Goal: Task Accomplishment & Management: Manage account settings

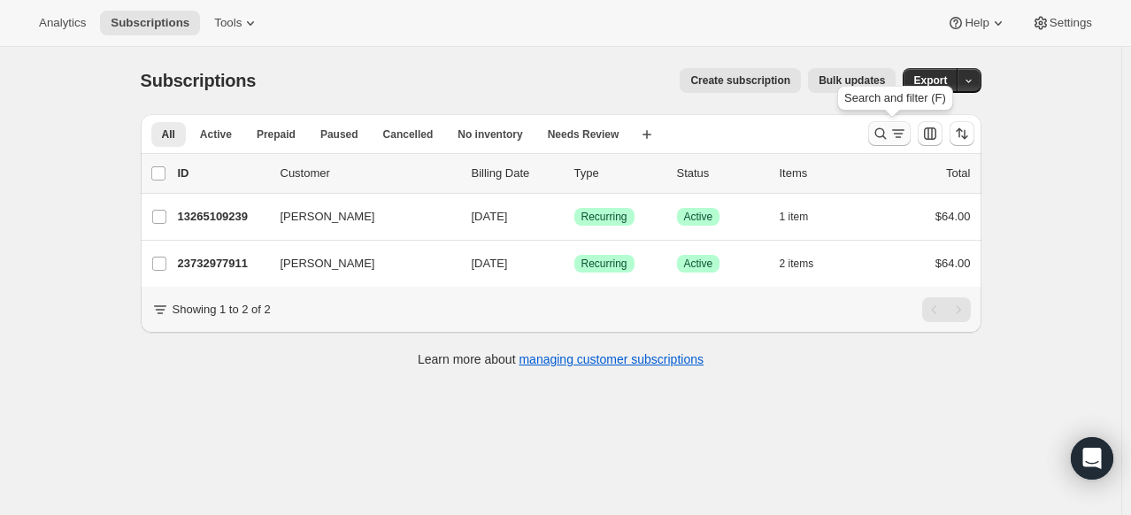
click at [884, 140] on icon "Search and filter results" at bounding box center [881, 134] width 18 height 18
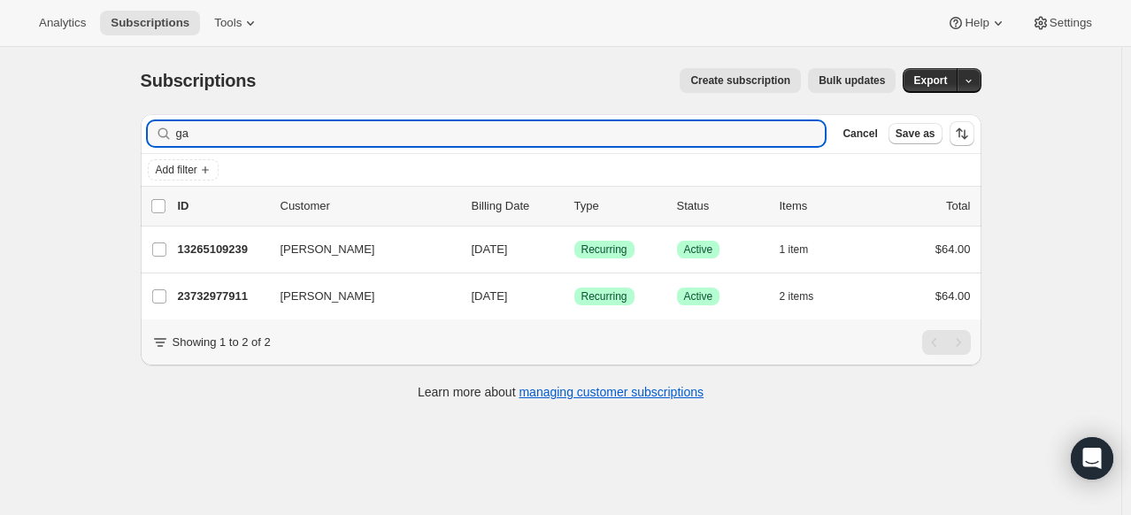
type input "g"
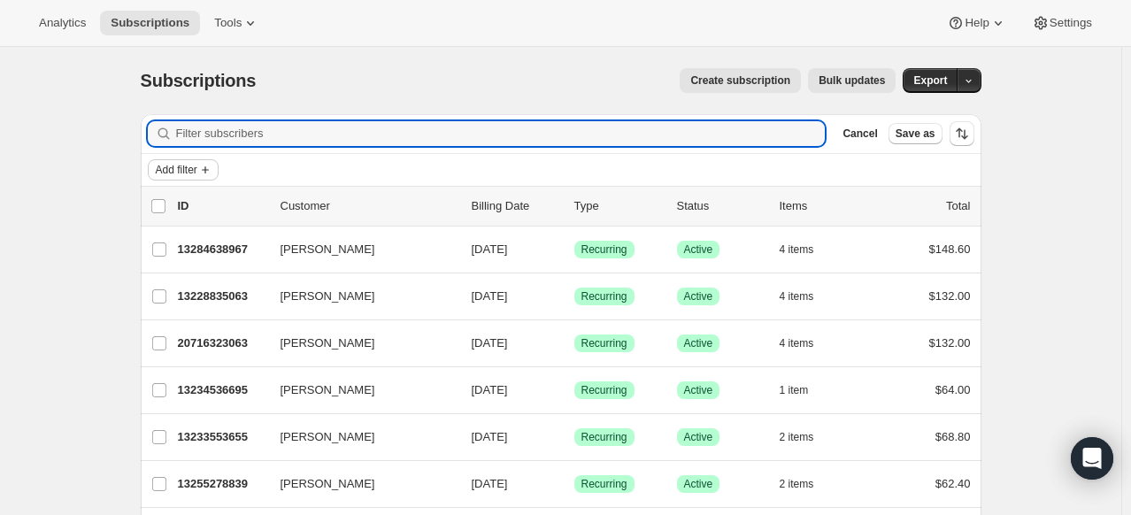
click at [181, 169] on span "Add filter" at bounding box center [177, 170] width 42 height 14
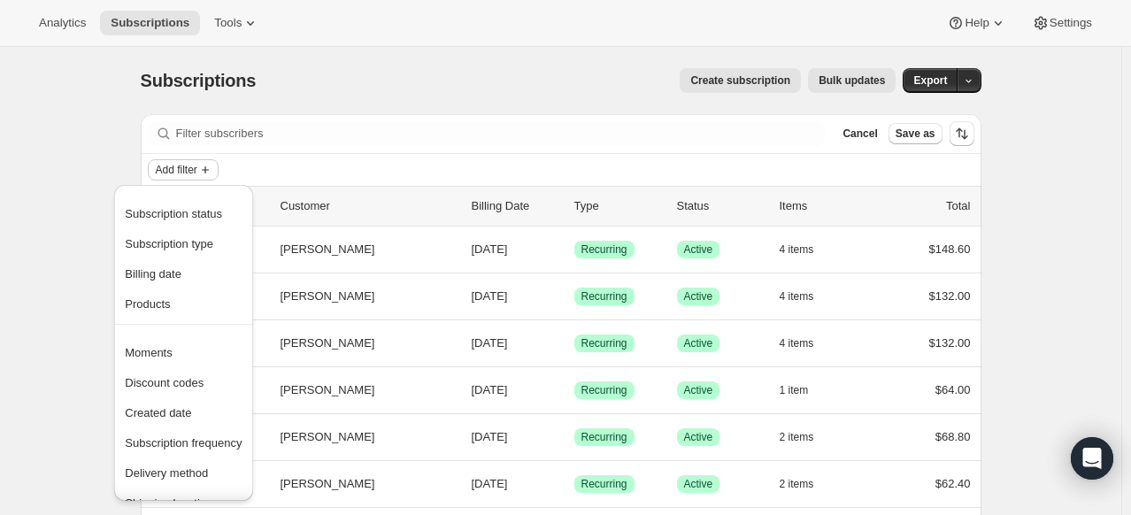
click at [181, 169] on span "Add filter" at bounding box center [177, 170] width 42 height 14
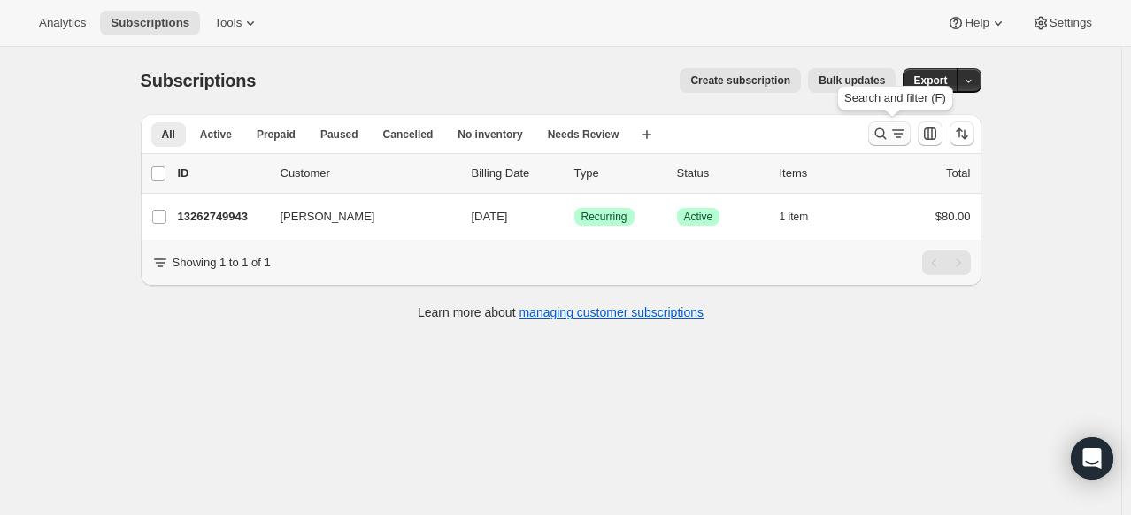
click at [886, 136] on icon "Search and filter results" at bounding box center [880, 134] width 12 height 12
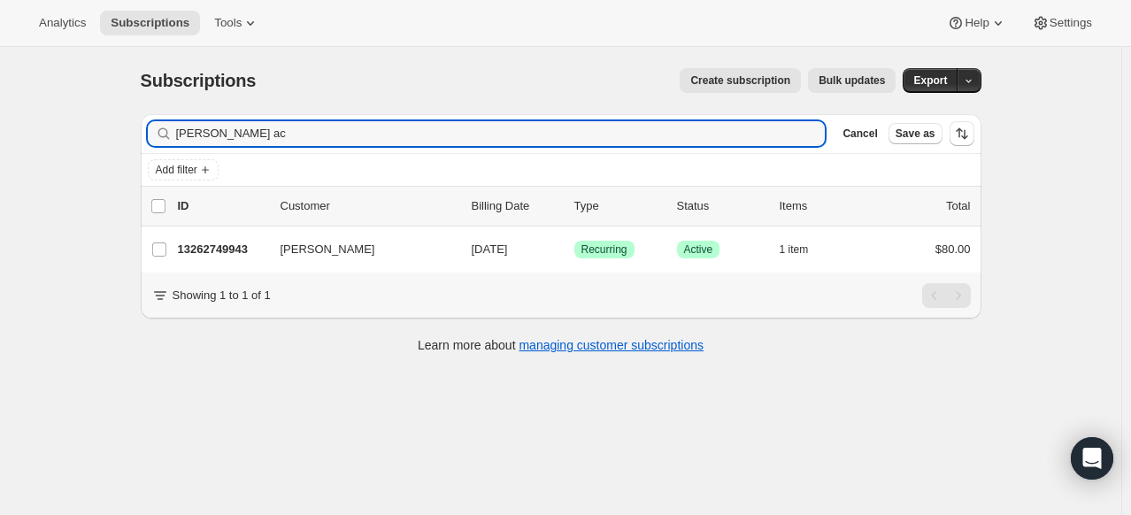
drag, startPoint x: 248, startPoint y: 129, endPoint x: 49, endPoint y: 129, distance: 199.1
click at [49, 129] on div "Subscriptions. This page is ready Subscriptions Create subscription Bulk update…" at bounding box center [560, 304] width 1121 height 515
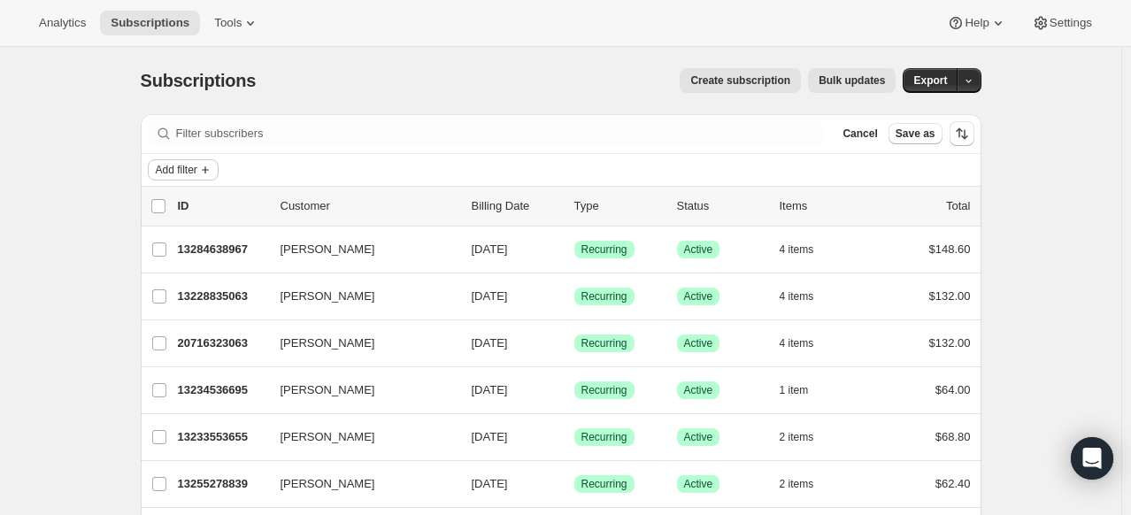
click at [185, 165] on span "Add filter" at bounding box center [177, 170] width 42 height 14
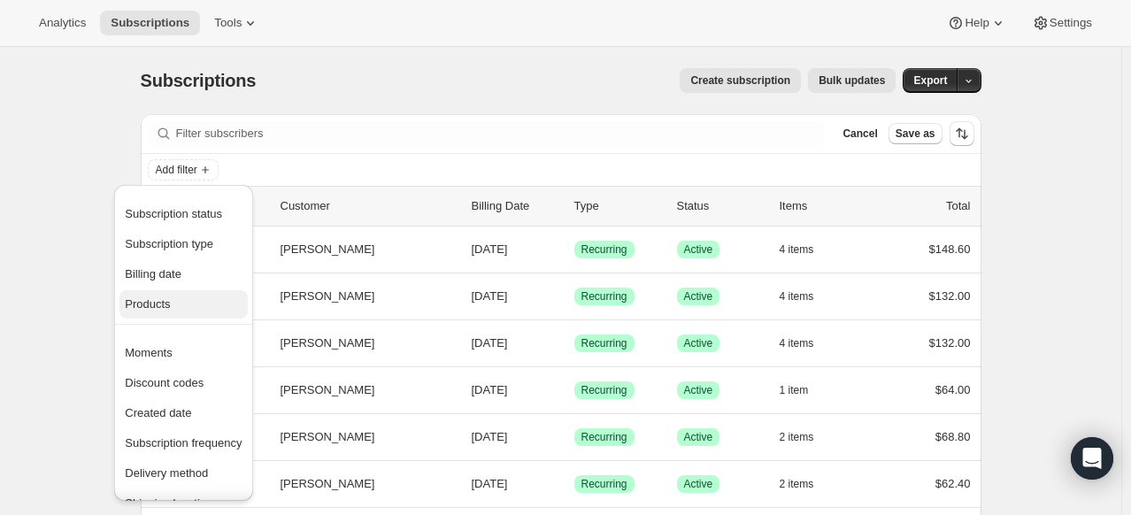
click at [147, 300] on span "Products" at bounding box center [147, 303] width 45 height 13
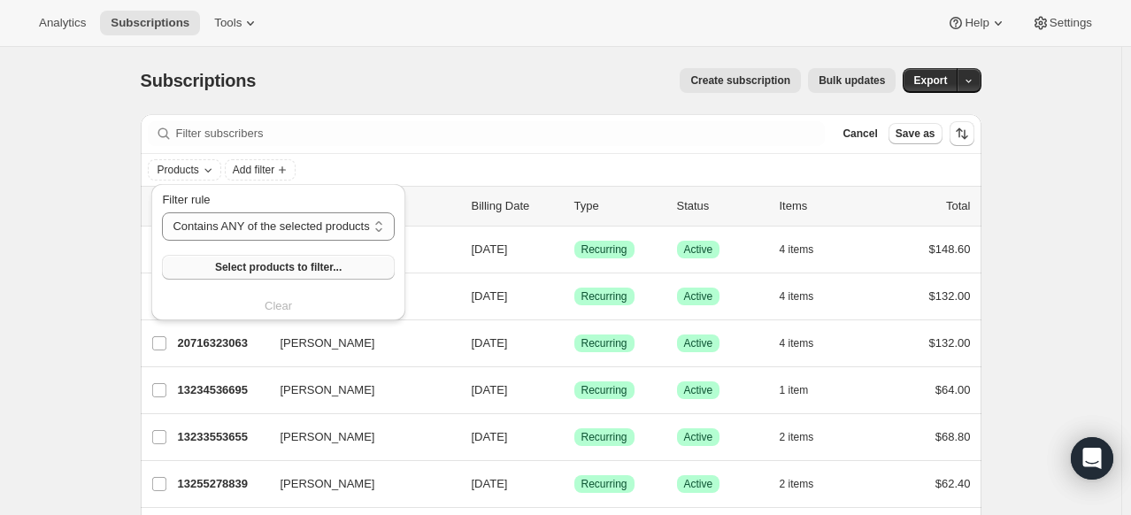
click at [253, 273] on span "Select products to filter..." at bounding box center [278, 267] width 127 height 14
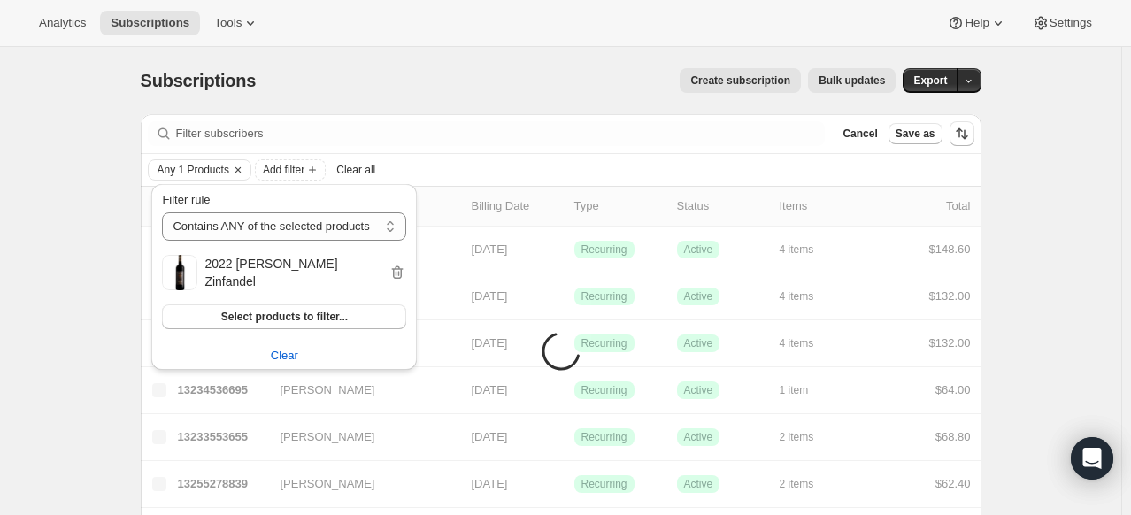
click at [493, 78] on div "Create subscription Bulk updates" at bounding box center [586, 80] width 619 height 25
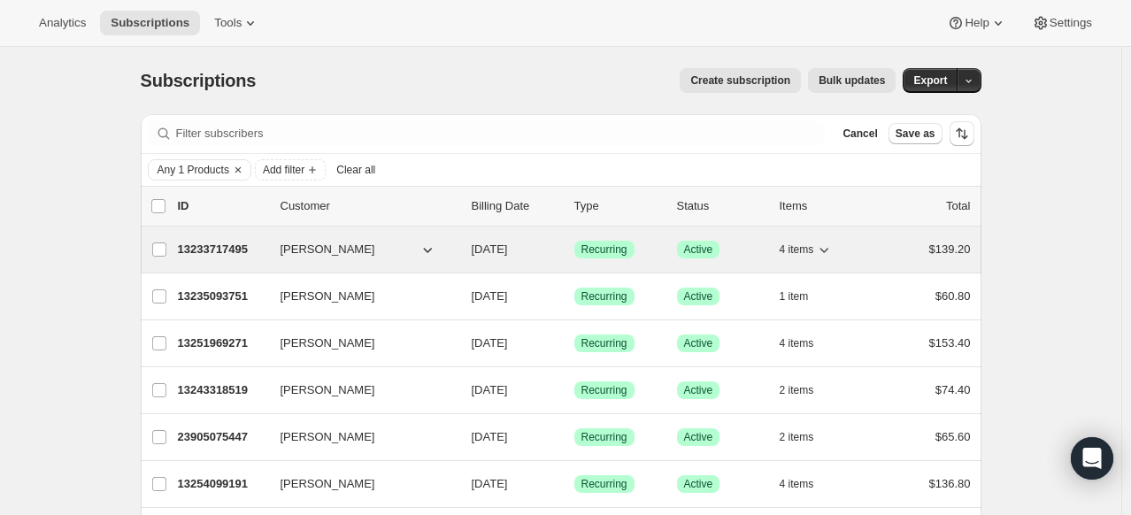
click at [308, 246] on span "Dave Turner" at bounding box center [328, 250] width 95 height 18
click at [433, 254] on icon "button" at bounding box center [428, 250] width 18 height 18
click at [429, 242] on icon "button" at bounding box center [428, 250] width 18 height 18
drag, startPoint x: 432, startPoint y: 258, endPoint x: 373, endPoint y: 237, distance: 62.7
click at [373, 237] on div "13233717495 Dave Turner 10/01/2025 Success Recurring Success Active 4 items $13…" at bounding box center [574, 249] width 793 height 25
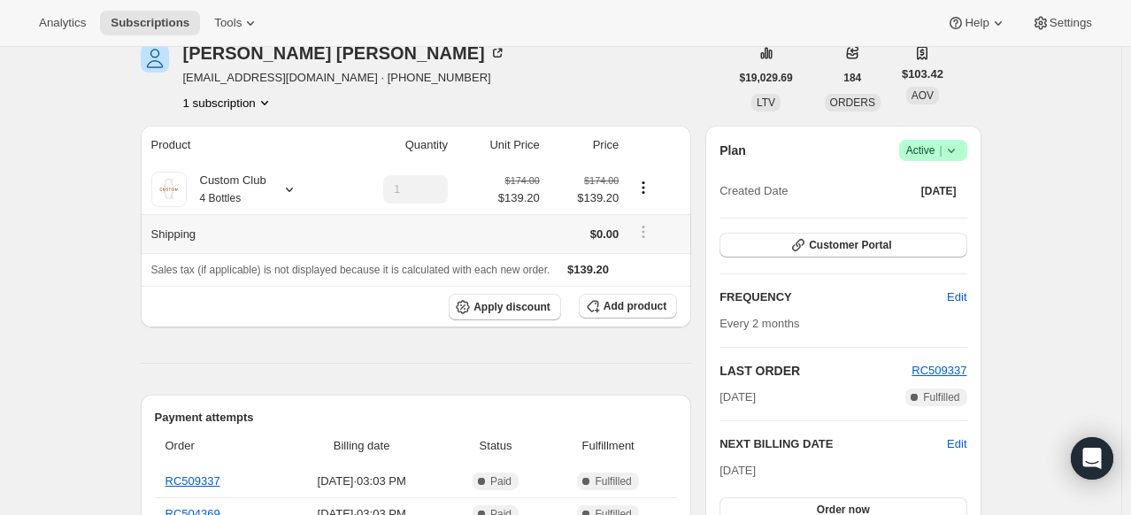
scroll to position [85, 0]
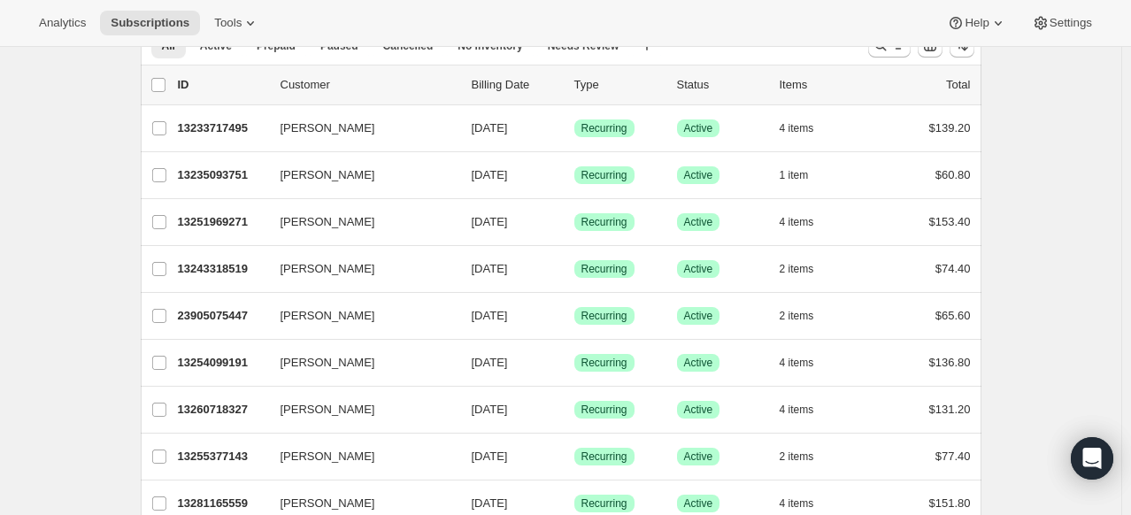
scroll to position [92, 0]
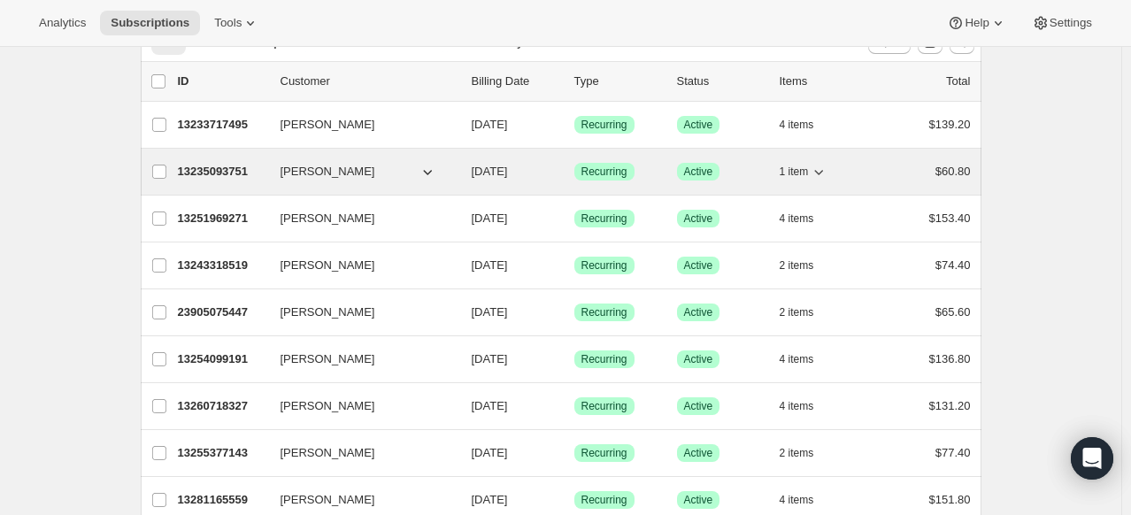
click at [431, 168] on icon "button" at bounding box center [428, 172] width 18 height 18
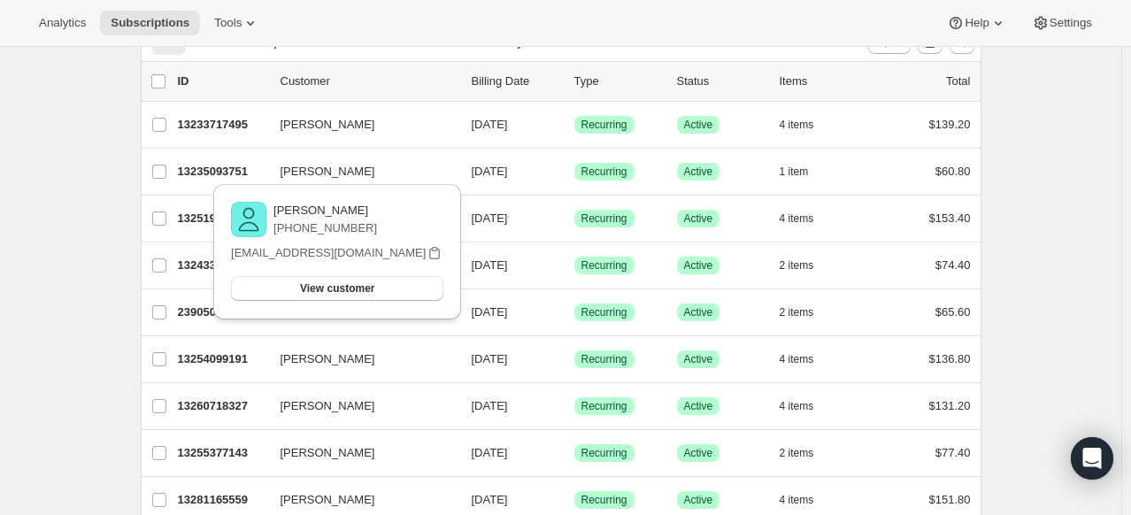
click at [457, 9] on div "Analytics Subscriptions Tools Help Settings" at bounding box center [565, 23] width 1131 height 47
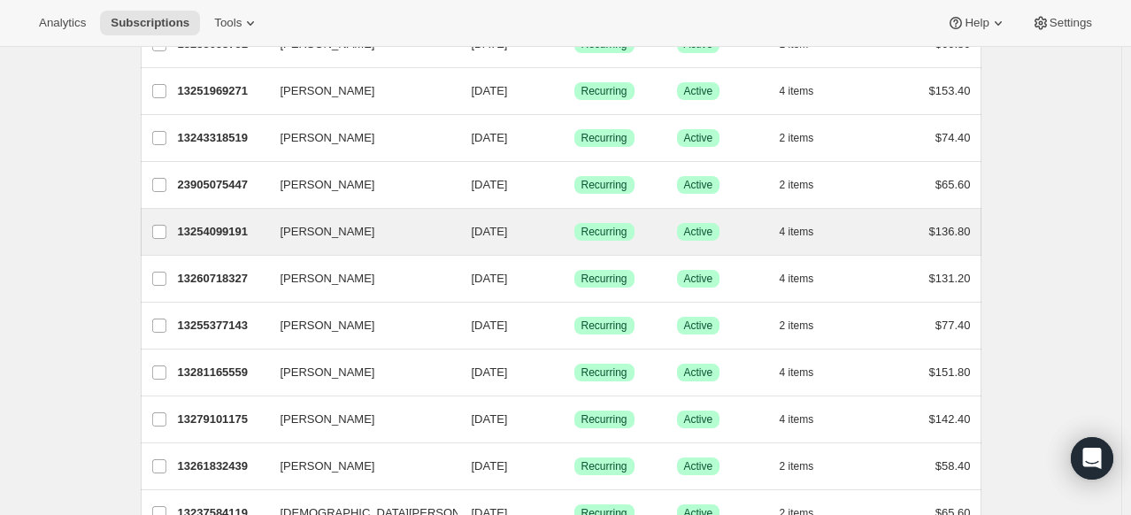
scroll to position [221, 0]
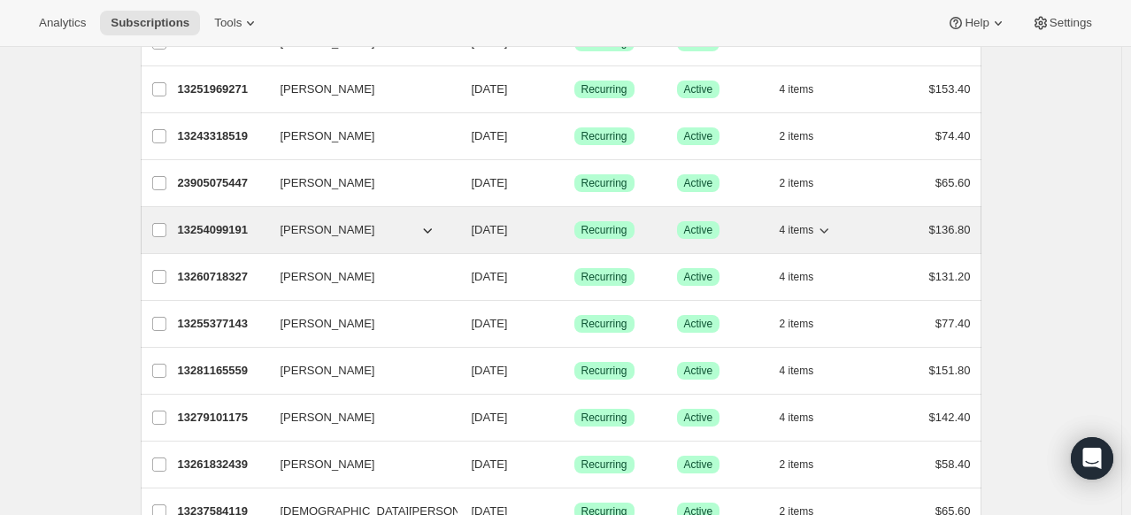
click at [345, 227] on span "Nathan Hijar" at bounding box center [328, 230] width 95 height 18
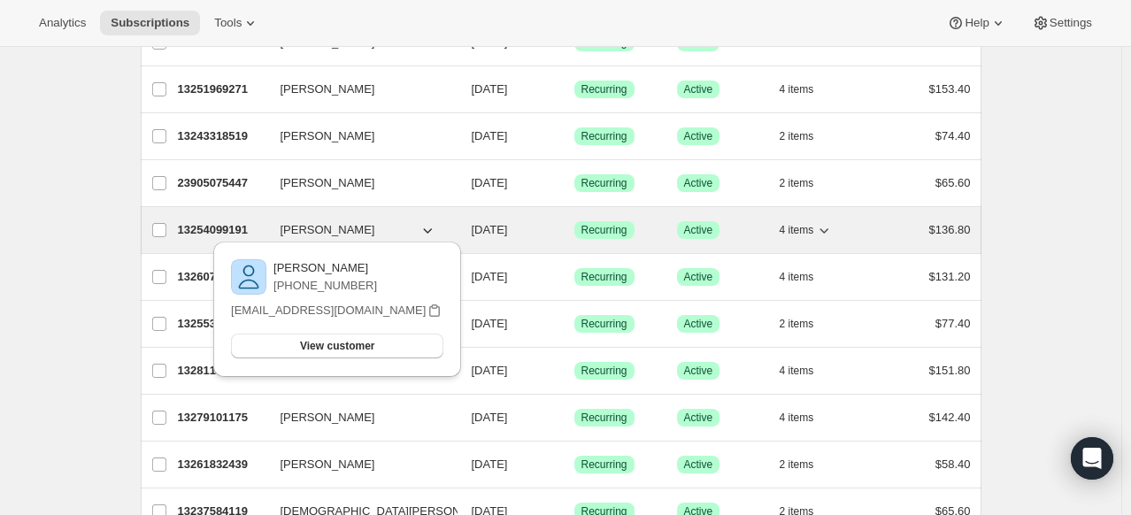
click at [345, 227] on span "Nathan Hijar" at bounding box center [328, 230] width 95 height 18
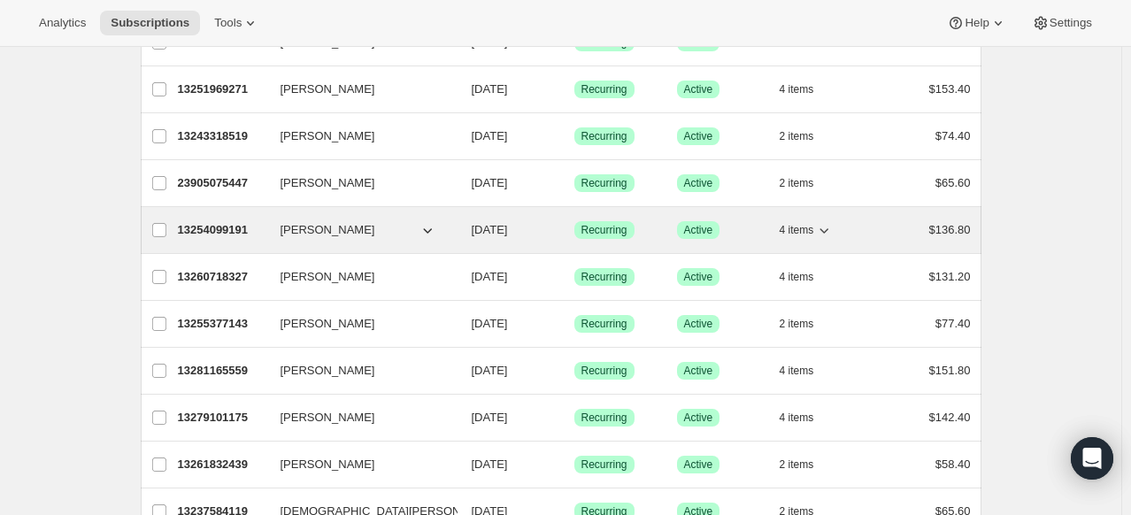
click at [308, 232] on span "Nathan Hijar" at bounding box center [328, 230] width 95 height 18
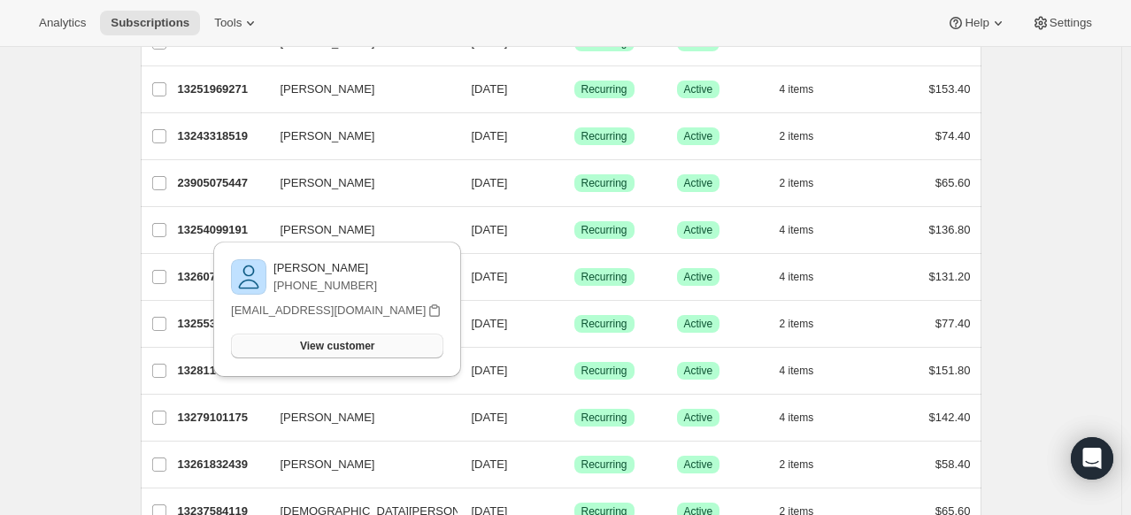
click at [327, 349] on span "View customer" at bounding box center [337, 346] width 74 height 14
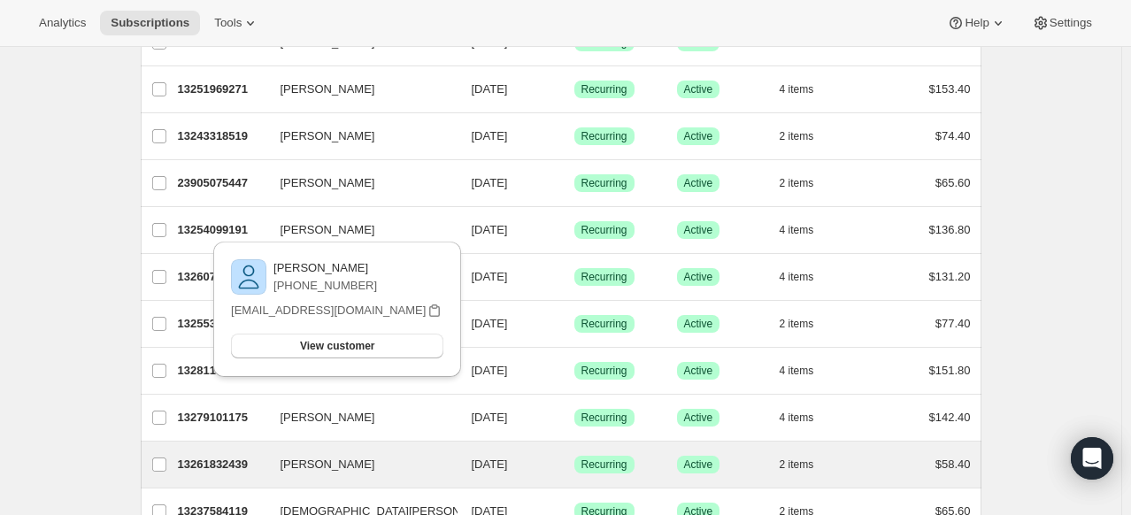
scroll to position [244, 0]
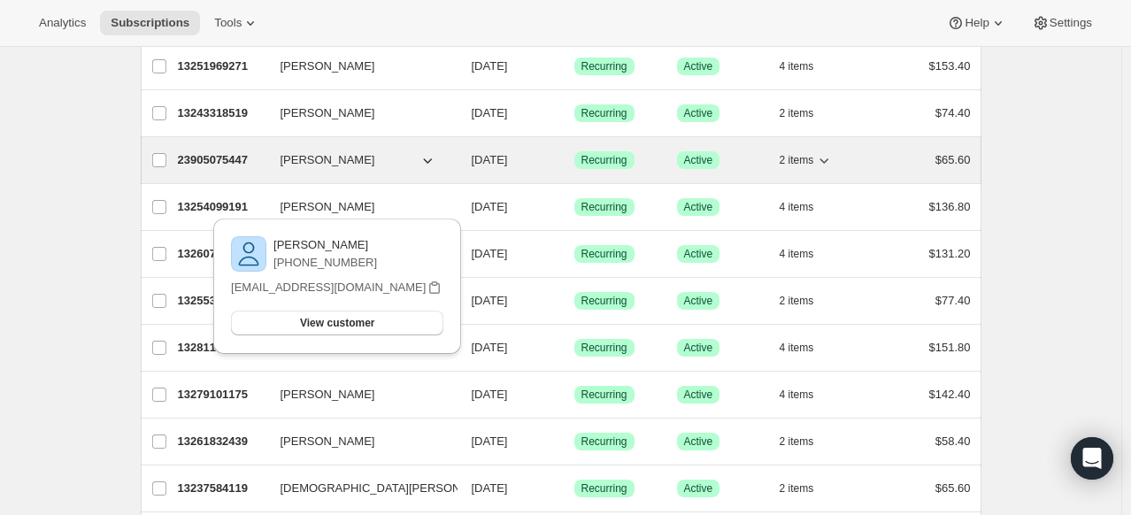
click at [340, 162] on span "Sammy Murry" at bounding box center [328, 160] width 95 height 18
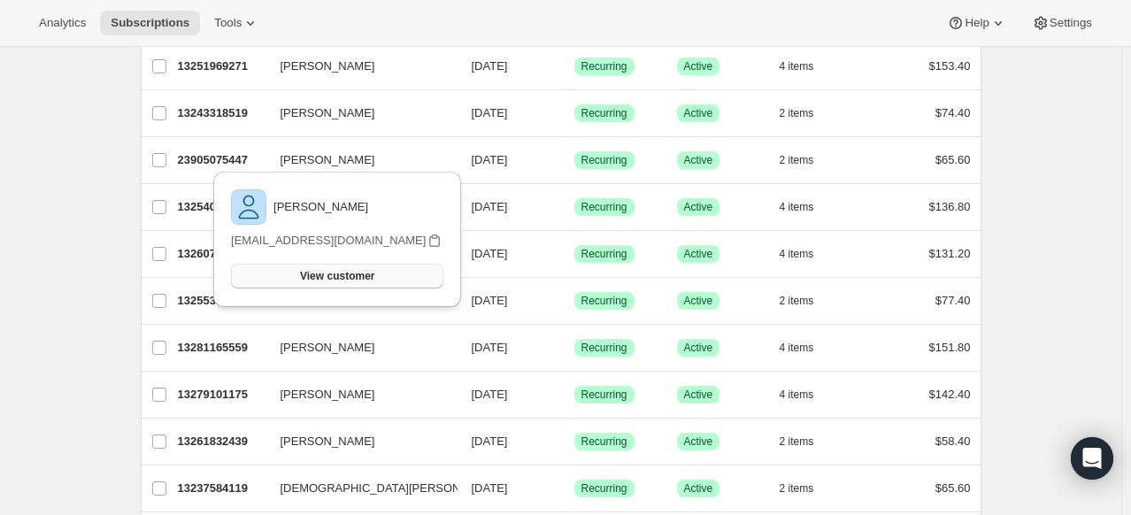
click at [341, 285] on button "View customer" at bounding box center [337, 276] width 212 height 25
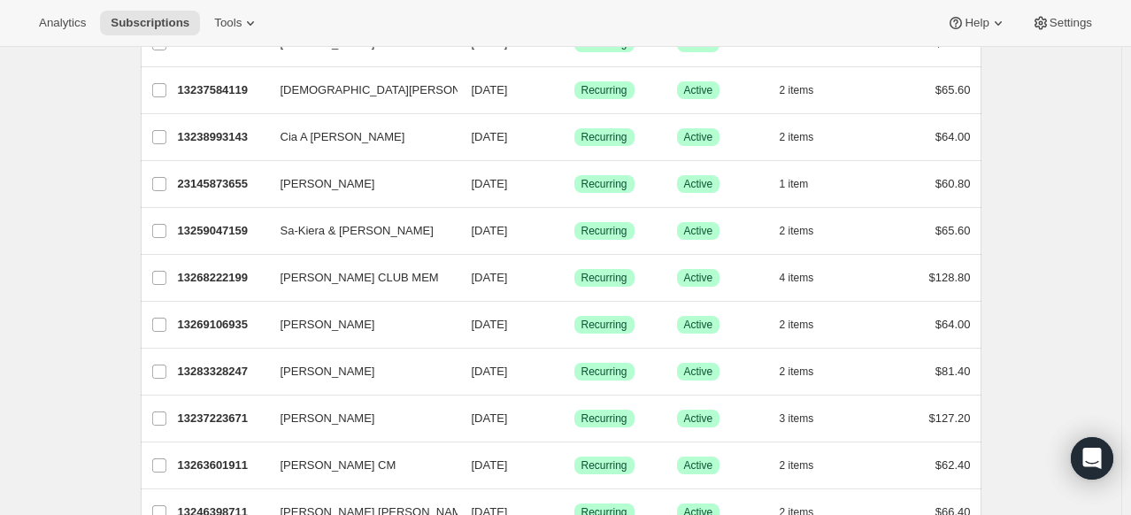
scroll to position [643, 0]
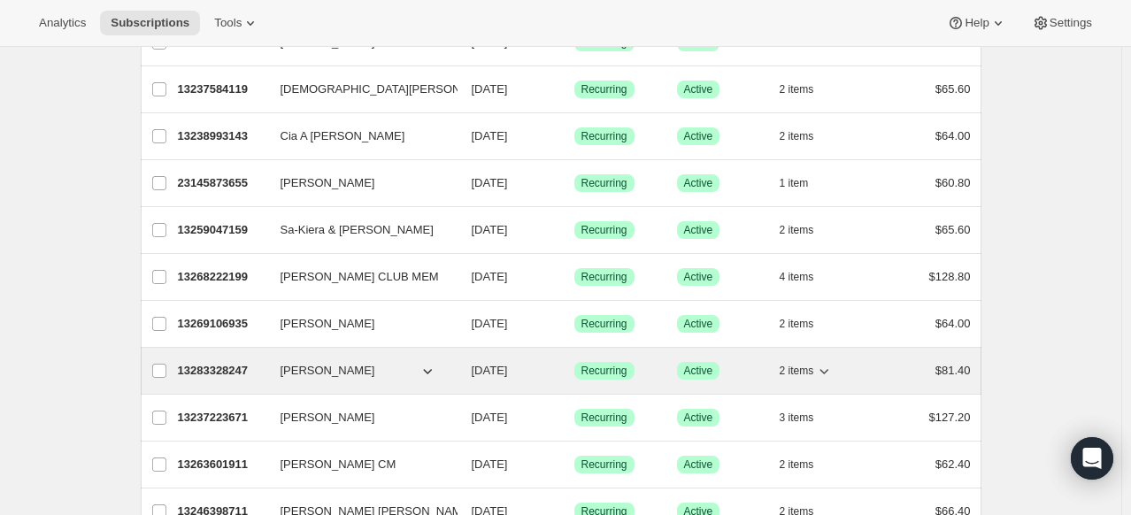
click at [353, 372] on span "Anthony Giancola" at bounding box center [328, 371] width 95 height 18
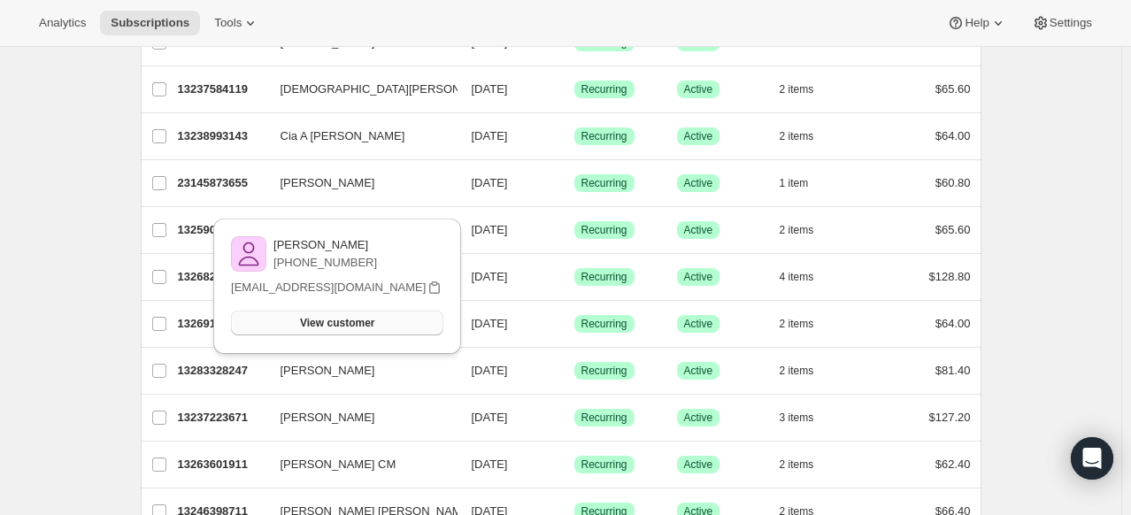
click at [344, 323] on span "View customer" at bounding box center [337, 323] width 74 height 14
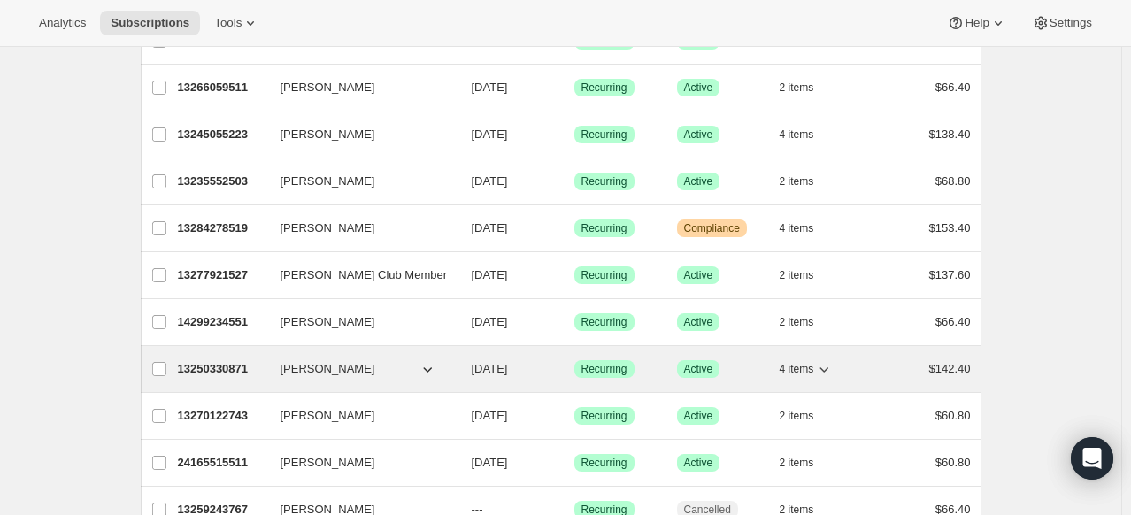
scroll to position [1342, 0]
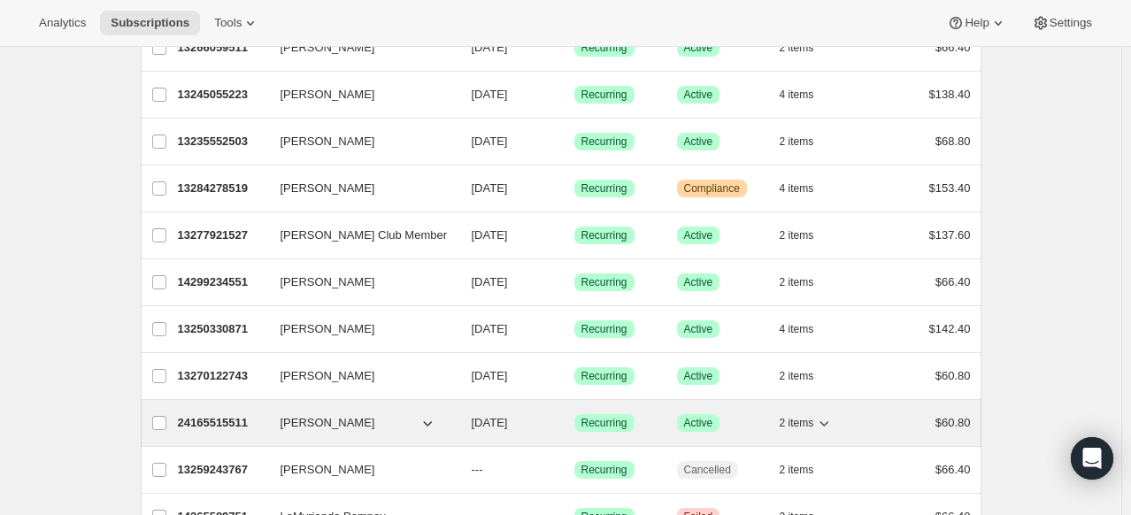
click at [318, 414] on span "Paul Reed" at bounding box center [328, 423] width 95 height 18
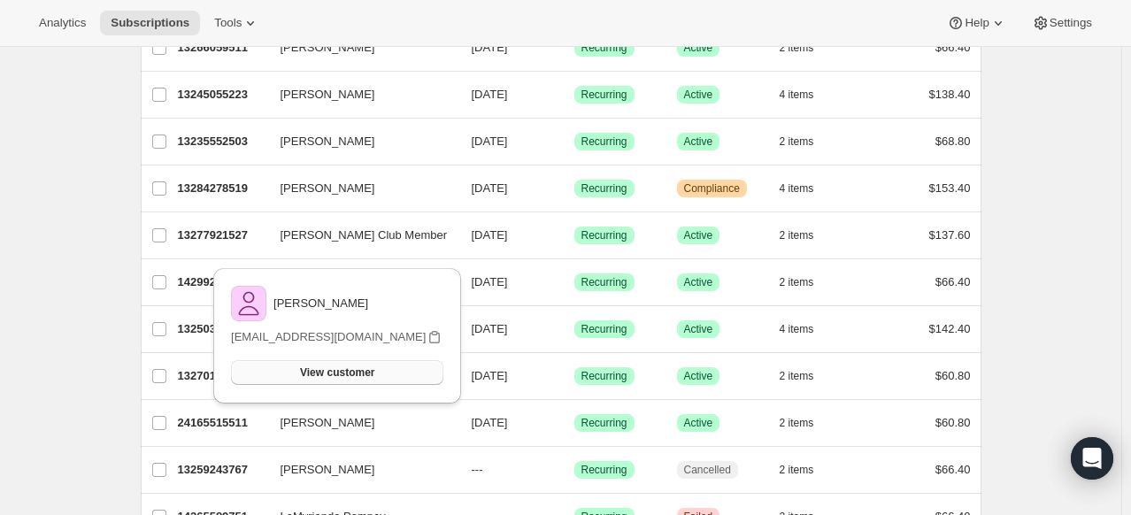
click at [350, 370] on span "View customer" at bounding box center [337, 372] width 74 height 14
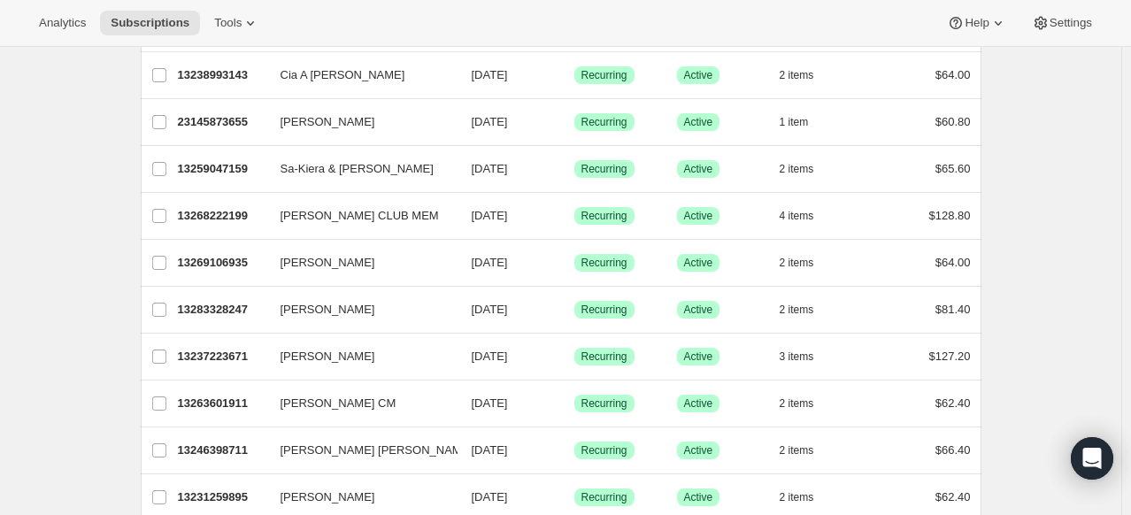
scroll to position [0, 0]
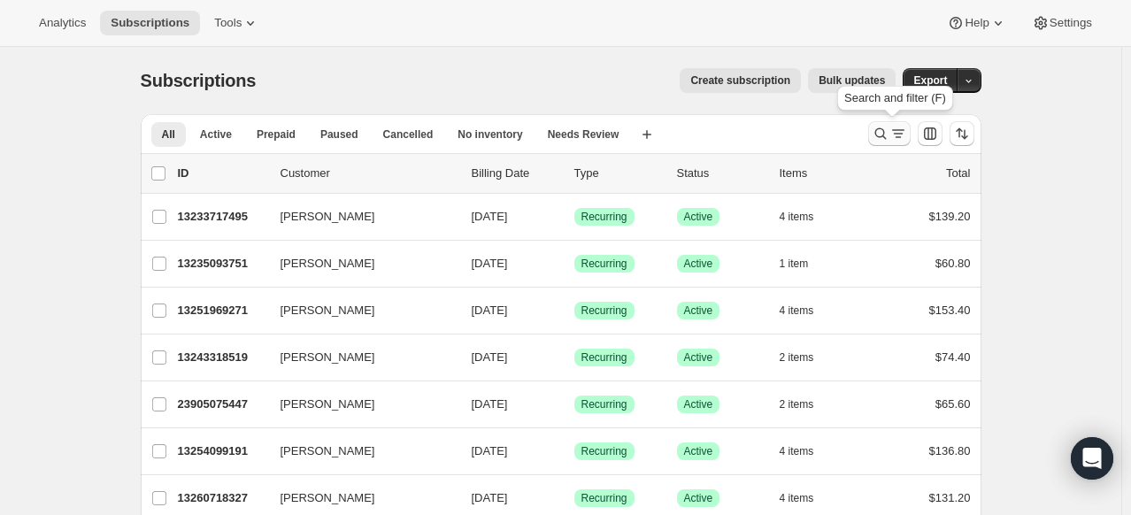
click at [888, 141] on icon "Search and filter results" at bounding box center [881, 134] width 18 height 18
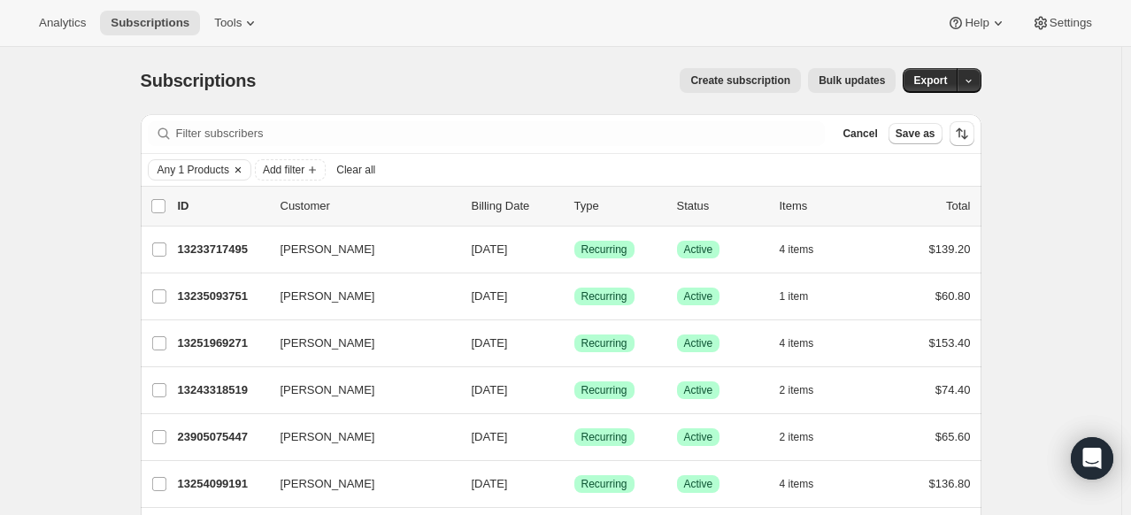
click at [221, 173] on span "Any 1 Products" at bounding box center [194, 170] width 72 height 14
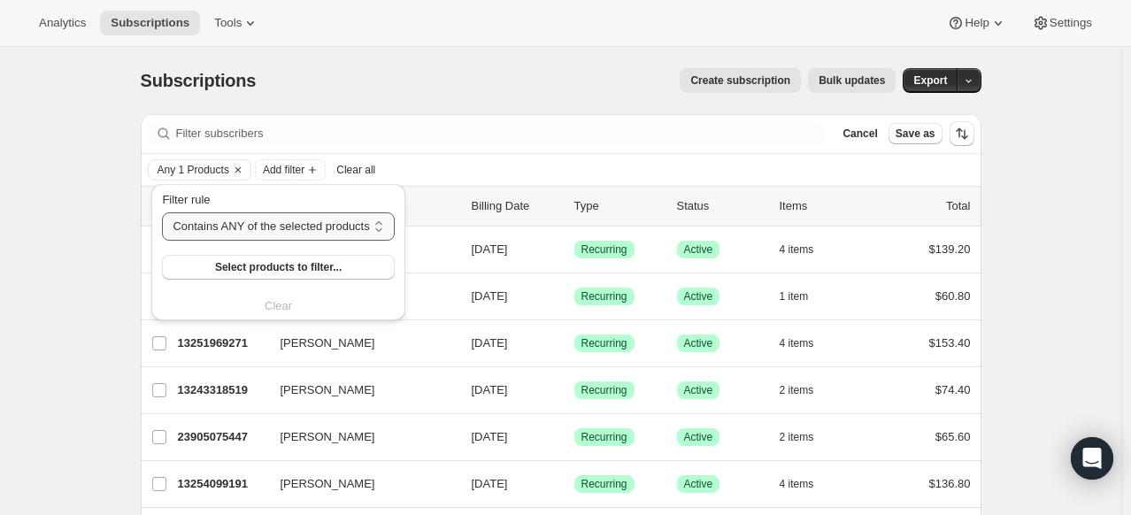
click at [297, 225] on select "Contains ANY of the selected products Contains ALL of the selected products Con…" at bounding box center [278, 226] width 232 height 28
click at [236, 168] on icon "Clear" at bounding box center [238, 170] width 14 height 14
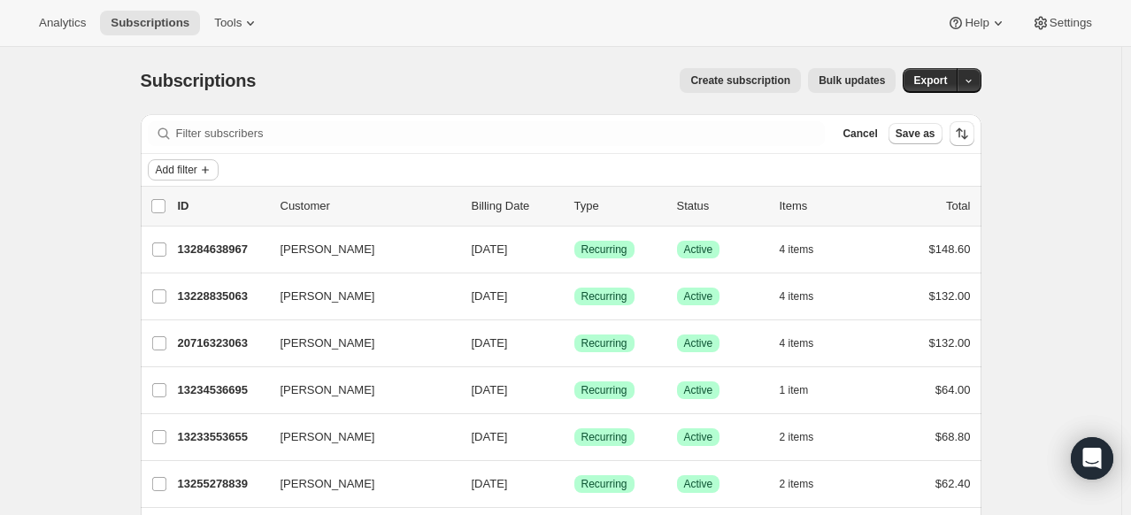
click at [184, 166] on span "Add filter" at bounding box center [177, 170] width 42 height 14
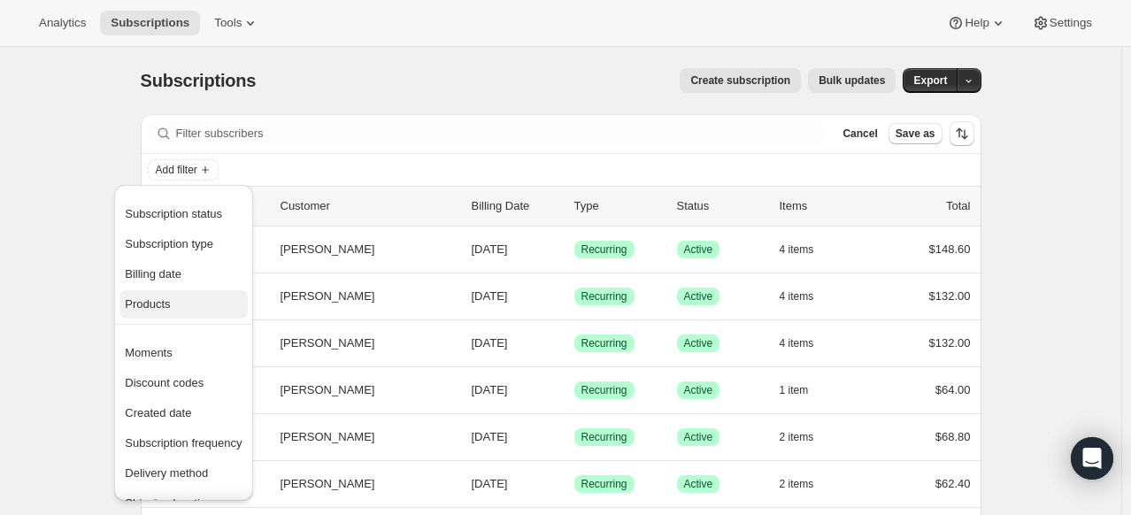
click at [192, 307] on span "Products" at bounding box center [183, 305] width 117 height 18
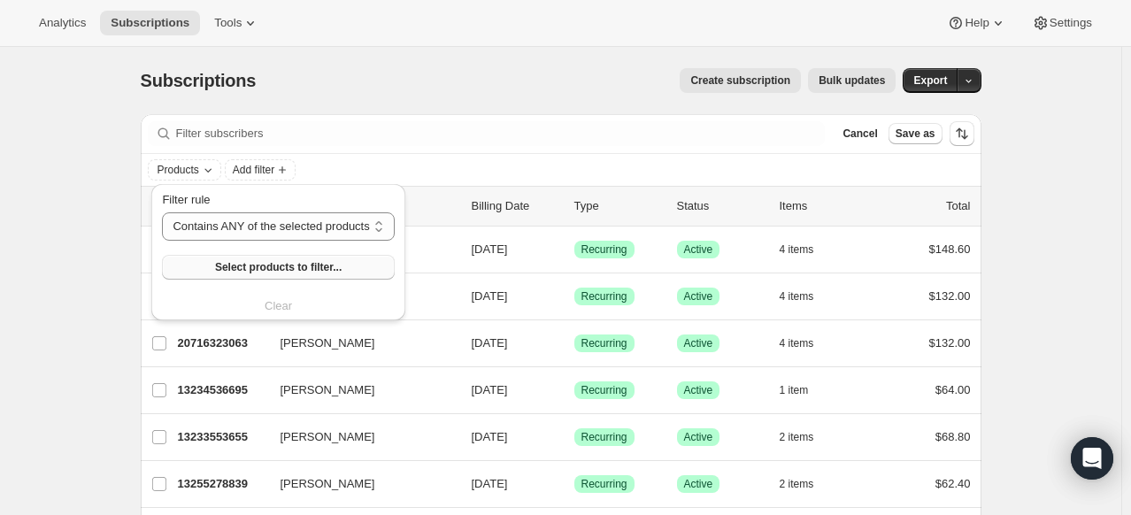
click at [322, 265] on span "Select products to filter..." at bounding box center [278, 267] width 127 height 14
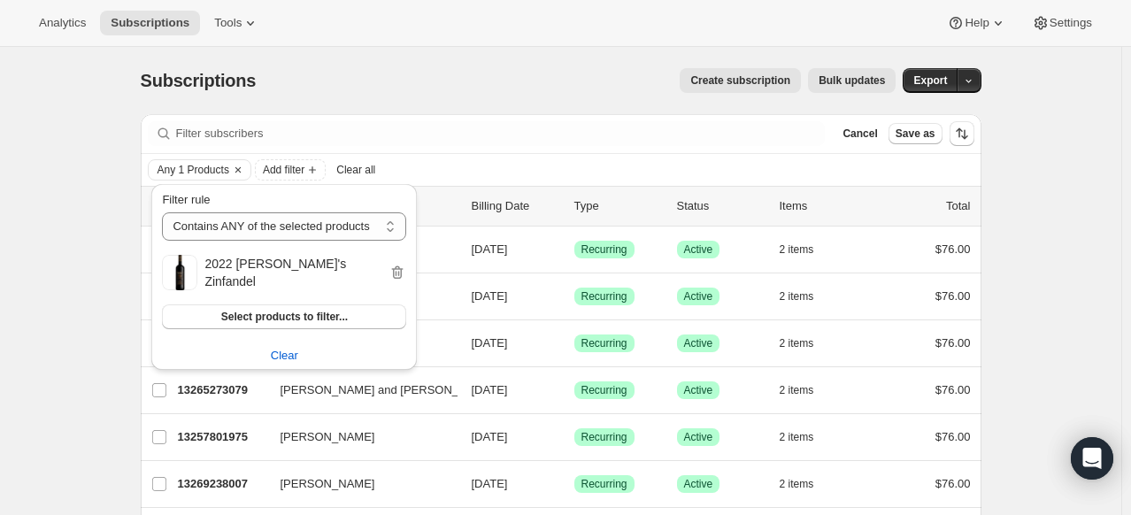
click at [556, 75] on div "Create subscription Bulk updates" at bounding box center [586, 80] width 619 height 25
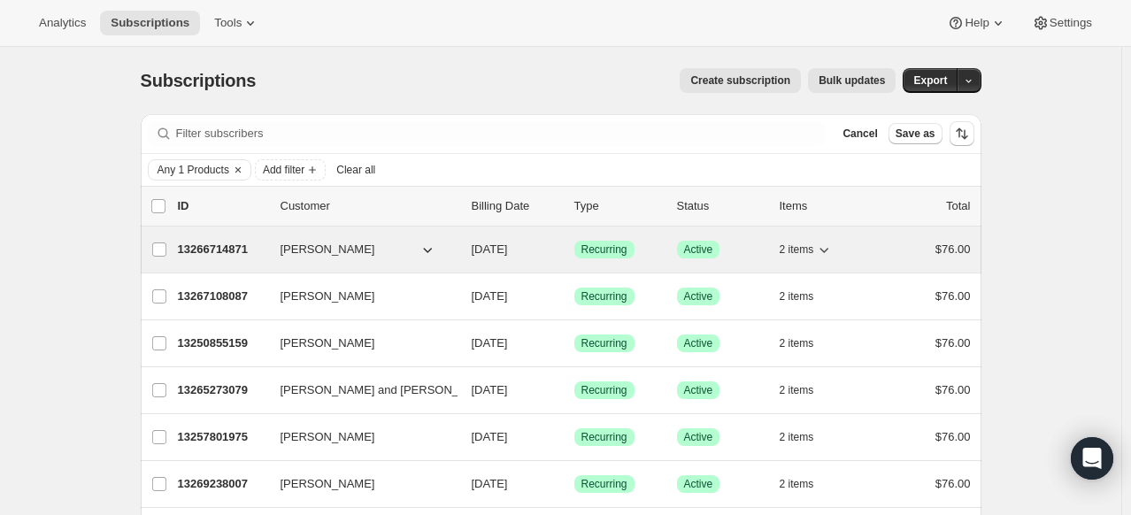
click at [338, 241] on span "Romeo Ayivi" at bounding box center [328, 250] width 95 height 18
click at [335, 249] on span "Romeo Ayivi" at bounding box center [328, 250] width 95 height 18
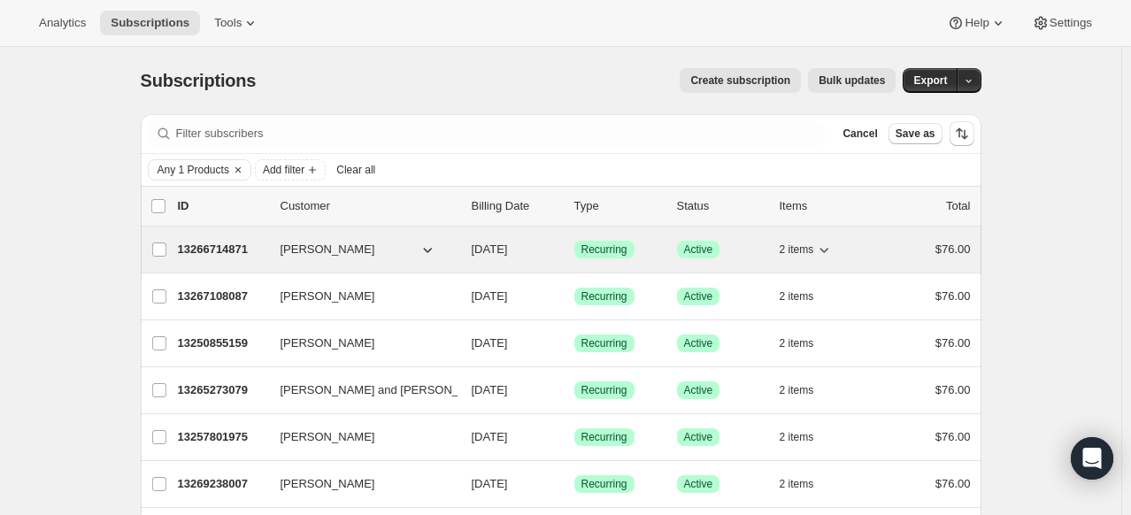
click at [433, 248] on icon "button" at bounding box center [428, 250] width 18 height 18
click at [312, 252] on span "Romeo Ayivi" at bounding box center [328, 250] width 95 height 18
click at [329, 241] on span "Romeo Ayivi" at bounding box center [328, 250] width 95 height 18
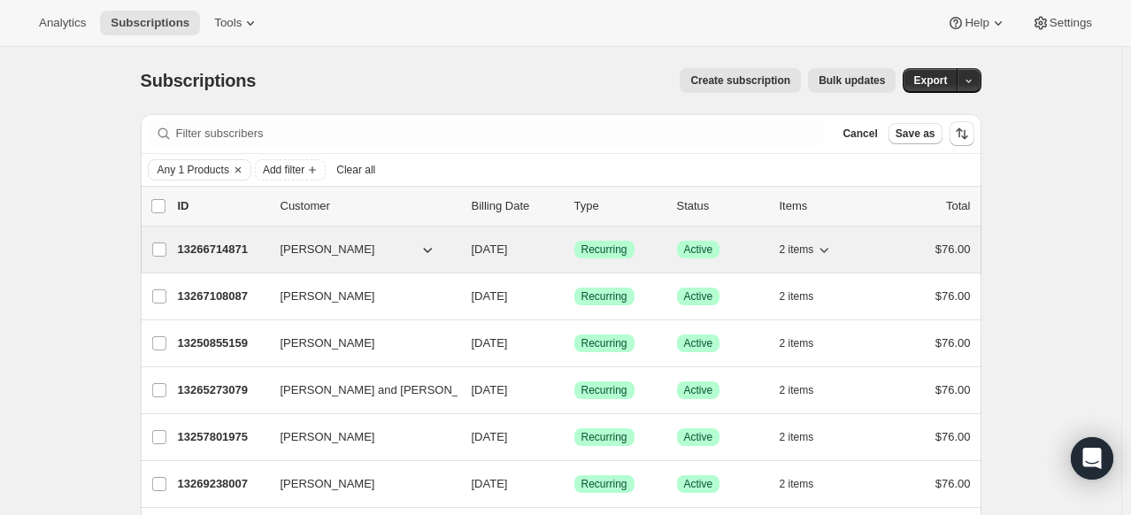
click at [329, 241] on span "Romeo Ayivi" at bounding box center [328, 250] width 95 height 18
click at [230, 246] on p "13266714871" at bounding box center [222, 250] width 88 height 18
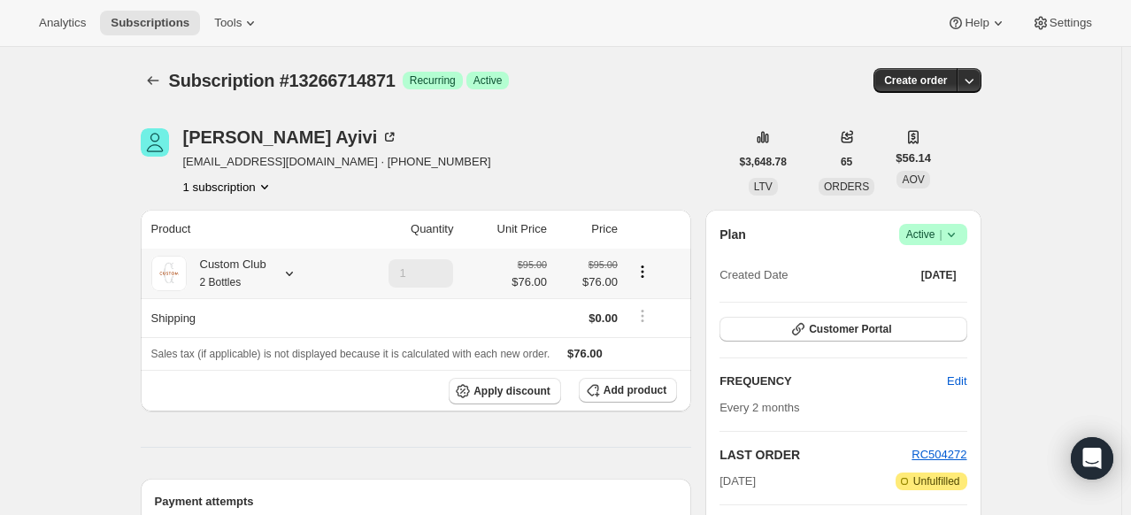
click at [292, 278] on icon at bounding box center [290, 274] width 18 height 18
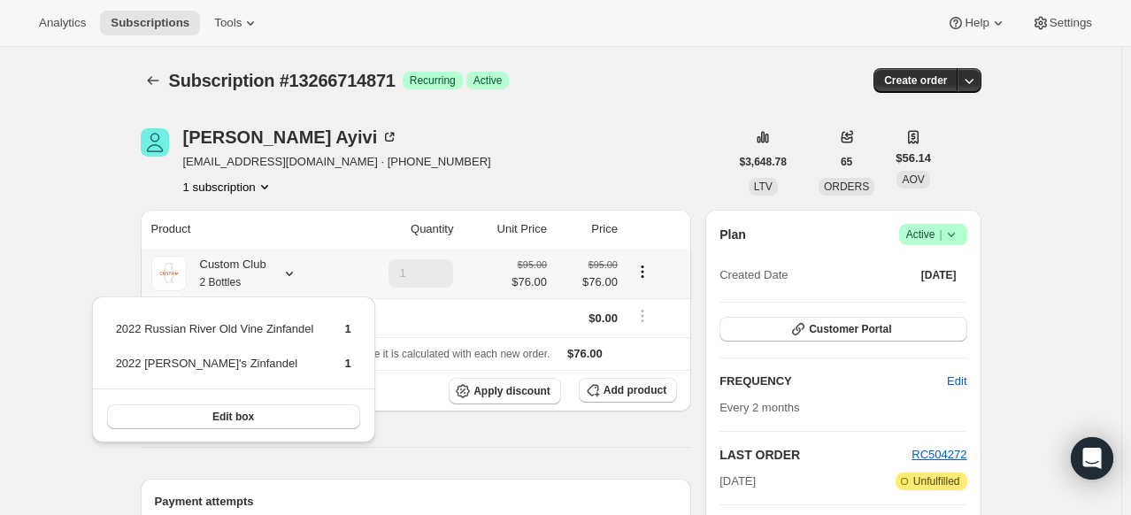
click at [292, 278] on icon at bounding box center [290, 274] width 18 height 18
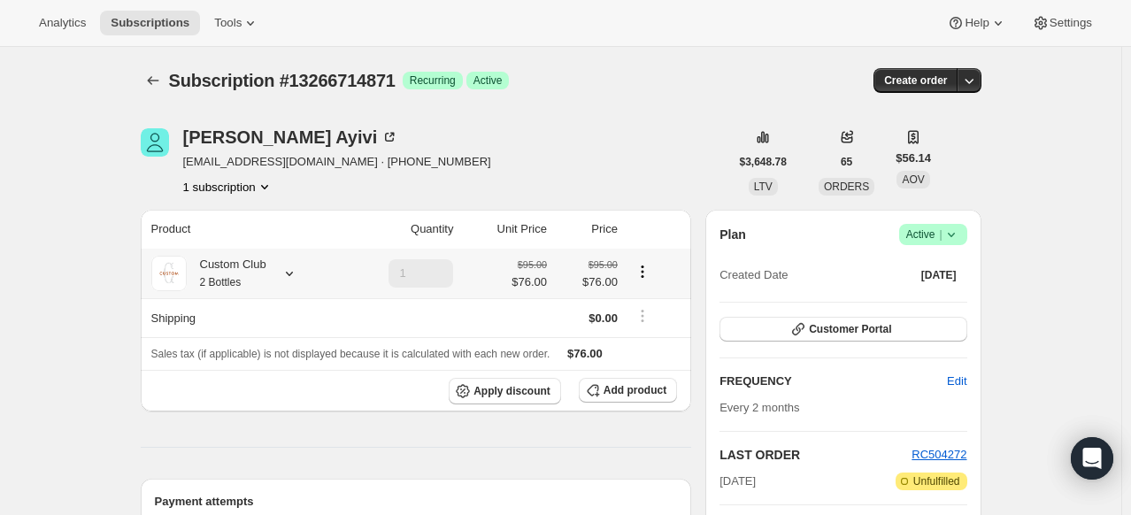
scroll to position [354, 0]
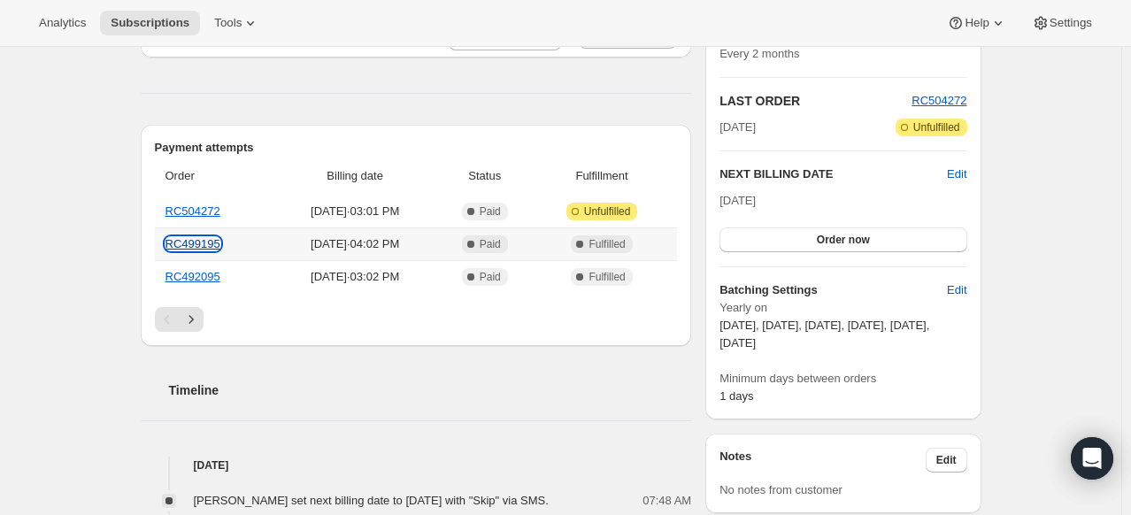
click at [181, 247] on link "RC499195" at bounding box center [192, 243] width 55 height 13
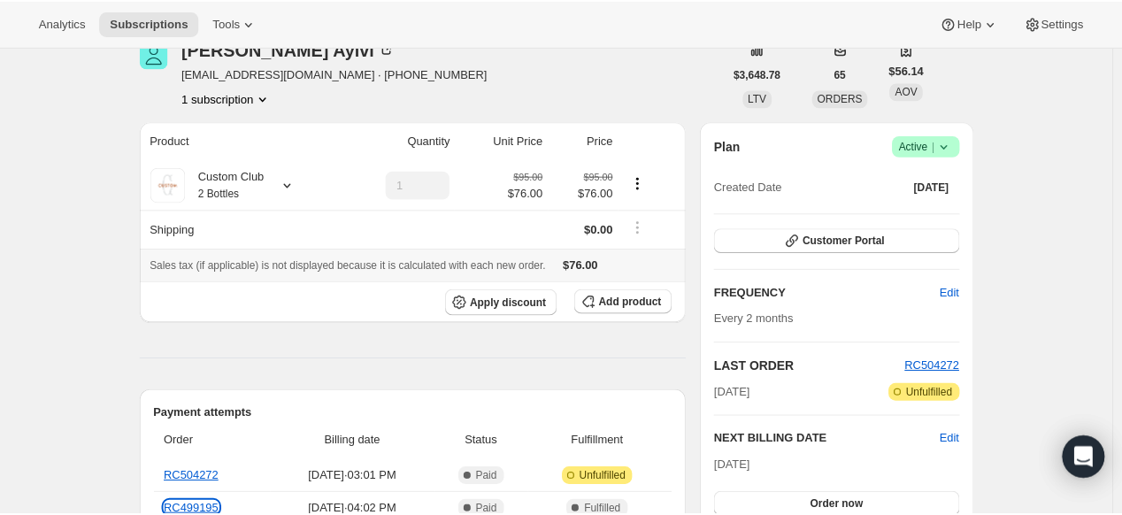
scroll to position [0, 0]
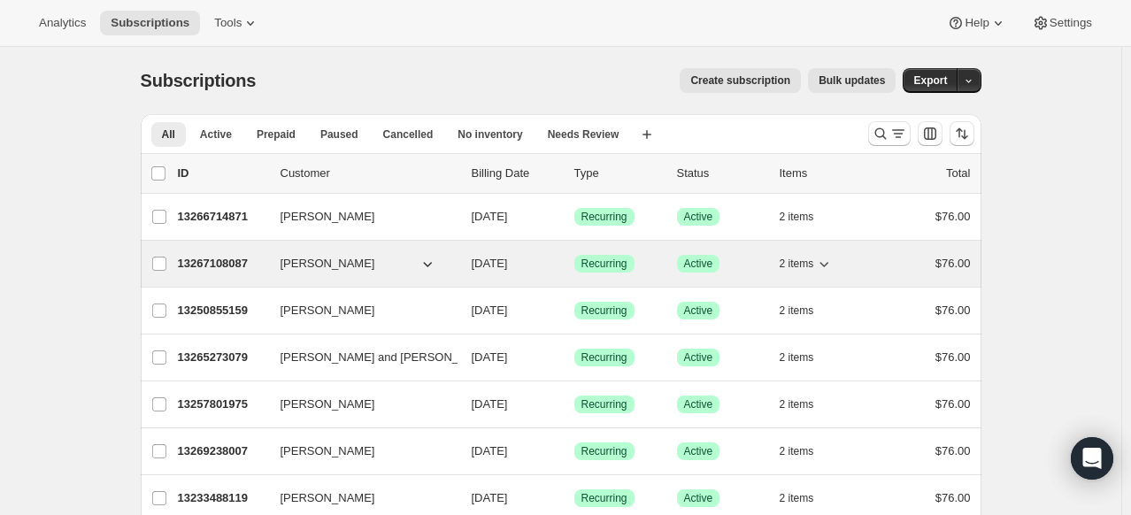
click at [198, 265] on p "13267108087" at bounding box center [222, 264] width 88 height 18
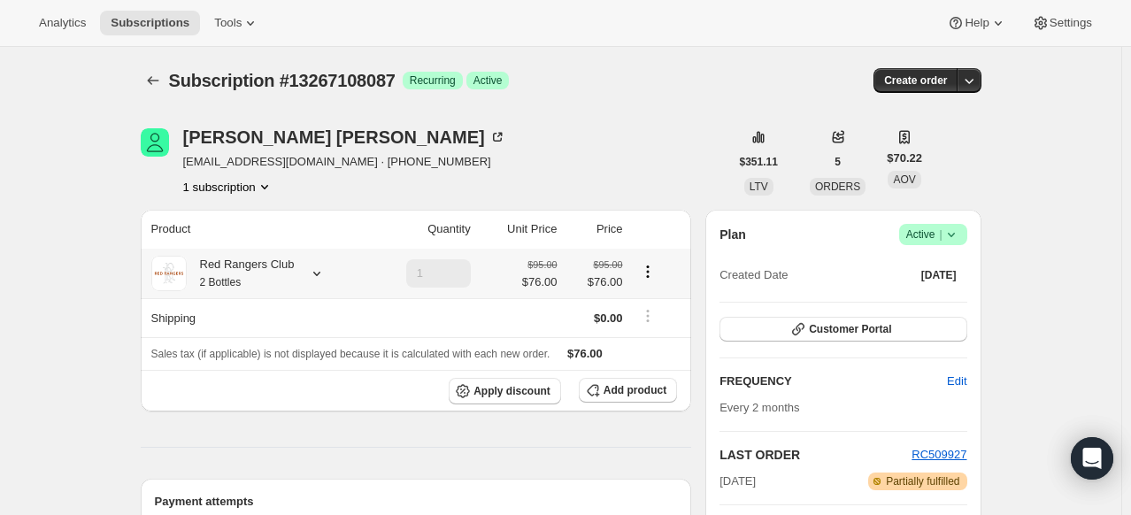
click at [315, 267] on icon at bounding box center [317, 274] width 18 height 18
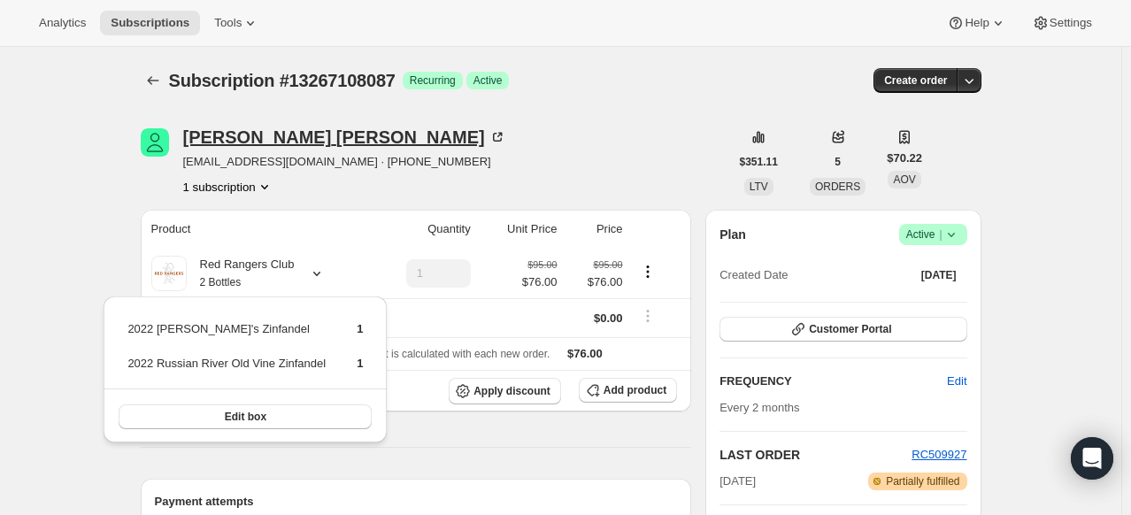
click at [488, 133] on icon at bounding box center [497, 137] width 18 height 18
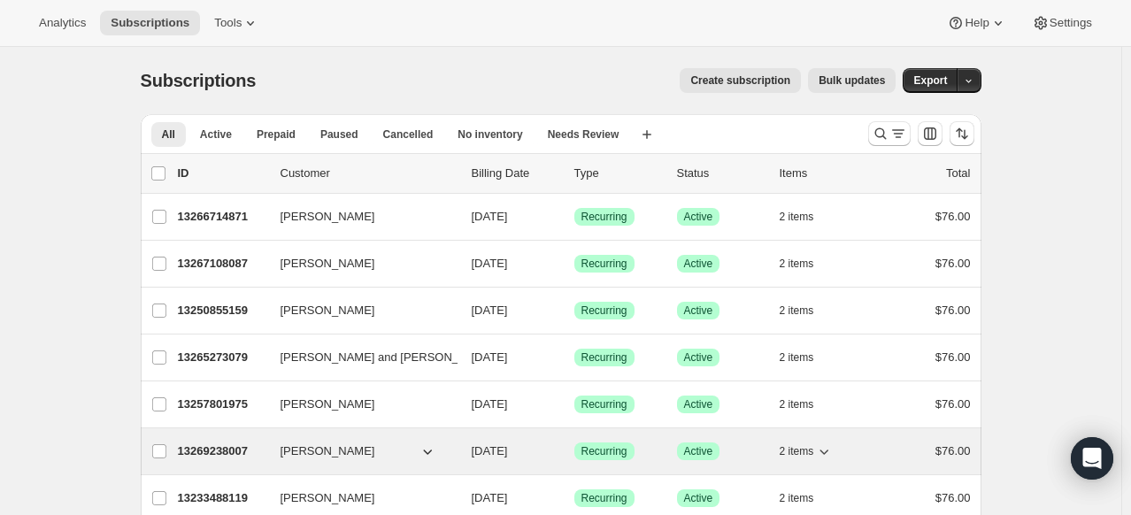
click at [329, 452] on span "[PERSON_NAME]" at bounding box center [328, 451] width 95 height 18
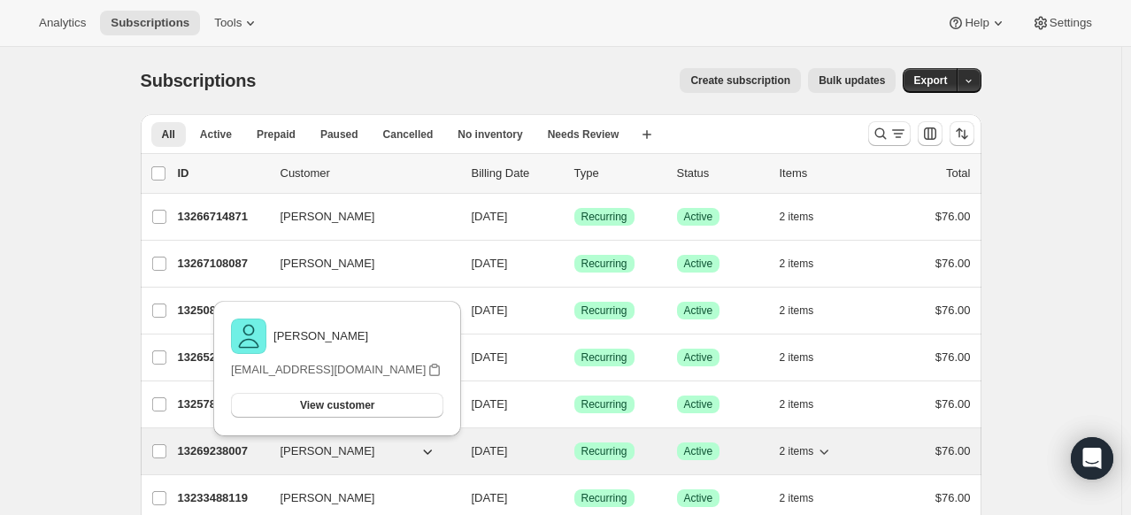
click at [239, 457] on p "13269238007" at bounding box center [222, 451] width 88 height 18
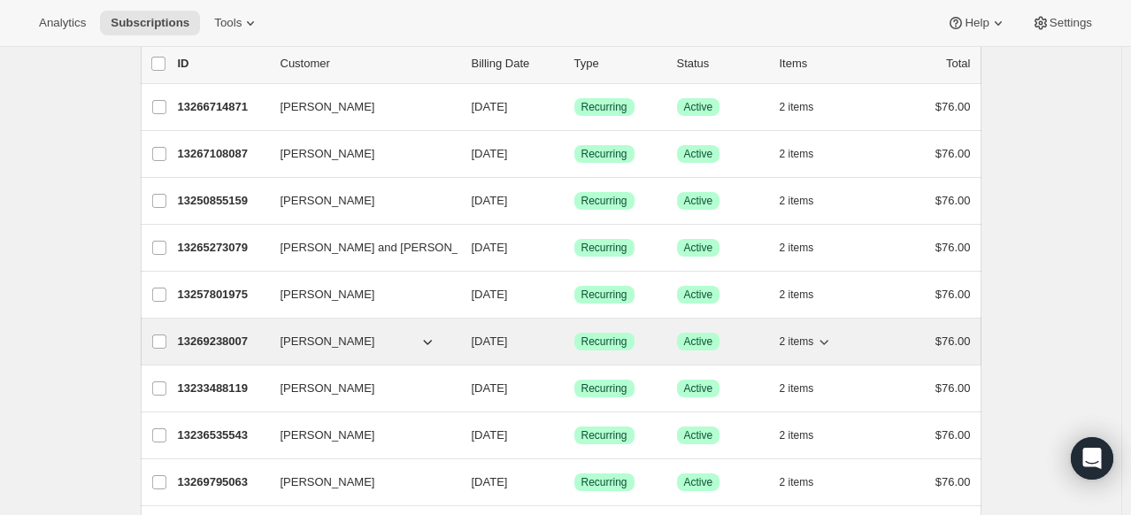
scroll to position [177, 0]
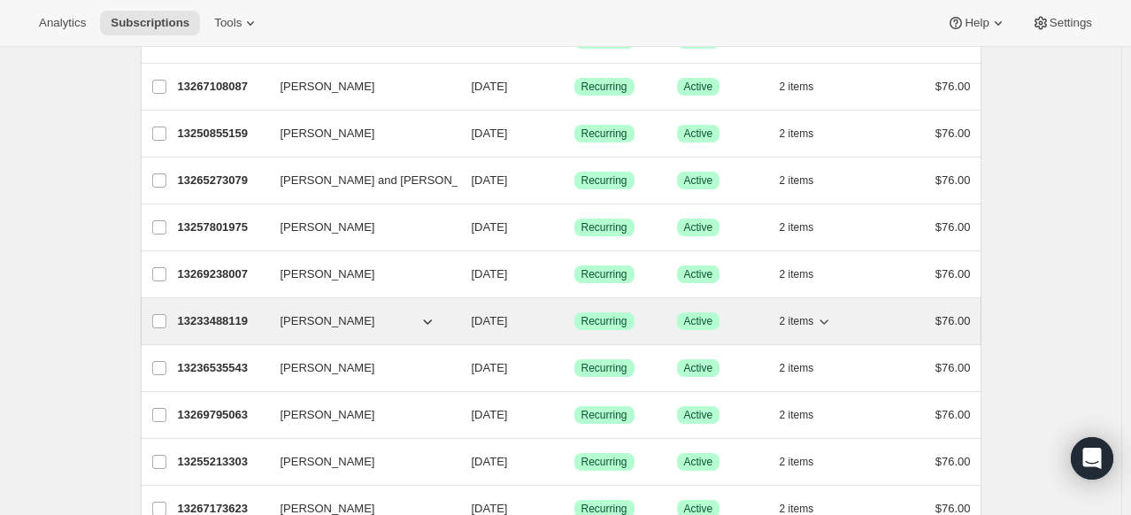
click at [341, 324] on span "James Phillips" at bounding box center [328, 321] width 95 height 18
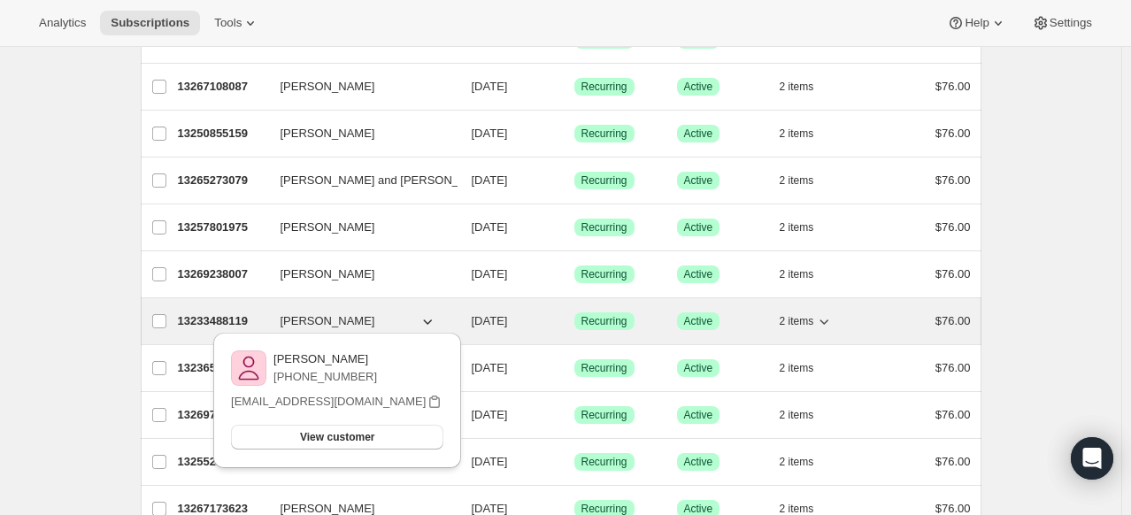
click at [223, 318] on p "13233488119" at bounding box center [222, 321] width 88 height 18
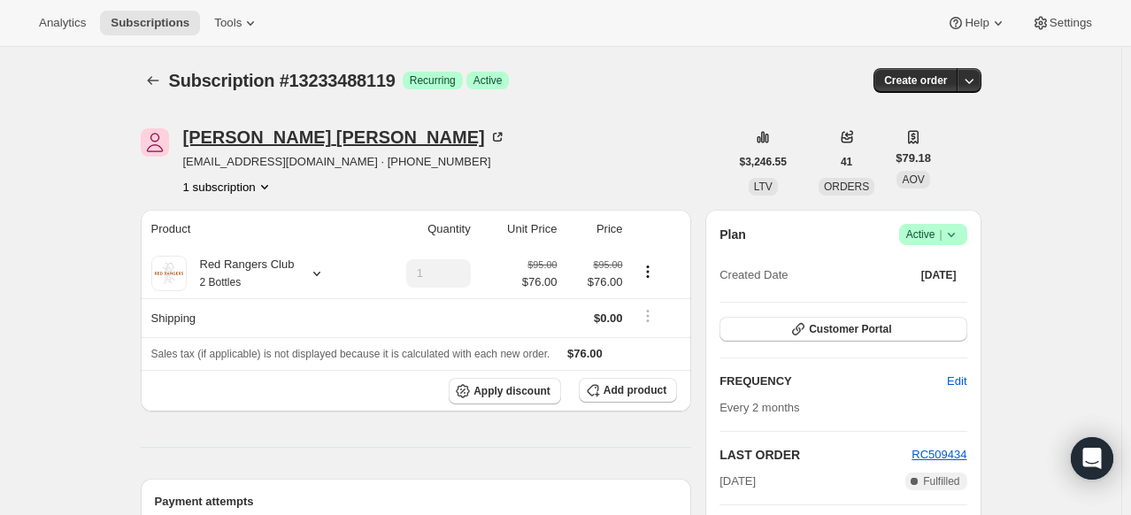
click at [488, 131] on icon at bounding box center [497, 137] width 18 height 18
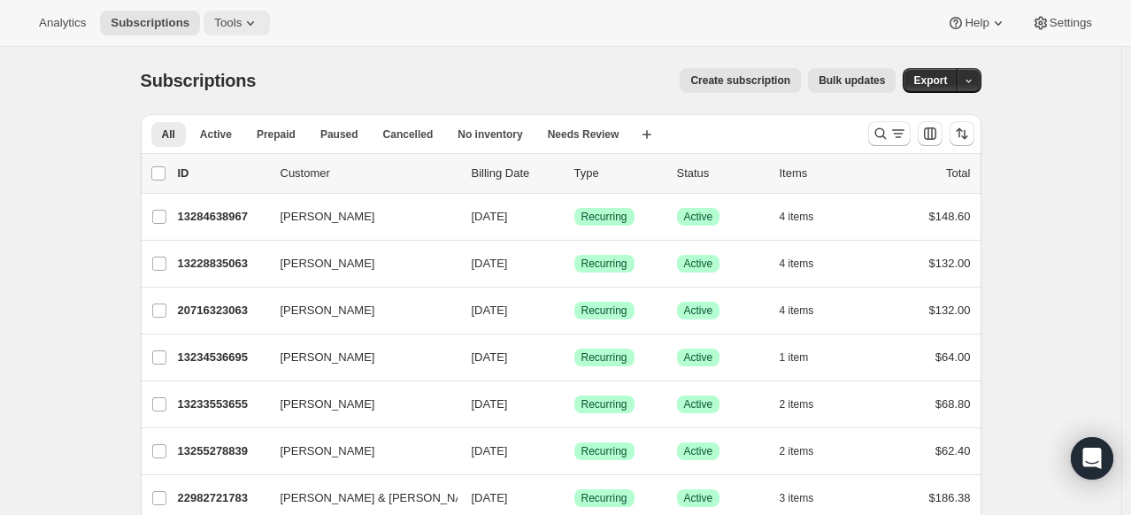
click at [225, 23] on span "Tools" at bounding box center [227, 23] width 27 height 14
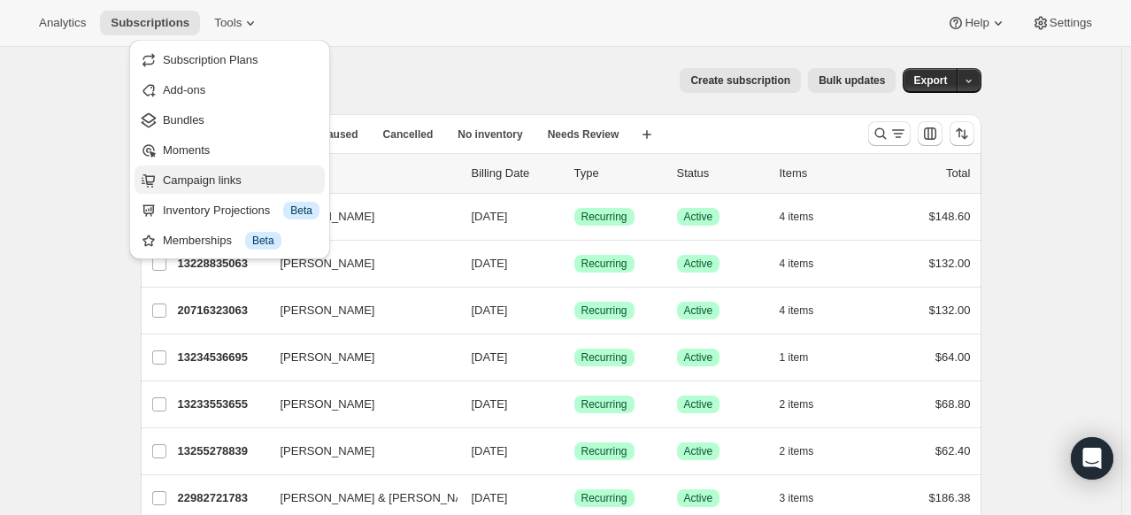
click at [221, 183] on span "Campaign links" at bounding box center [202, 179] width 79 height 13
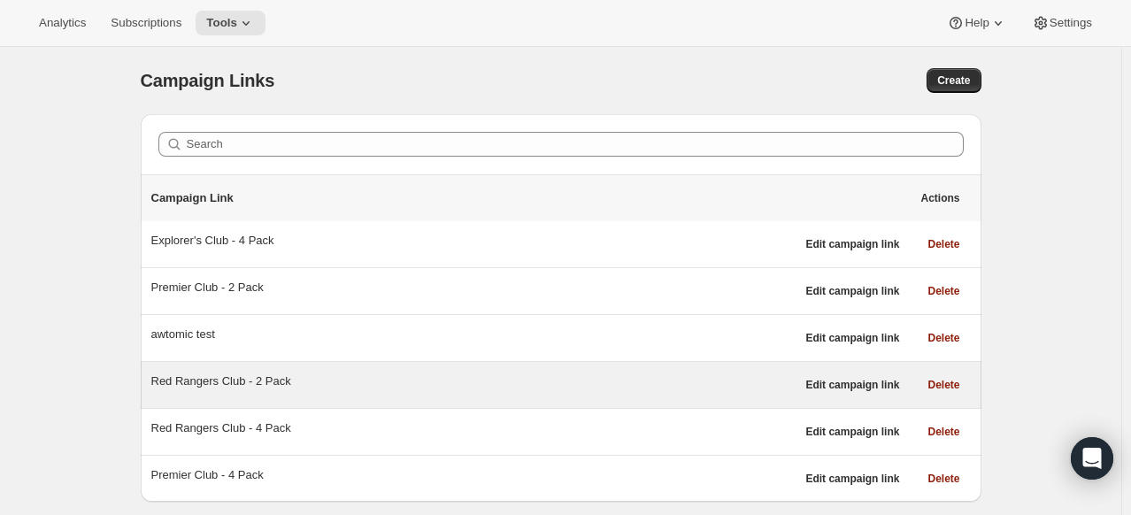
click at [227, 373] on div "Red Rangers Club - 2 Pack" at bounding box center [473, 382] width 644 height 18
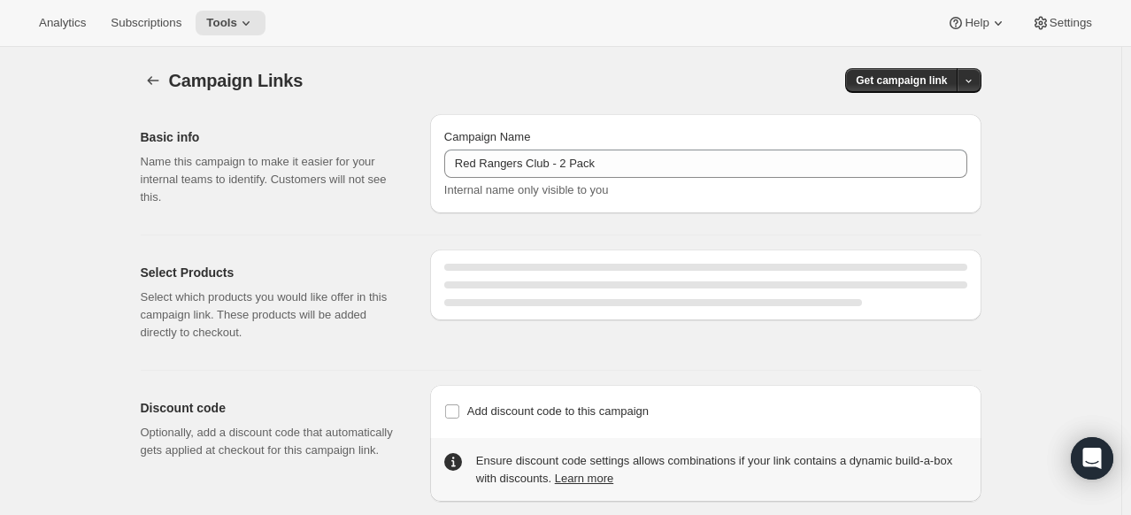
select select "gid://shopify/SellingPlan/2920841463"
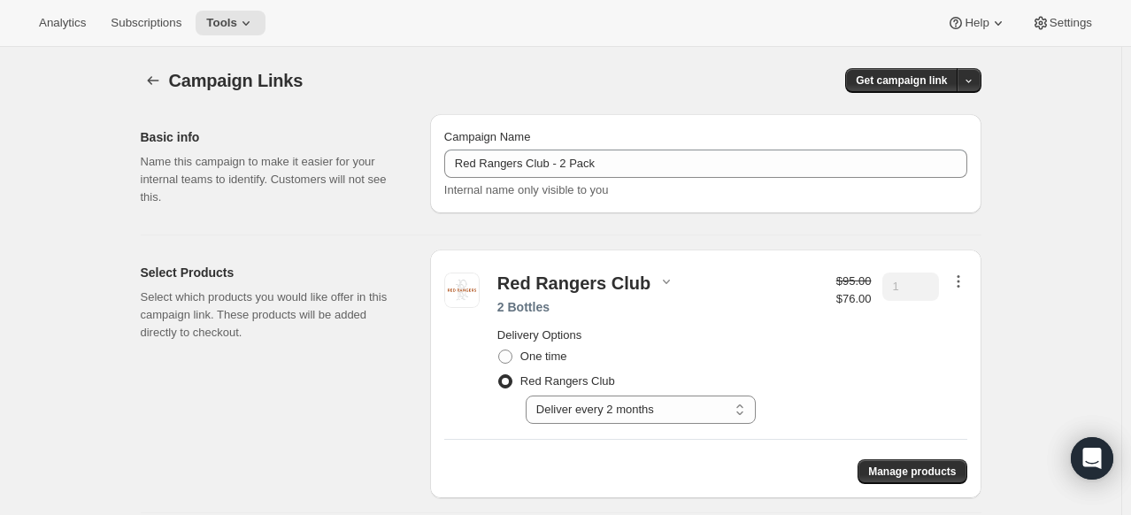
click at [965, 275] on icon "button" at bounding box center [959, 282] width 18 height 18
click at [971, 342] on span "Edit contents" at bounding box center [962, 343] width 66 height 13
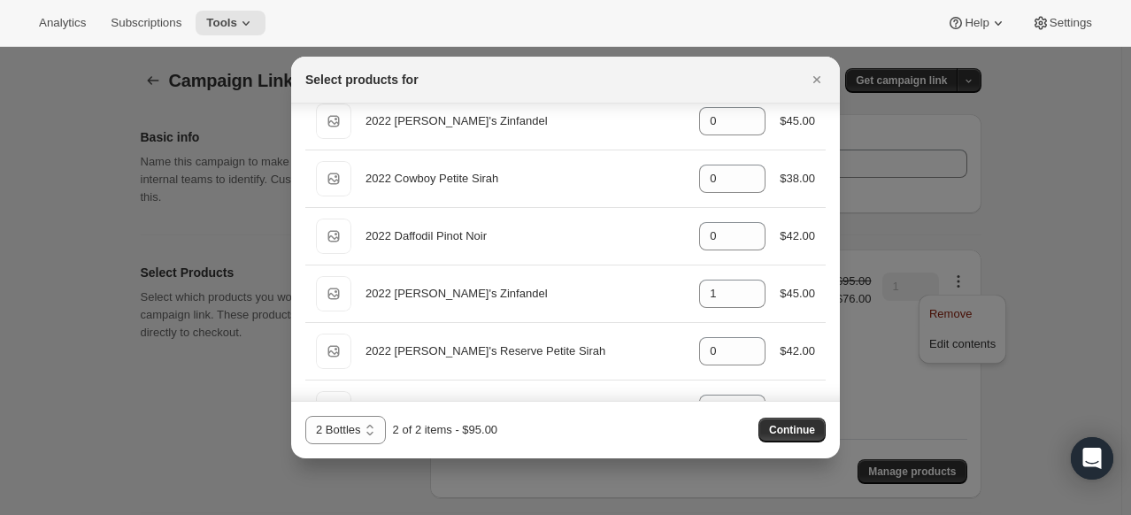
scroll to position [1150, 0]
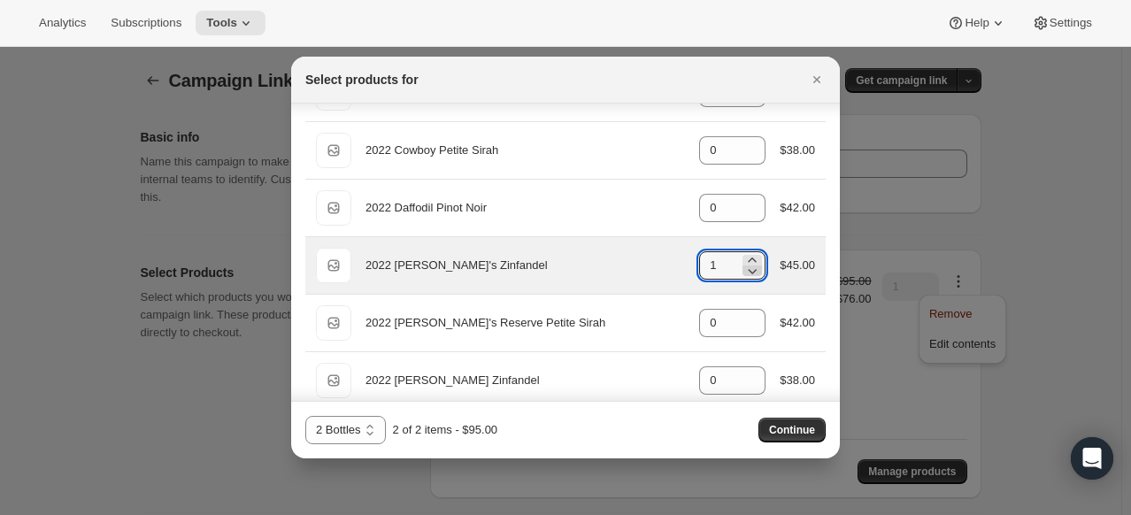
click at [750, 265] on icon ":rbd:" at bounding box center [752, 271] width 18 height 18
type input "0"
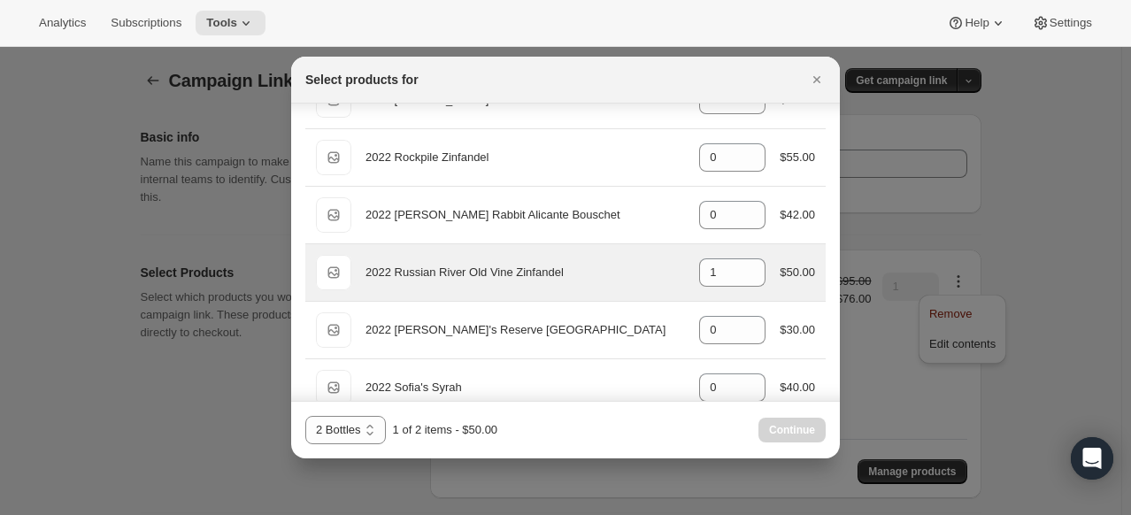
scroll to position [1681, 0]
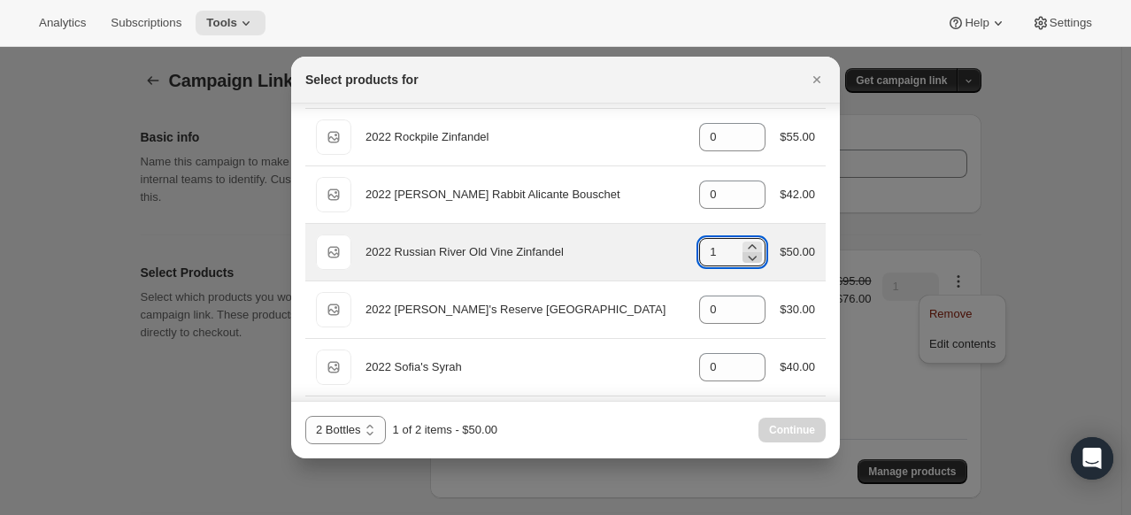
click at [743, 251] on icon ":rbd:" at bounding box center [752, 258] width 18 height 18
type input "0"
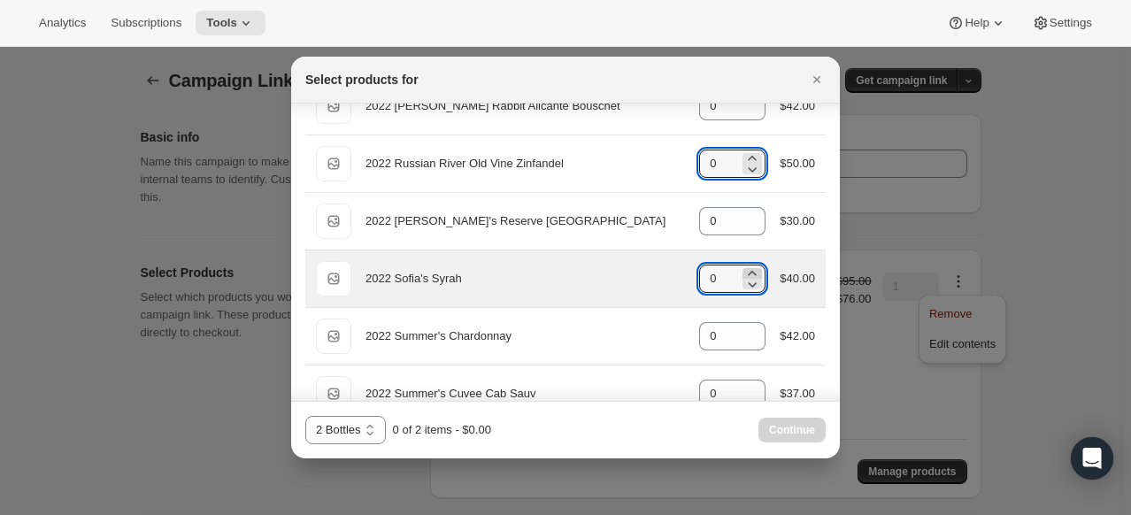
click at [743, 265] on icon ":rbd:" at bounding box center [752, 274] width 18 height 18
type input "1"
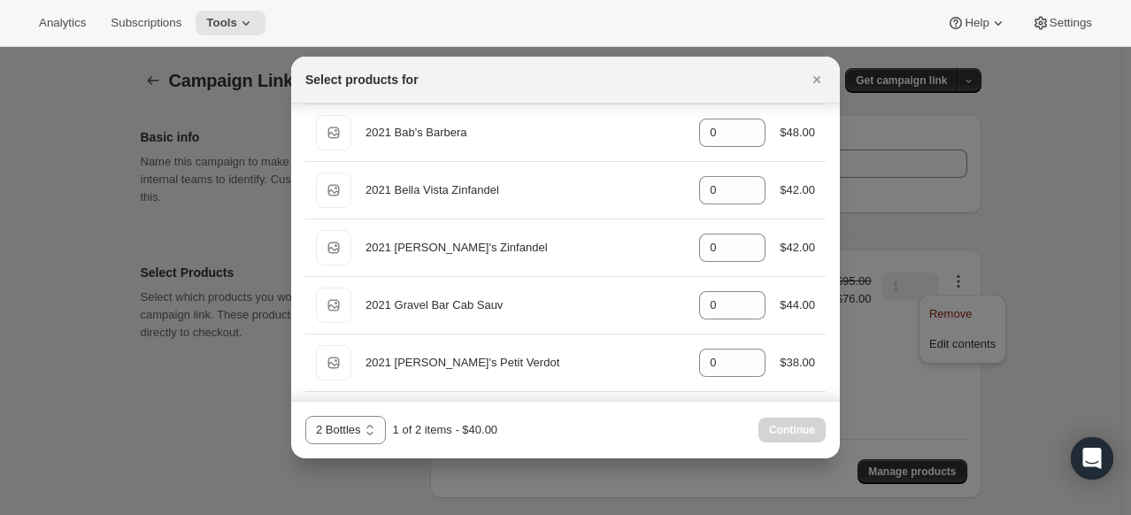
scroll to position [319, 0]
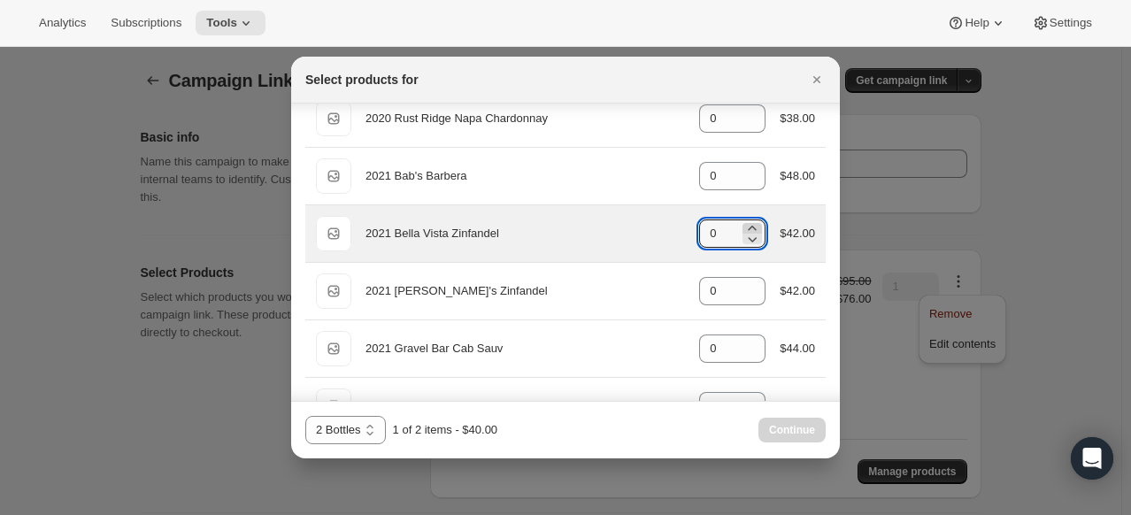
click at [748, 225] on icon ":rbd:" at bounding box center [752, 228] width 18 height 18
type input "1"
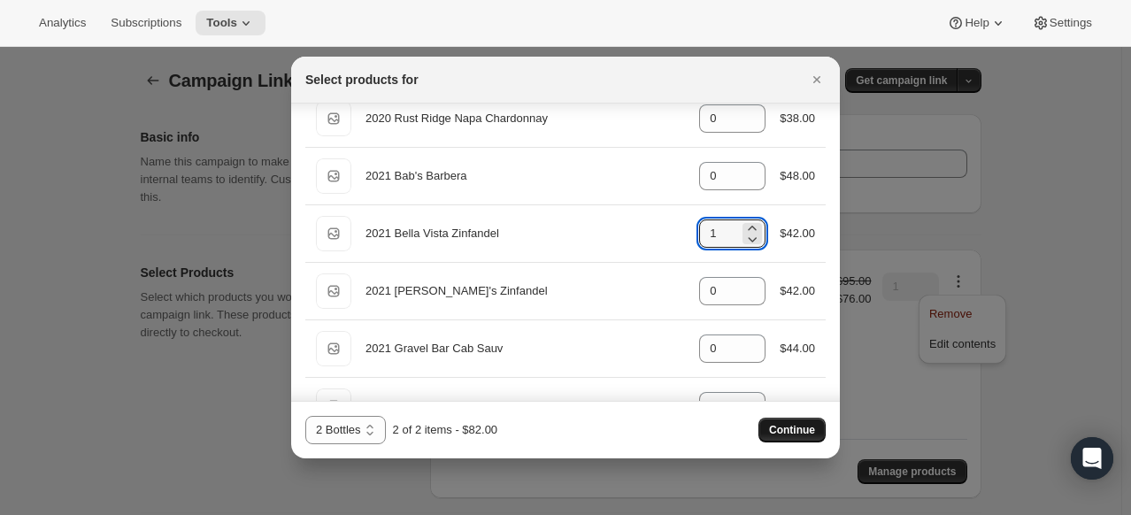
click at [796, 432] on span "Continue" at bounding box center [792, 430] width 46 height 14
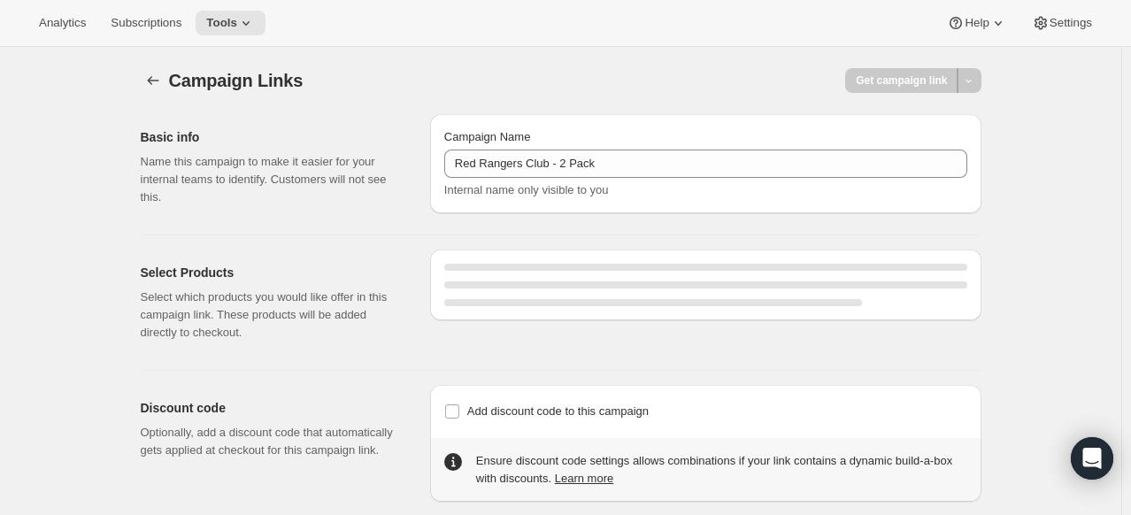
select select "gid://shopify/SellingPlan/2920841463"
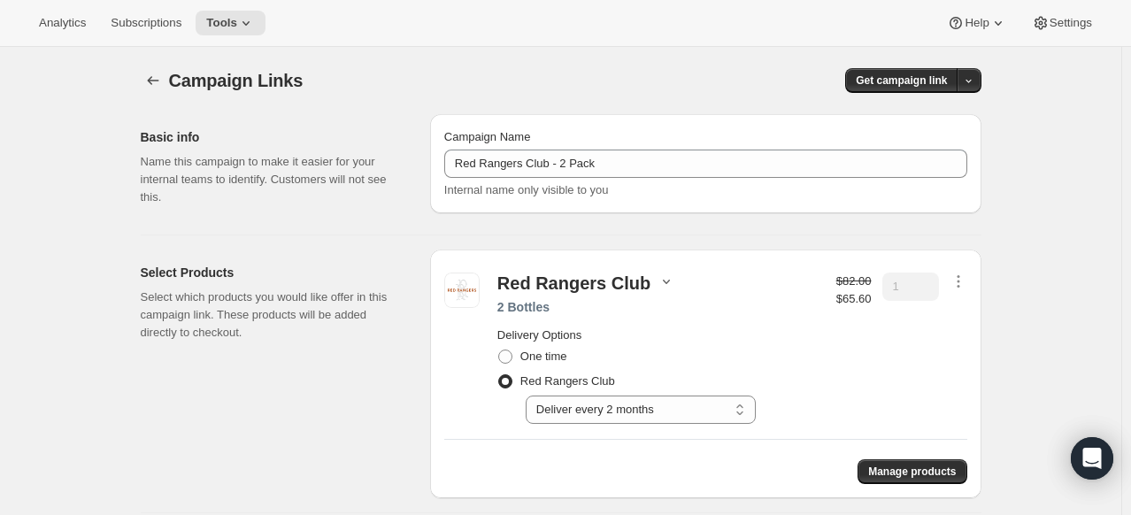
click at [664, 275] on icon "button" at bounding box center [667, 282] width 18 height 18
click at [219, 14] on button "Tools" at bounding box center [231, 23] width 70 height 25
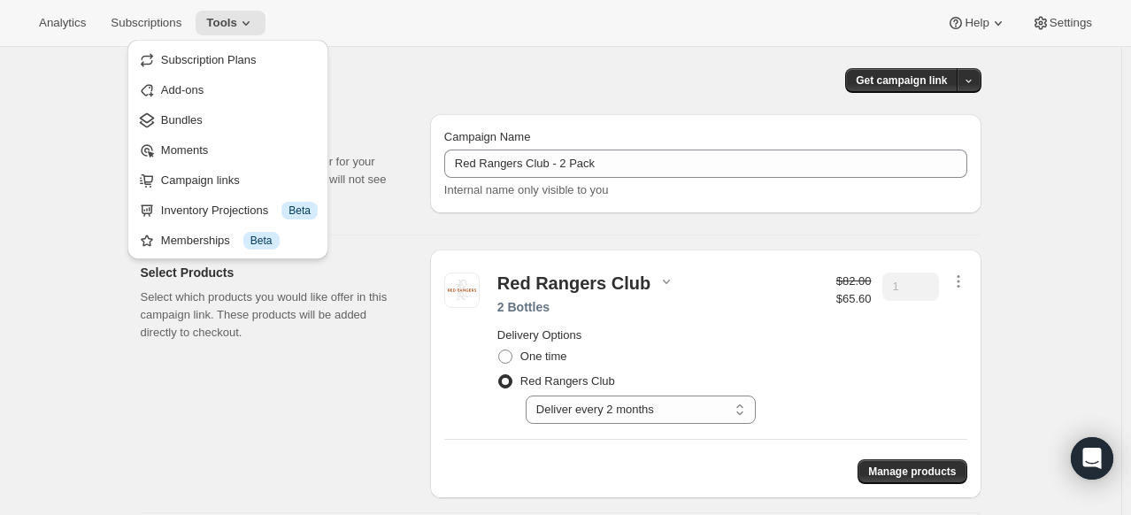
click at [226, 181] on span "Campaign links" at bounding box center [200, 179] width 79 height 13
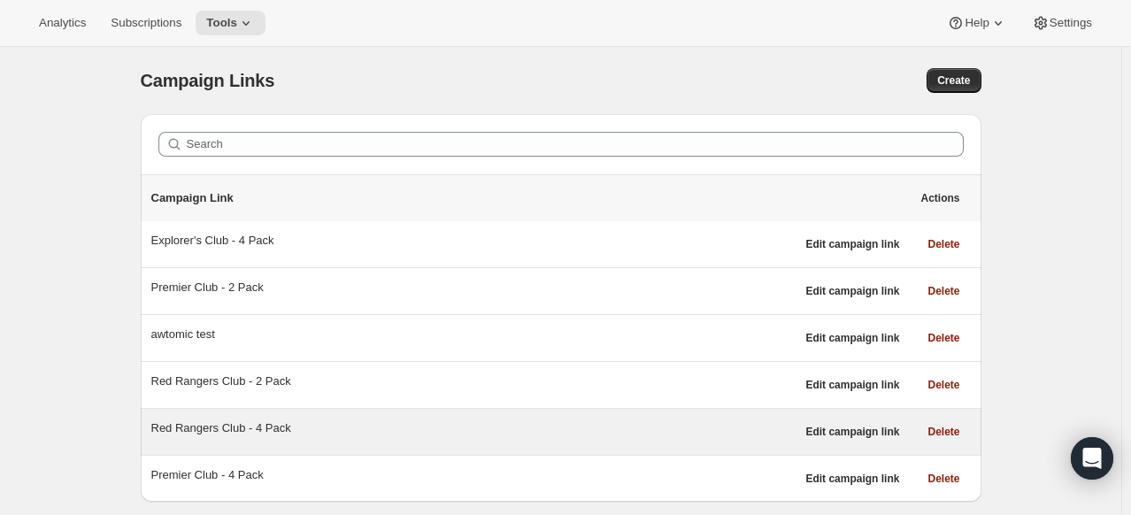
click at [223, 427] on div "Red Rangers Club - 4 Pack" at bounding box center [473, 428] width 644 height 18
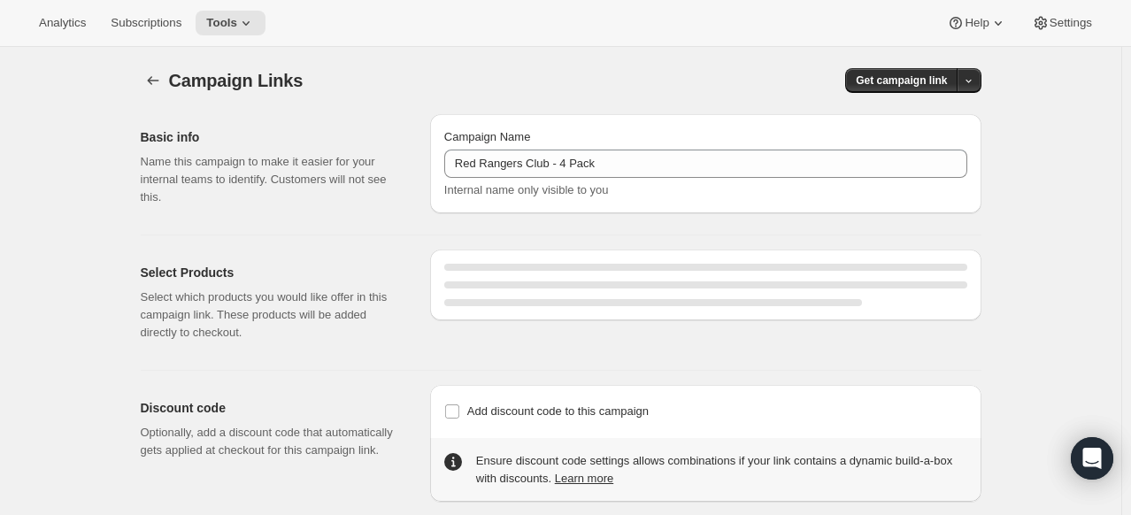
select select "gid://shopify/SellingPlan/2920841463"
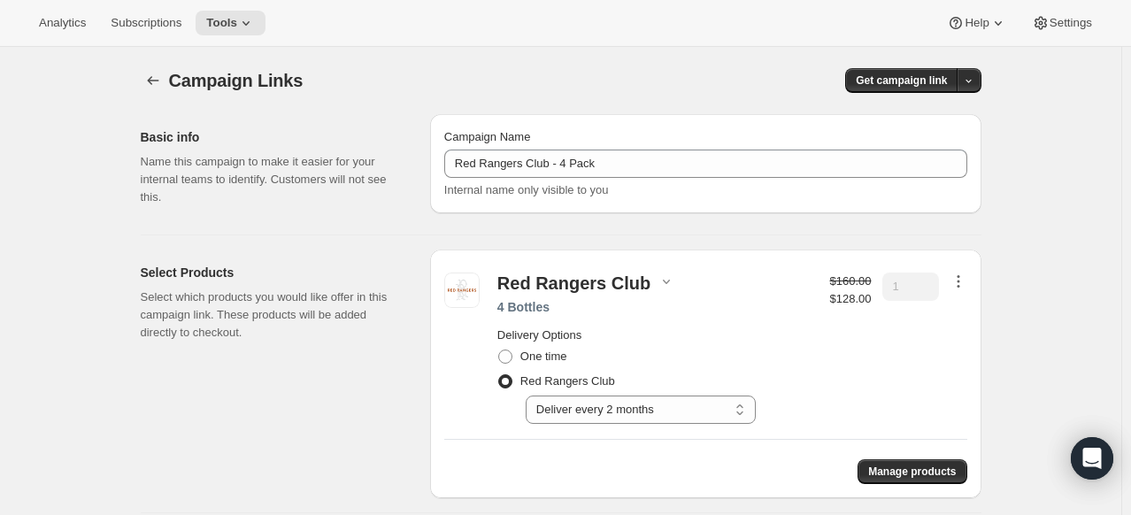
click at [966, 279] on icon "button" at bounding box center [959, 282] width 18 height 18
click at [979, 341] on span "Edit contents" at bounding box center [962, 343] width 66 height 13
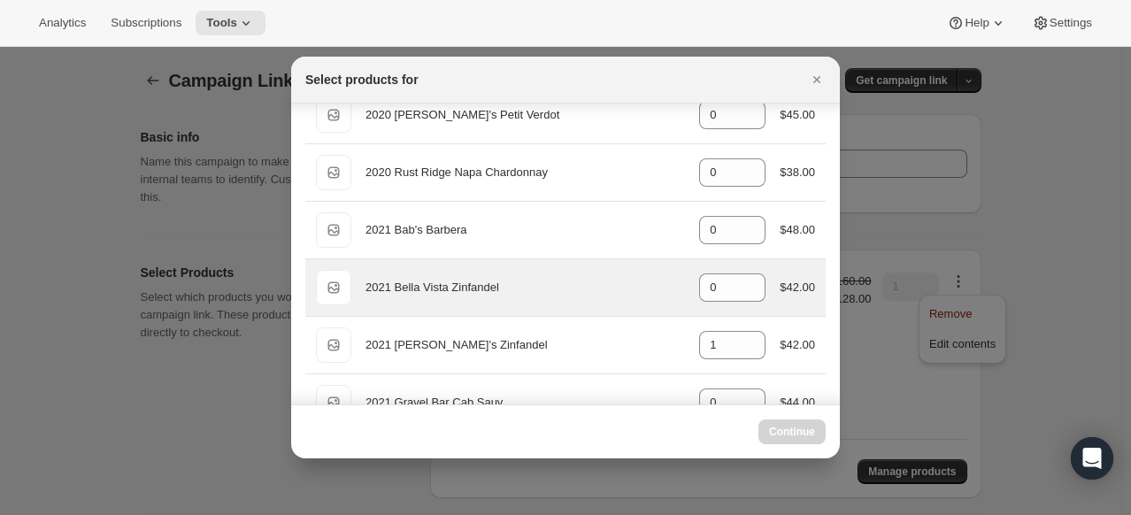
scroll to position [354, 0]
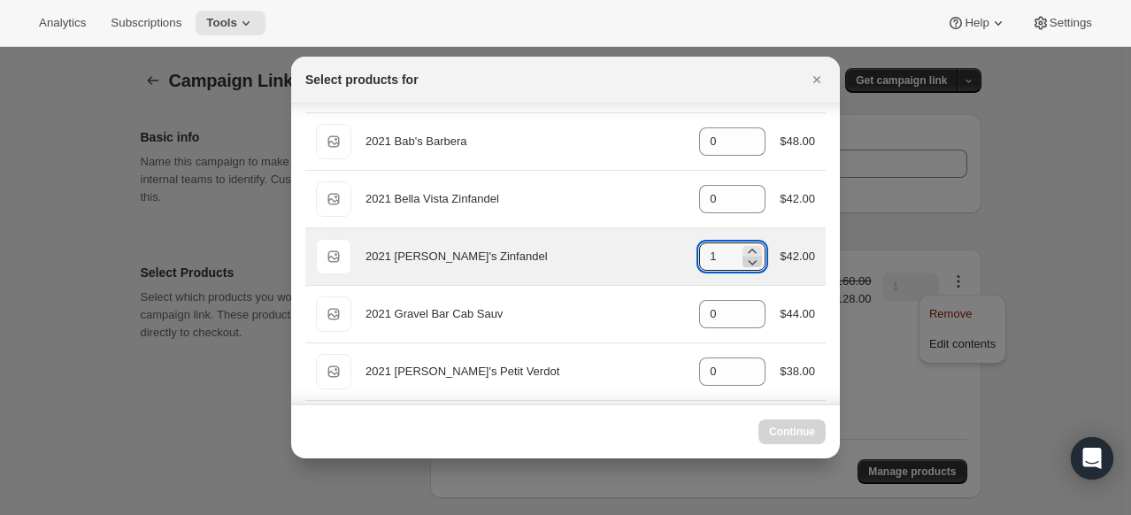
click at [749, 261] on icon ":rdm:" at bounding box center [753, 262] width 9 height 5
type input "0"
select select "gid://shopify/ProductVariant/49231286534391"
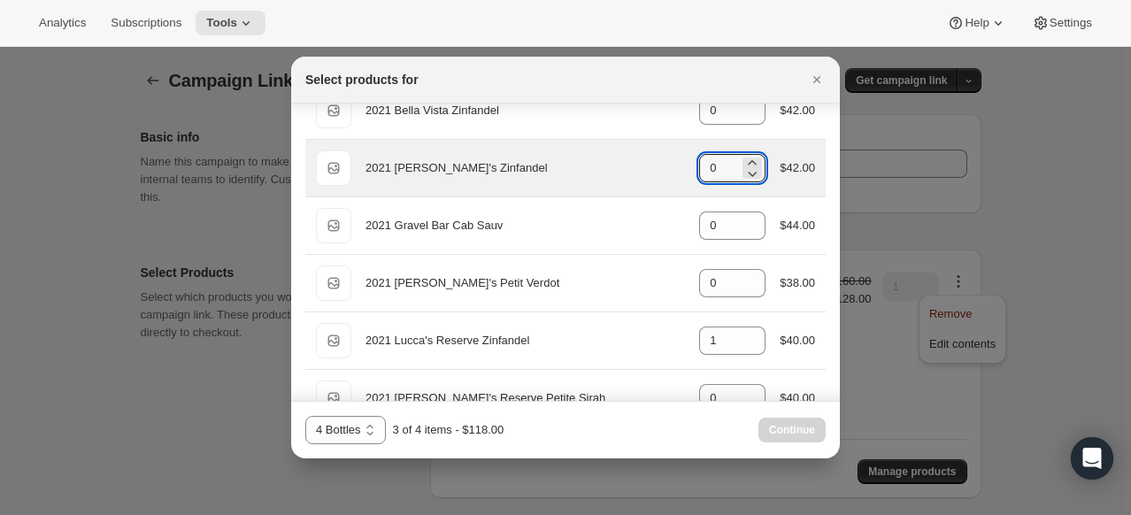
scroll to position [531, 0]
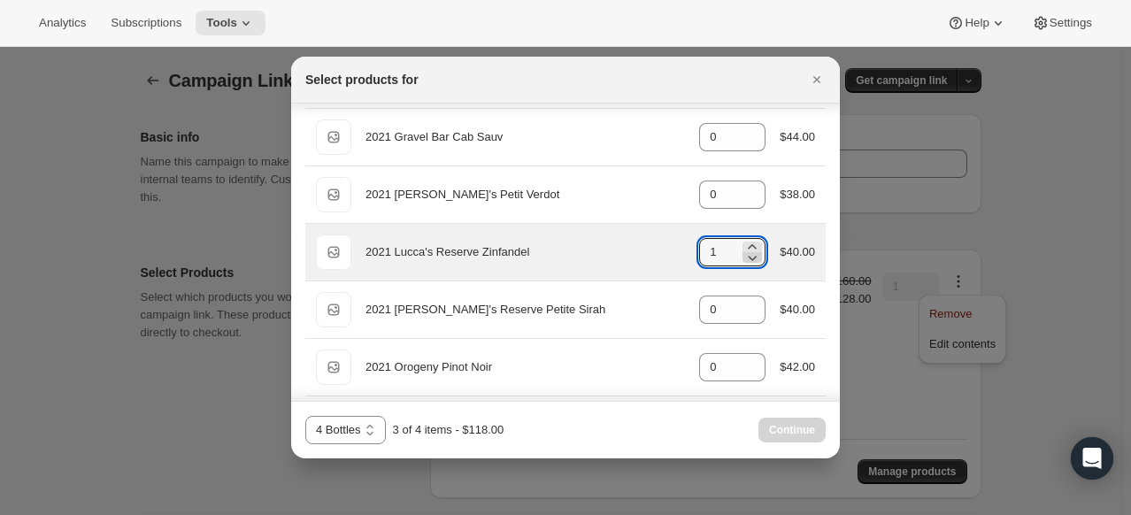
click at [747, 259] on icon ":rdm:" at bounding box center [752, 258] width 18 height 18
type input "0"
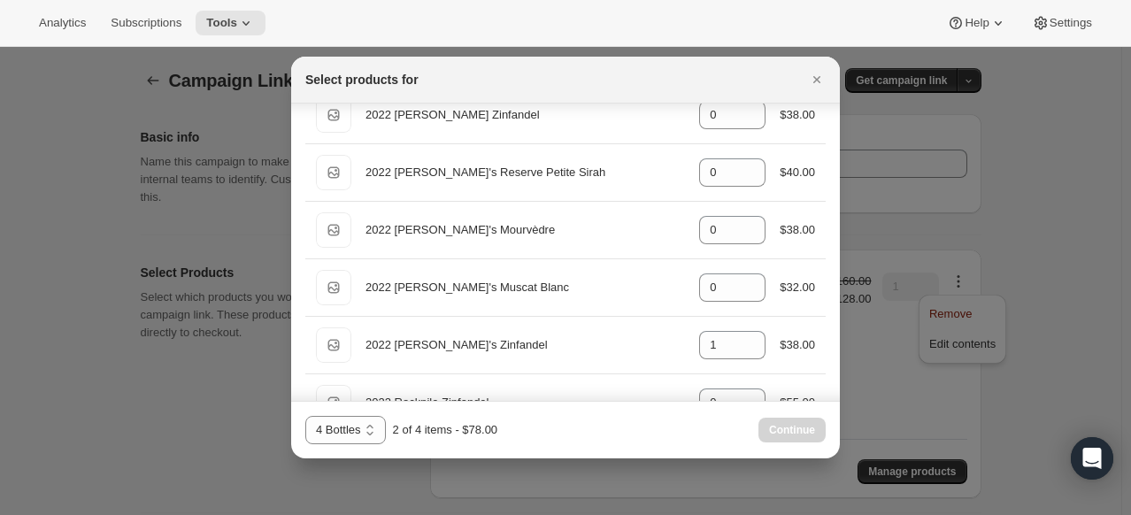
scroll to position [1504, 0]
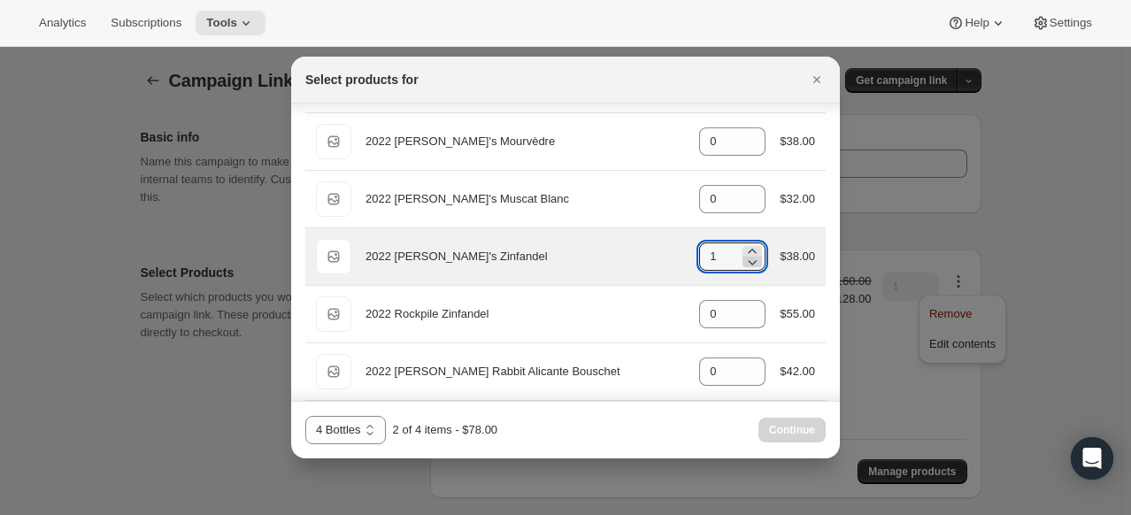
click at [748, 259] on icon ":rdm:" at bounding box center [752, 262] width 18 height 18
type input "0"
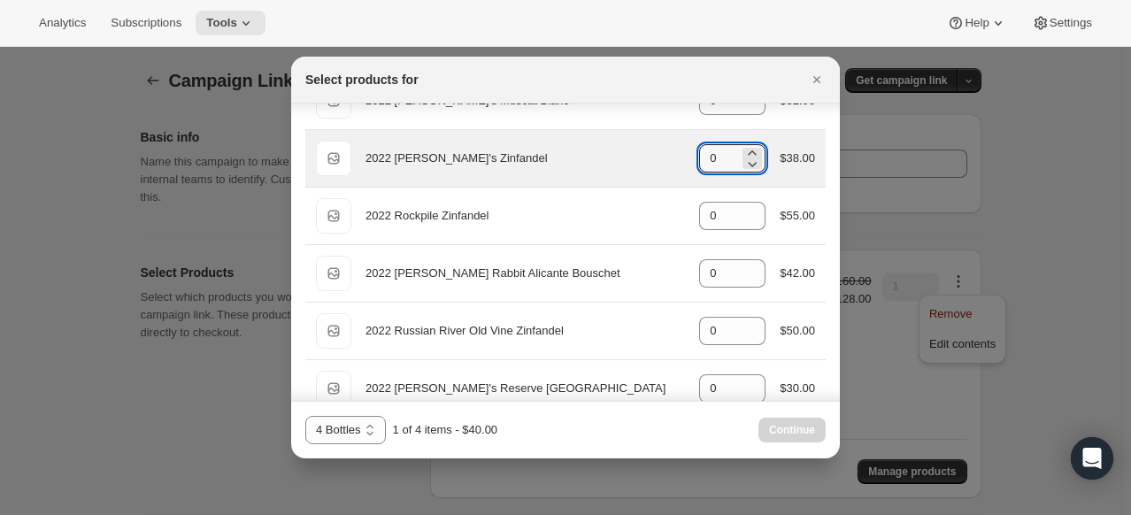
scroll to position [1681, 0]
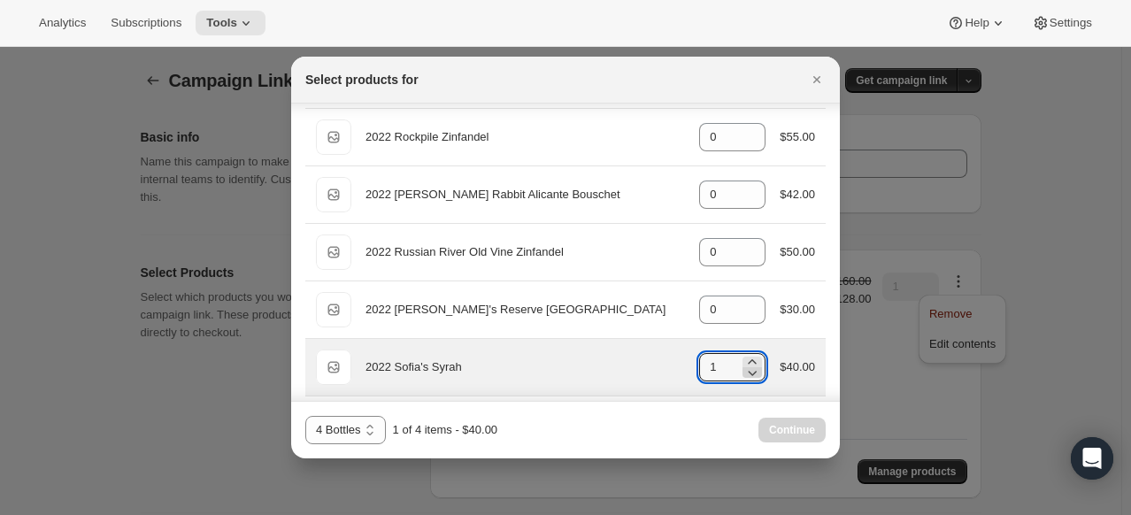
click at [750, 368] on icon ":rdm:" at bounding box center [752, 373] width 18 height 18
type input "0"
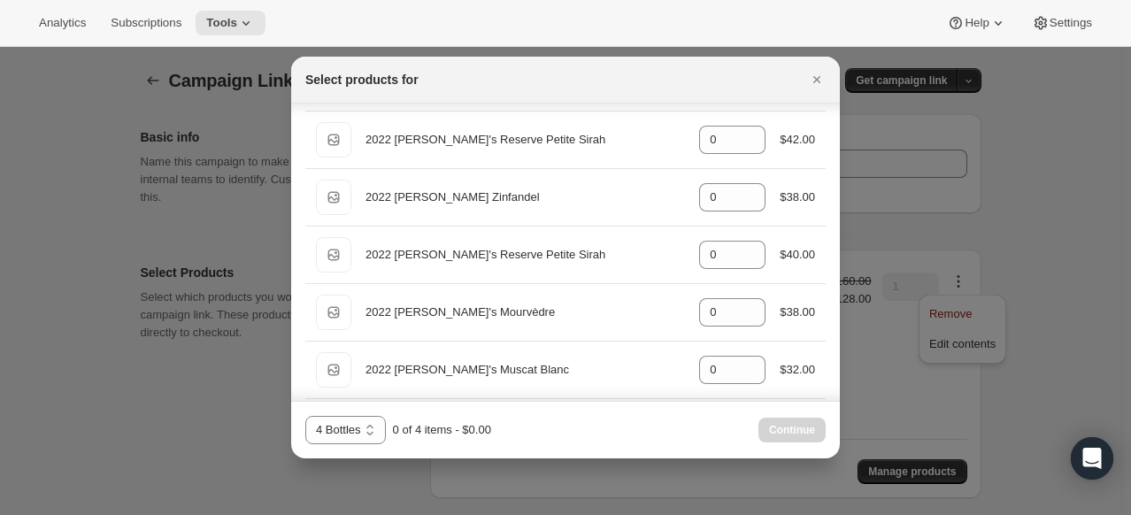
scroll to position [1293, 0]
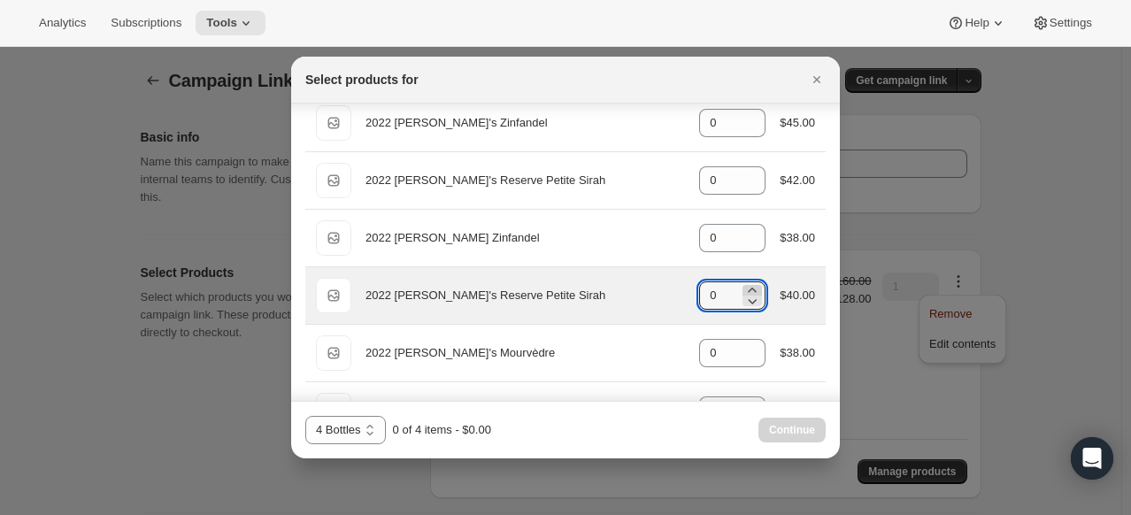
click at [749, 281] on icon ":rdm:" at bounding box center [752, 290] width 18 height 18
type input "1"
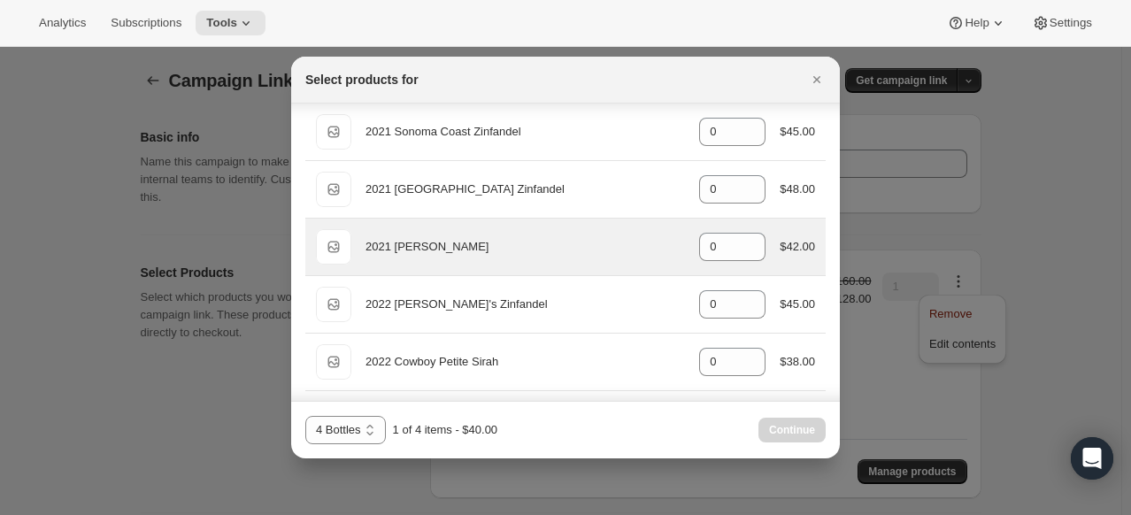
scroll to position [850, 0]
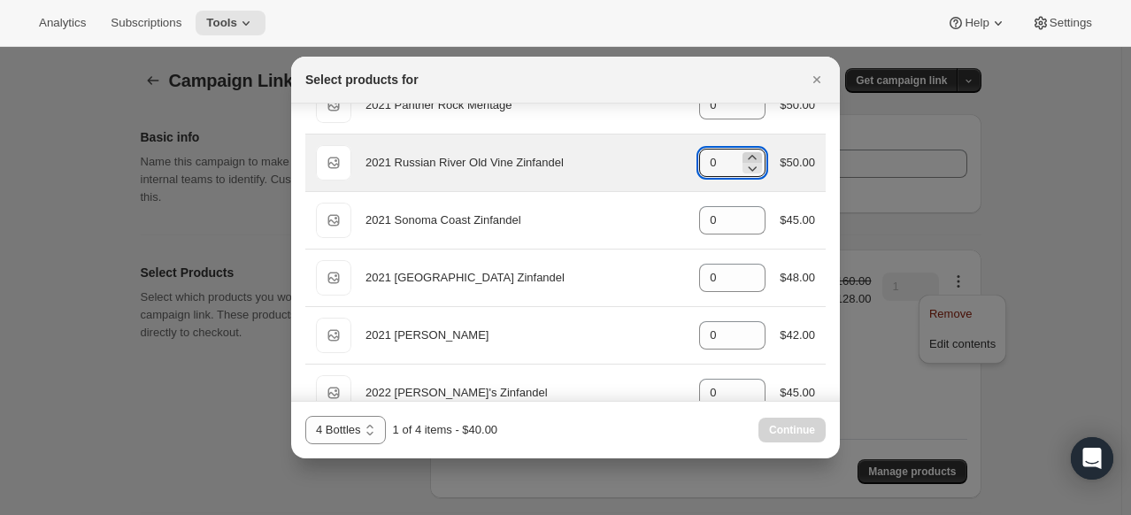
click at [749, 155] on icon ":rdm:" at bounding box center [753, 157] width 8 height 4
type input "1"
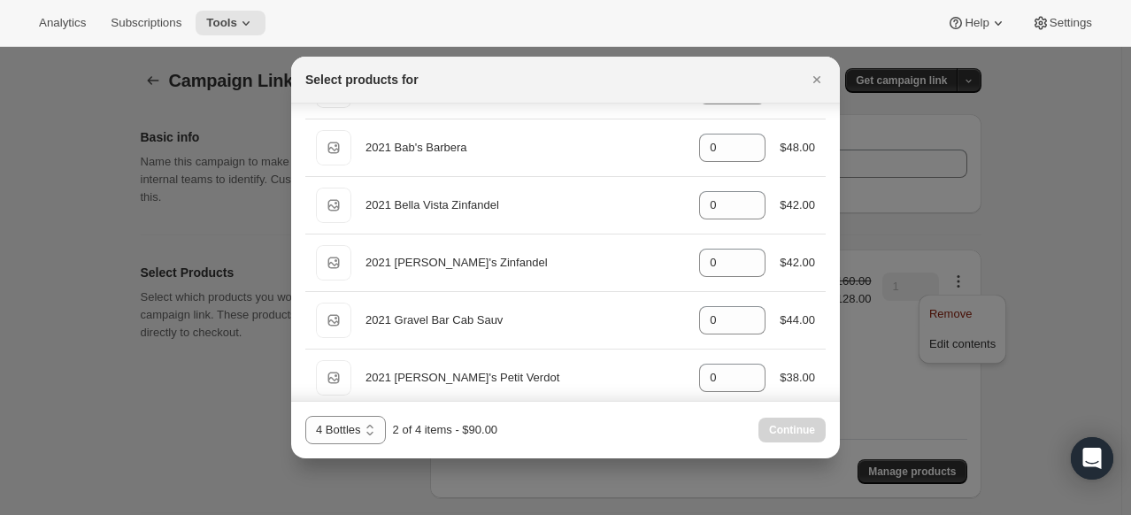
scroll to position [319, 0]
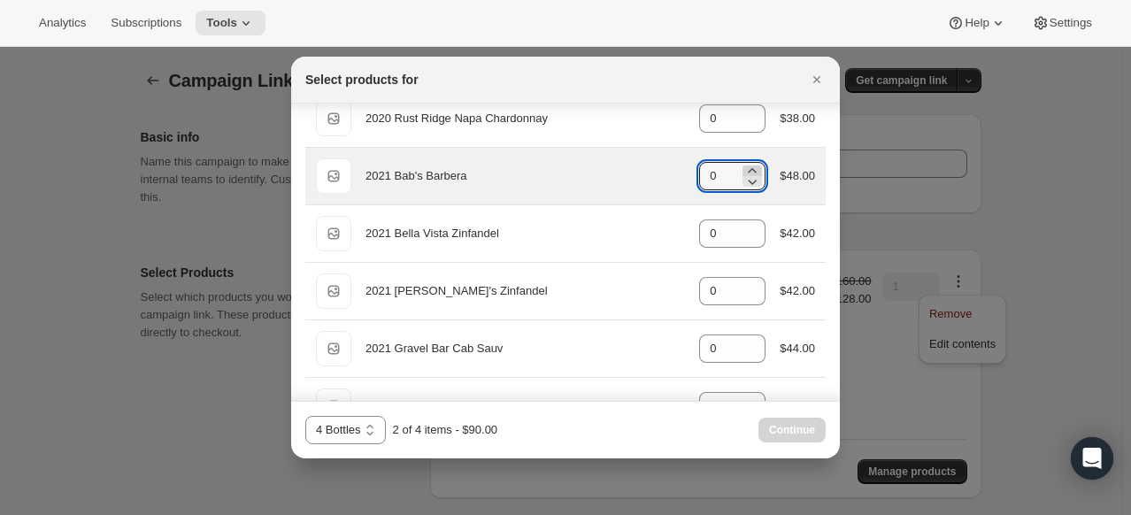
click at [744, 165] on icon ":rdm:" at bounding box center [752, 171] width 18 height 18
type input "1"
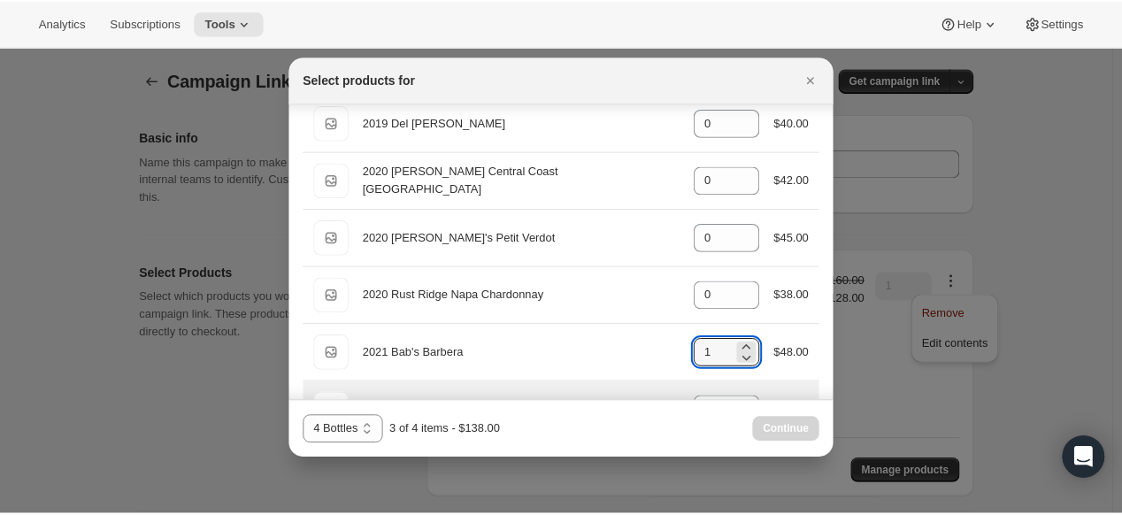
scroll to position [54, 0]
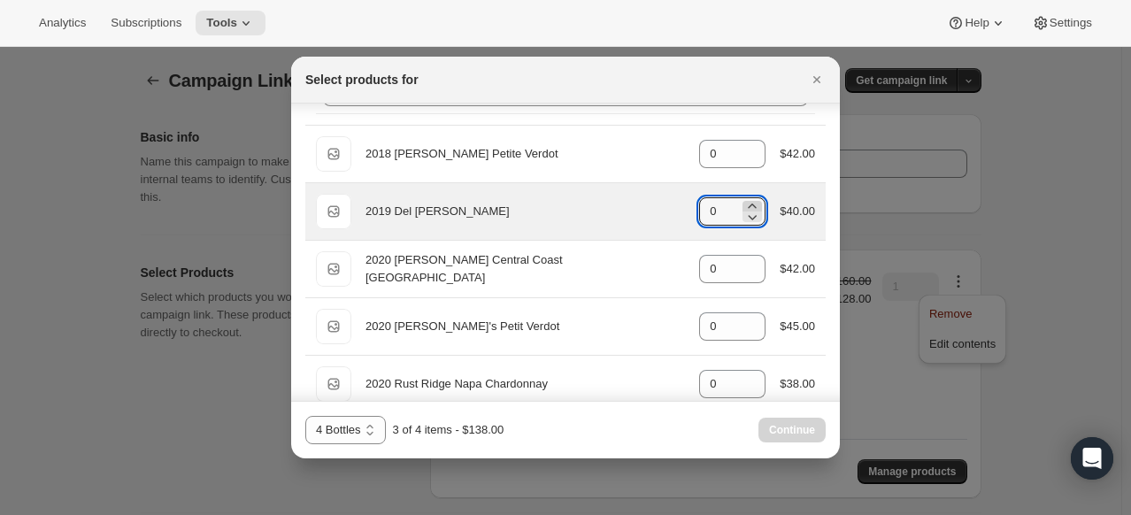
click at [743, 204] on icon ":rdm:" at bounding box center [752, 206] width 18 height 18
type input "1"
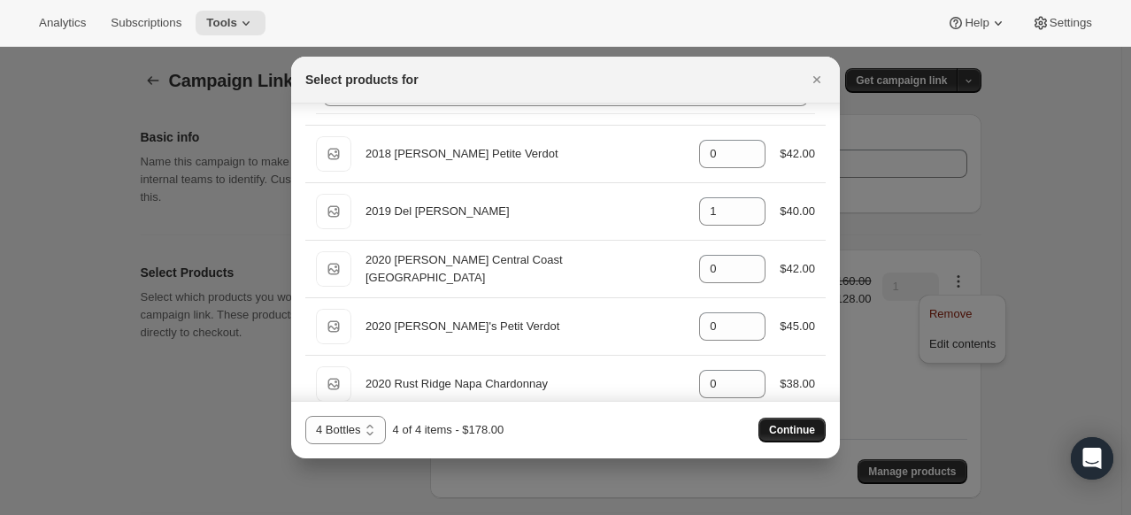
click at [773, 427] on span "Continue" at bounding box center [792, 430] width 46 height 14
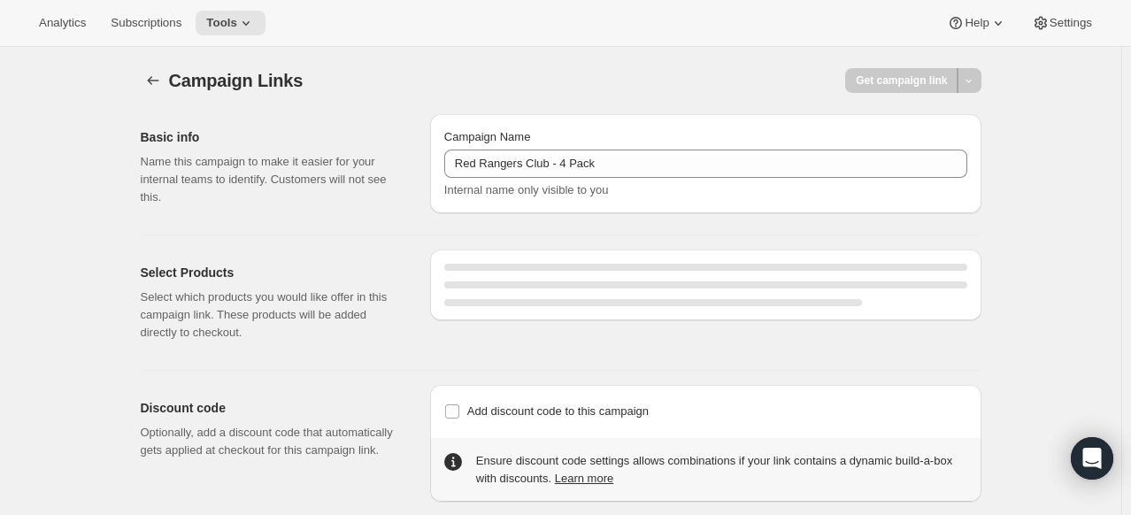
select select "gid://shopify/SellingPlan/2920841463"
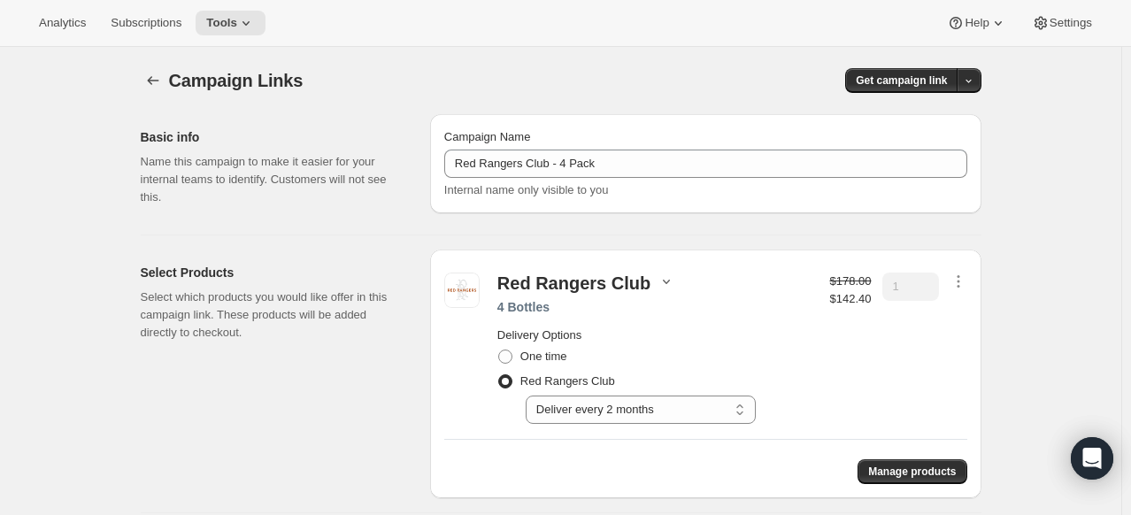
click at [658, 283] on icon "button" at bounding box center [667, 282] width 18 height 18
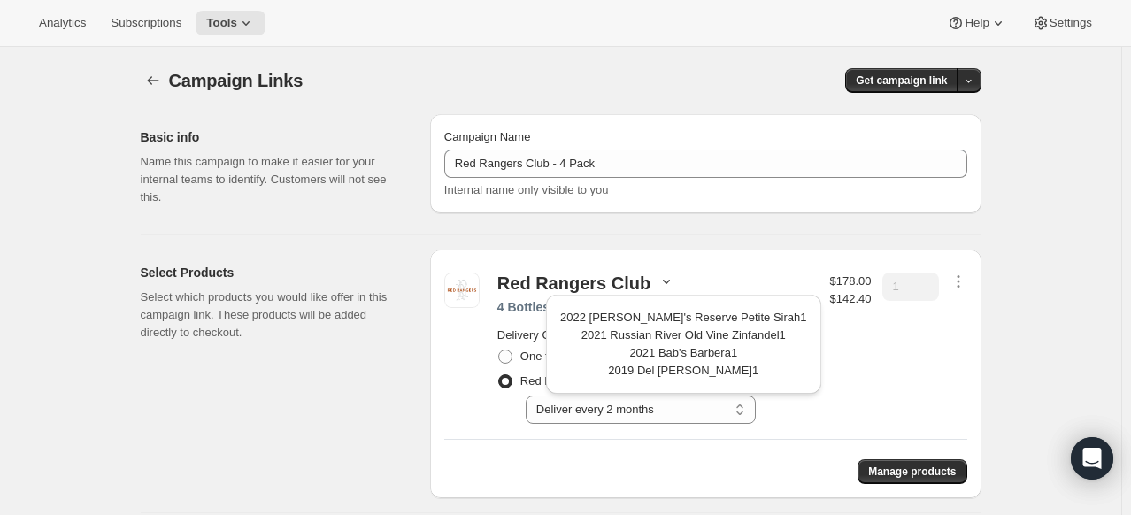
click at [402, 434] on div "Select Products Select which products you would like offer in this campaign lin…" at bounding box center [278, 374] width 275 height 249
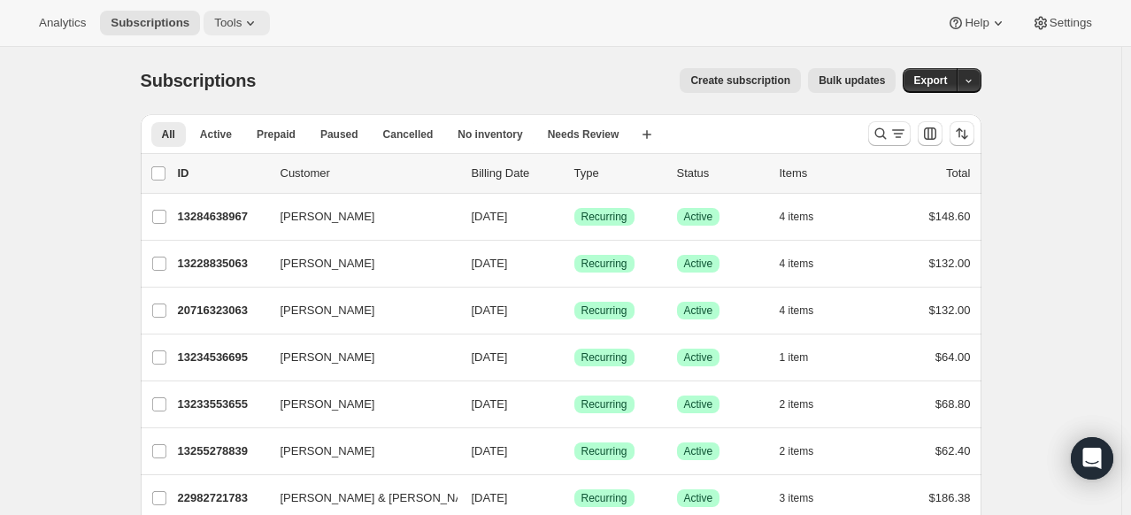
click at [247, 23] on icon at bounding box center [250, 23] width 7 height 4
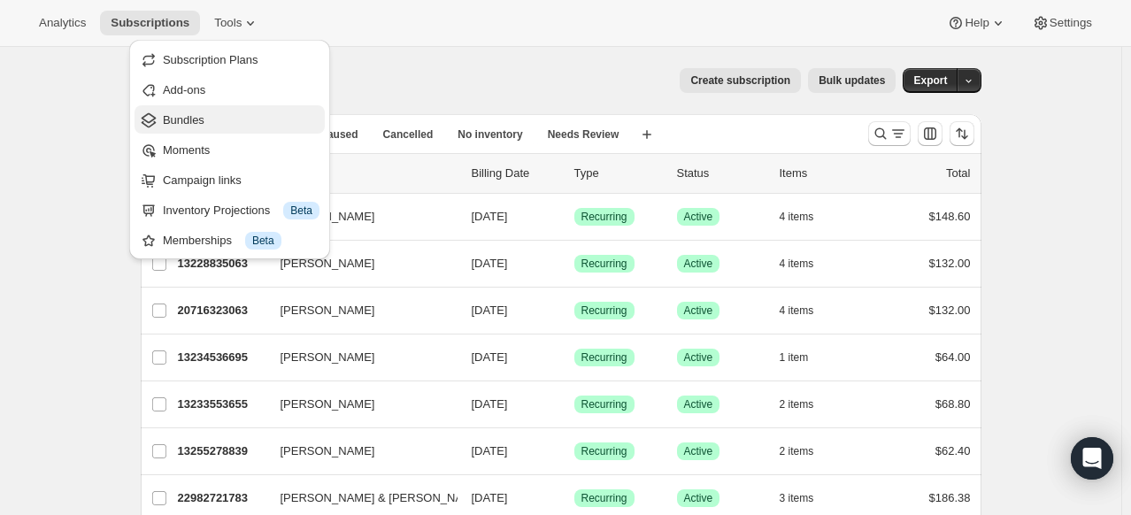
click at [212, 130] on button "Bundles" at bounding box center [230, 119] width 190 height 28
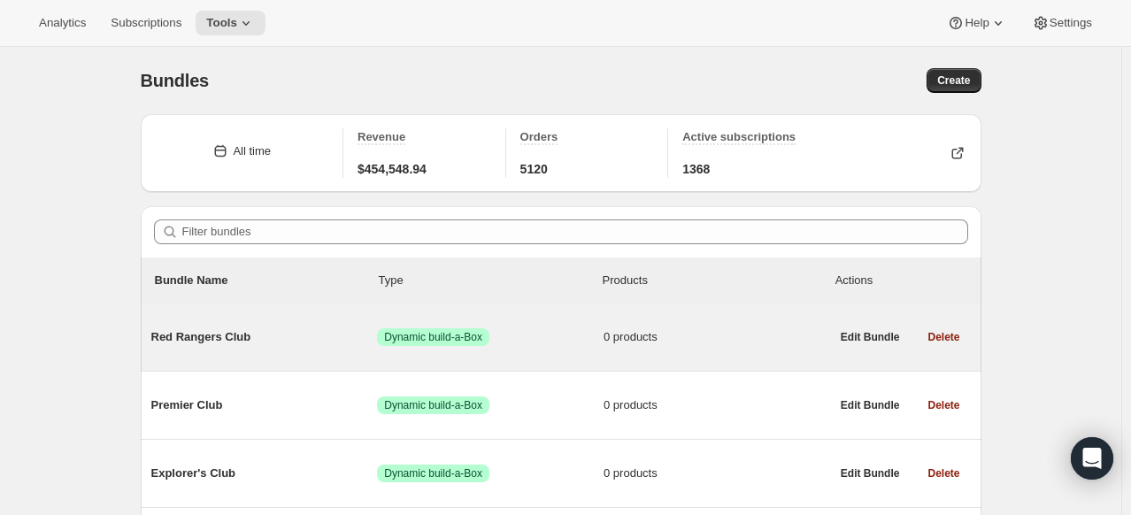
click at [237, 339] on span "Red Rangers Club" at bounding box center [264, 337] width 227 height 18
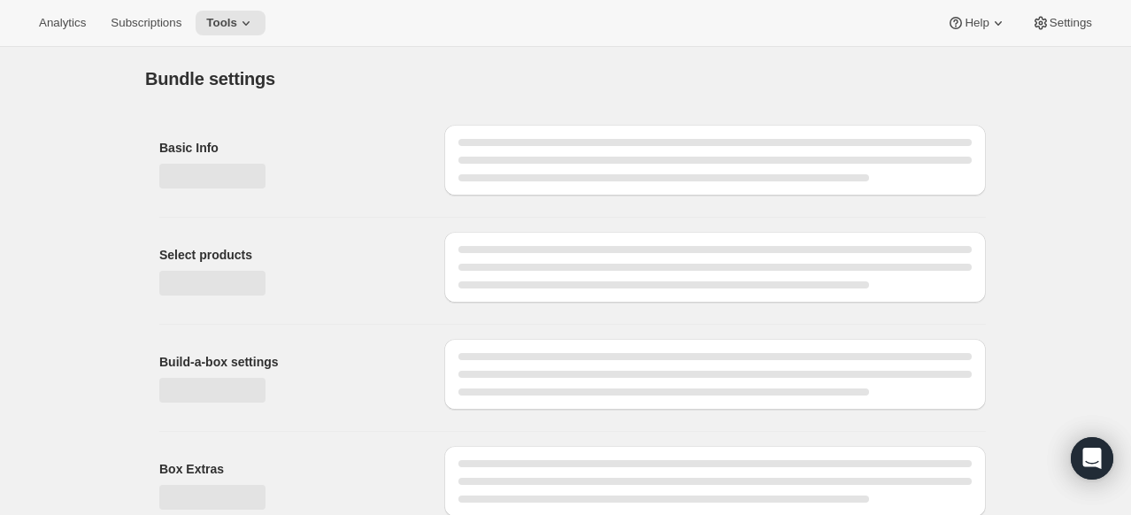
type input "Red Rangers Club"
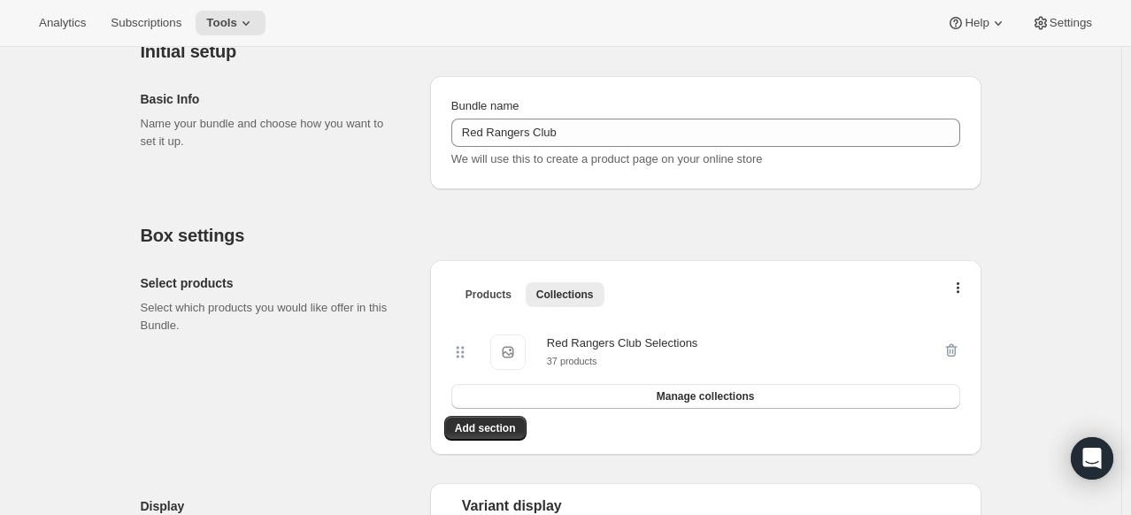
scroll to position [177, 0]
click at [967, 282] on div "Products Collections More views Products Collections More views" at bounding box center [705, 295] width 523 height 39
click at [960, 288] on icon "button" at bounding box center [959, 291] width 4 height 14
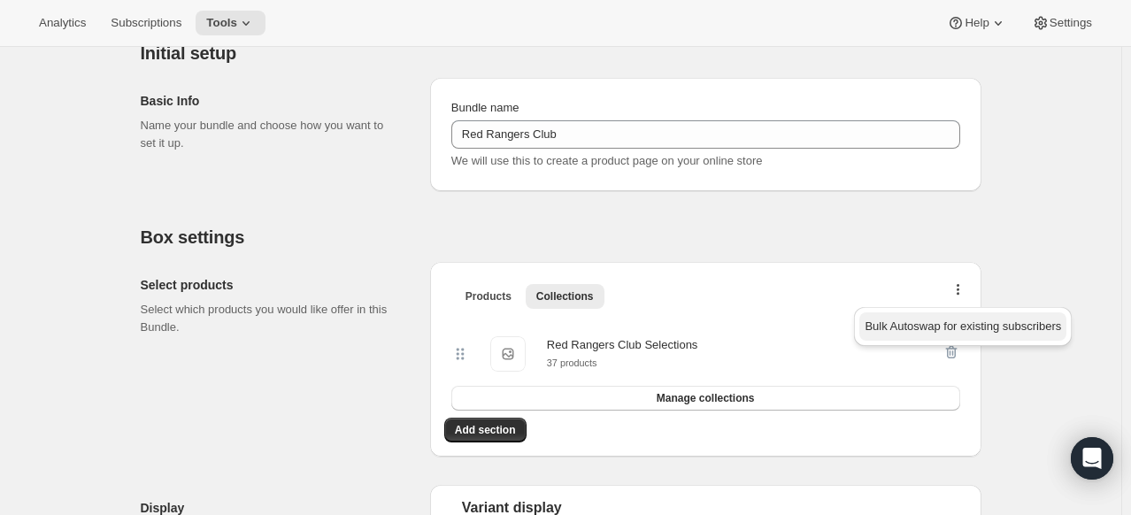
click at [949, 331] on span "Bulk Autoswap for existing subscribers" at bounding box center [963, 325] width 196 height 13
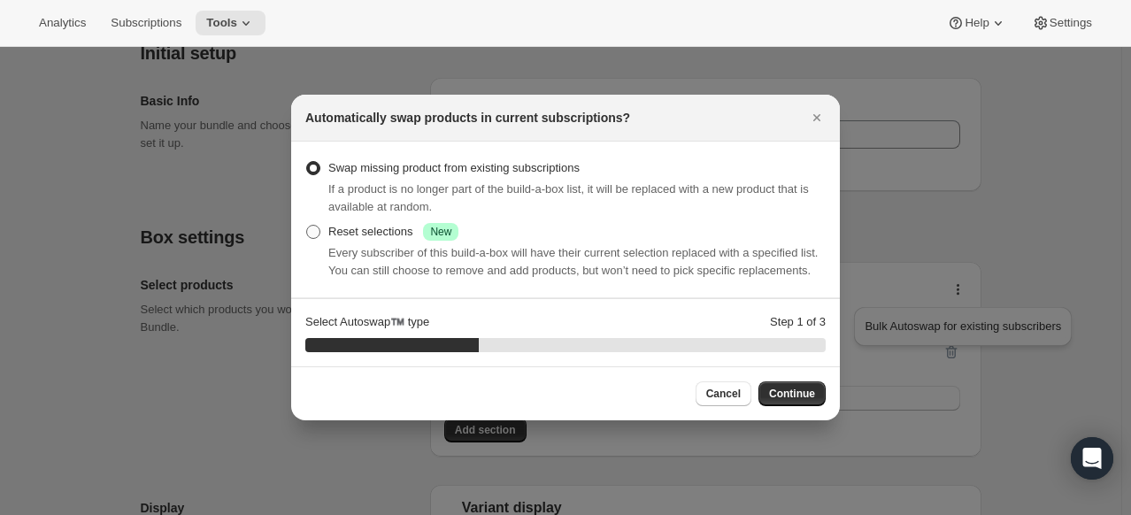
click at [311, 238] on span ":rb6:" at bounding box center [313, 232] width 14 height 14
click at [307, 226] on input "Reset selections Success New" at bounding box center [306, 225] width 1 height 1
radio input "true"
click at [790, 388] on span "Continue" at bounding box center [792, 394] width 46 height 14
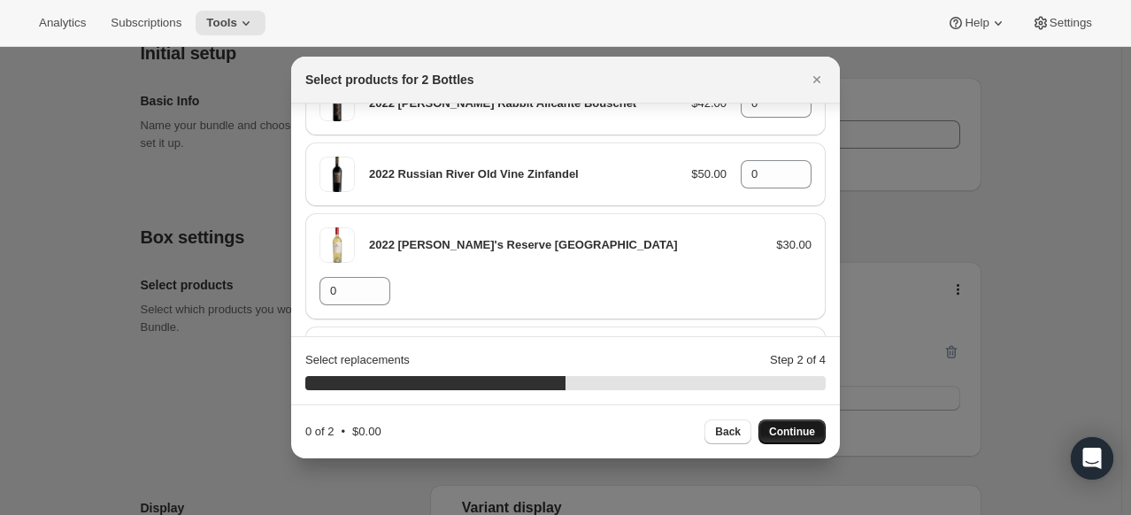
scroll to position [2212, 0]
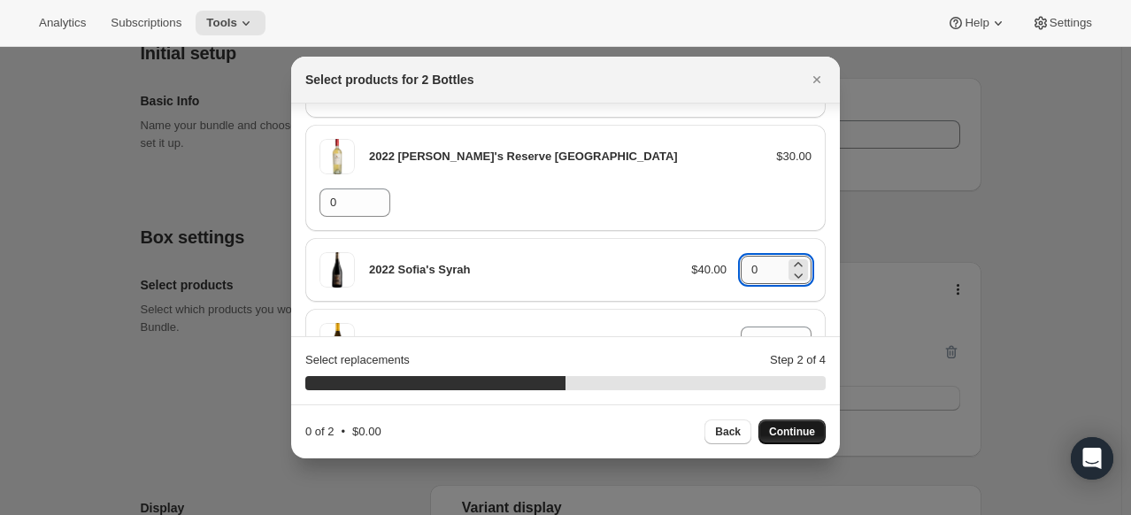
click at [766, 256] on input "0" at bounding box center [763, 270] width 44 height 28
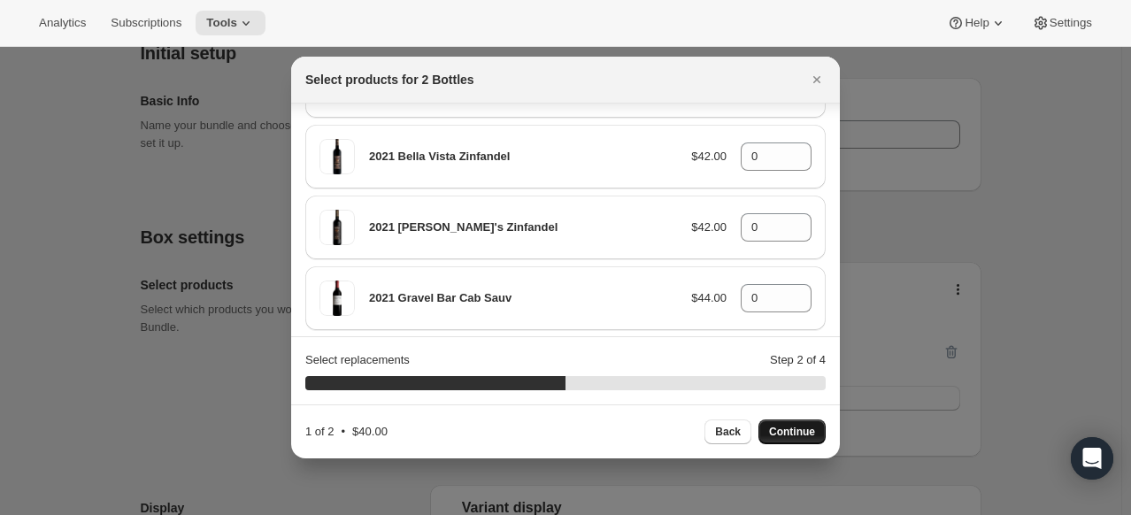
scroll to position [354, 0]
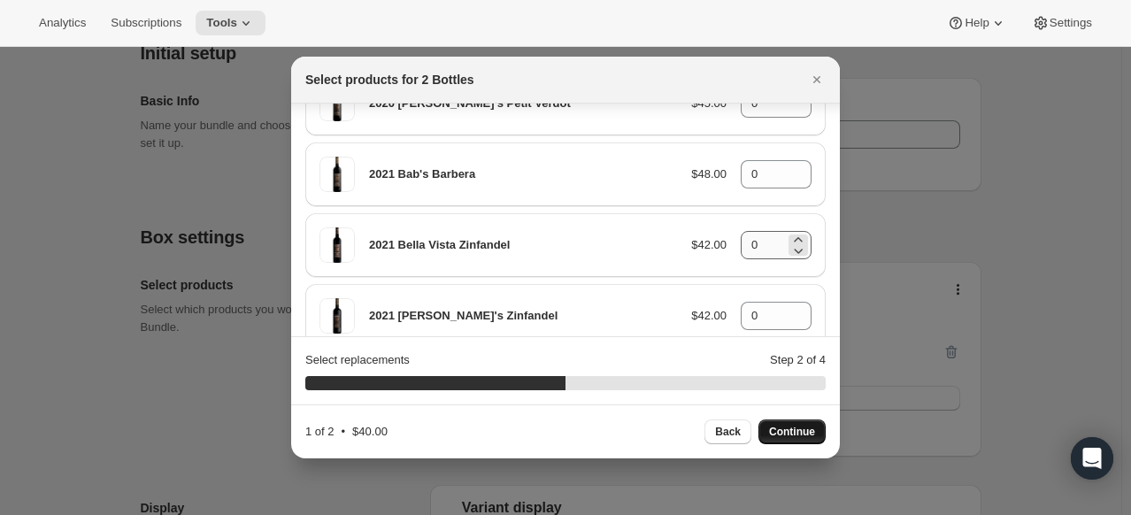
type input "01"
click at [762, 231] on input "0" at bounding box center [763, 245] width 44 height 28
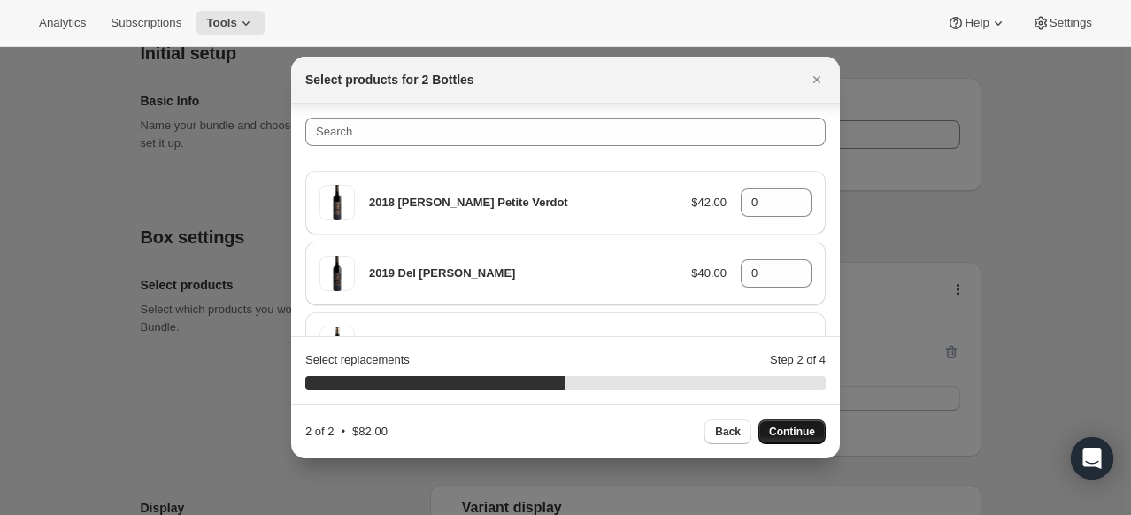
scroll to position [0, 0]
click at [805, 434] on span "Continue" at bounding box center [792, 432] width 46 height 14
type input "0"
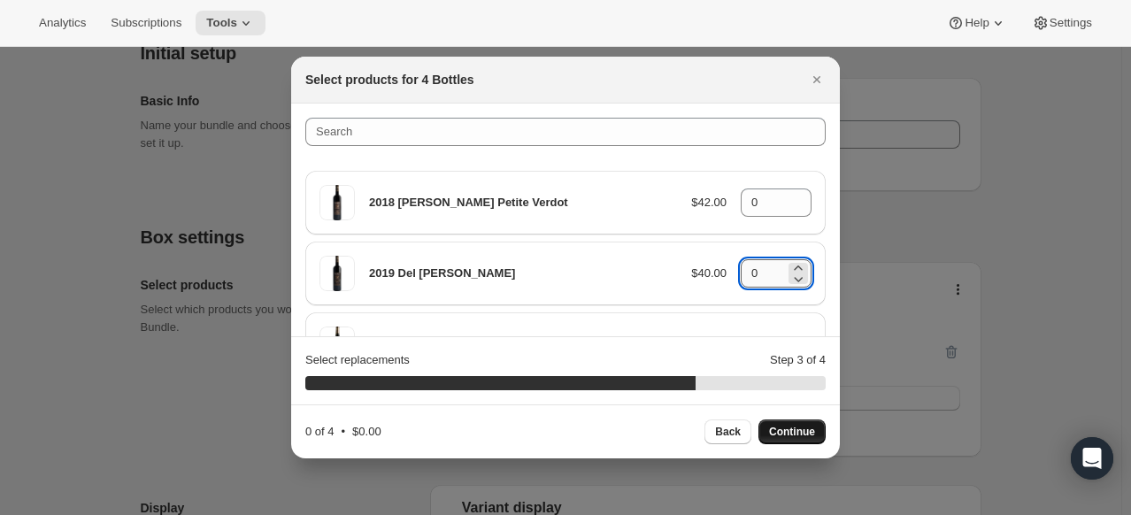
click at [761, 273] on input "0" at bounding box center [763, 273] width 44 height 28
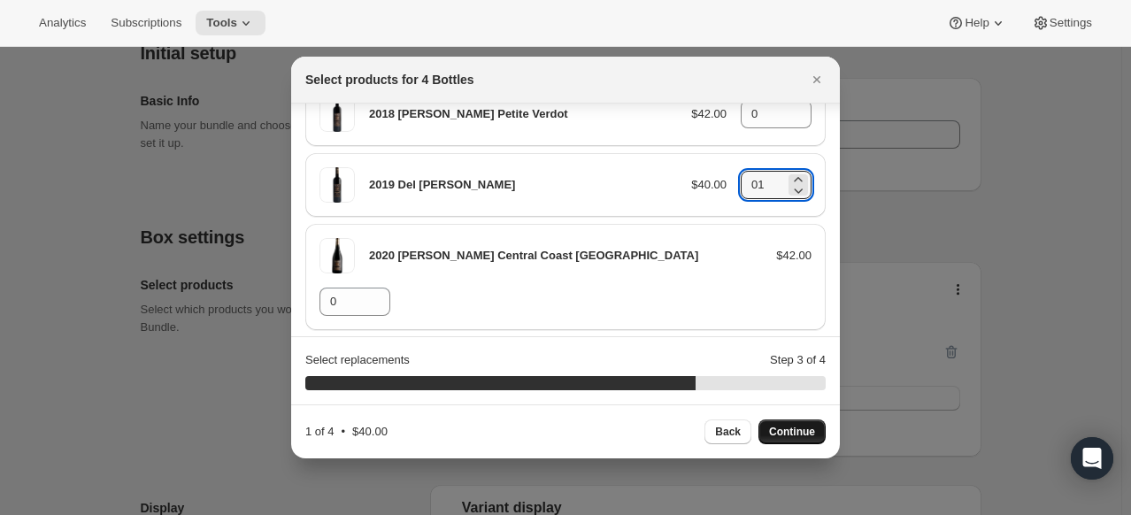
scroll to position [177, 0]
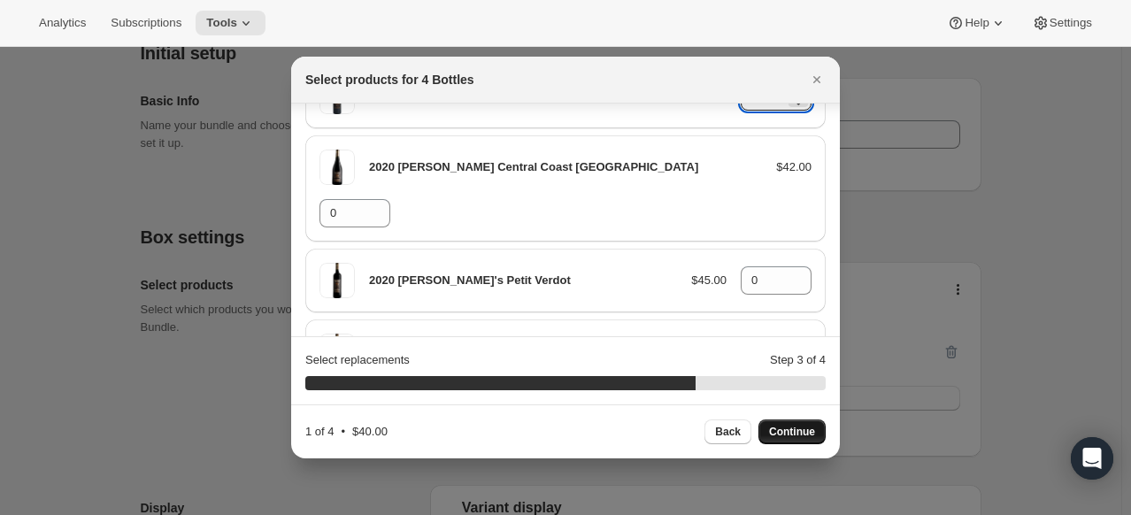
type input "01"
click at [761, 337] on input "0" at bounding box center [763, 351] width 44 height 28
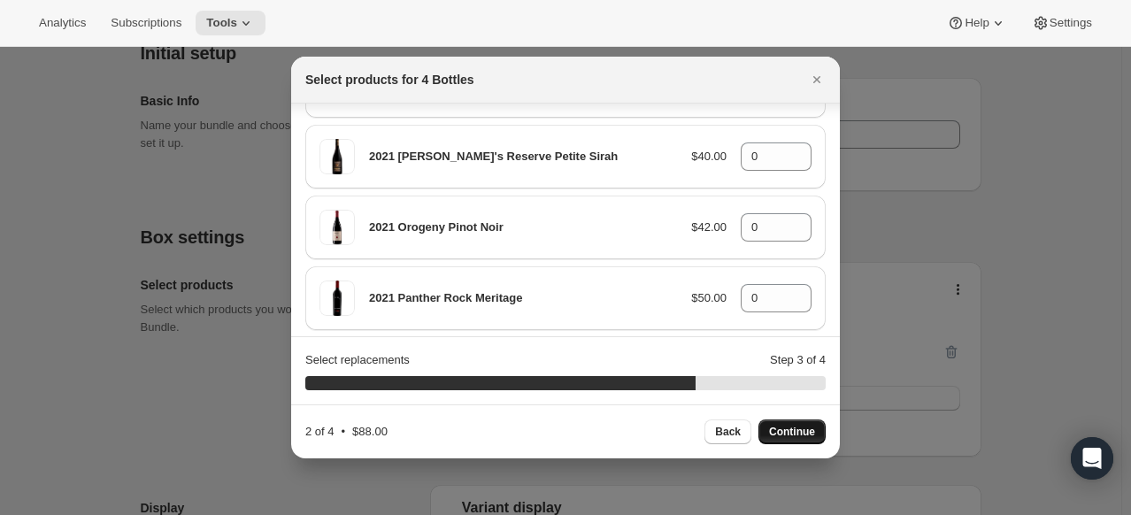
scroll to position [885, 0]
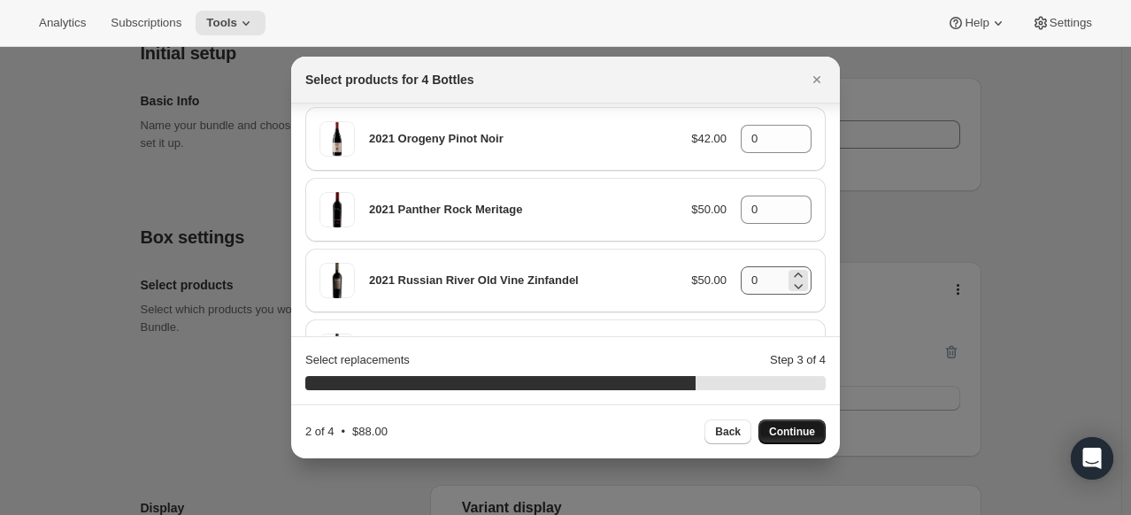
type input "01"
click at [749, 266] on input "0" at bounding box center [763, 280] width 44 height 28
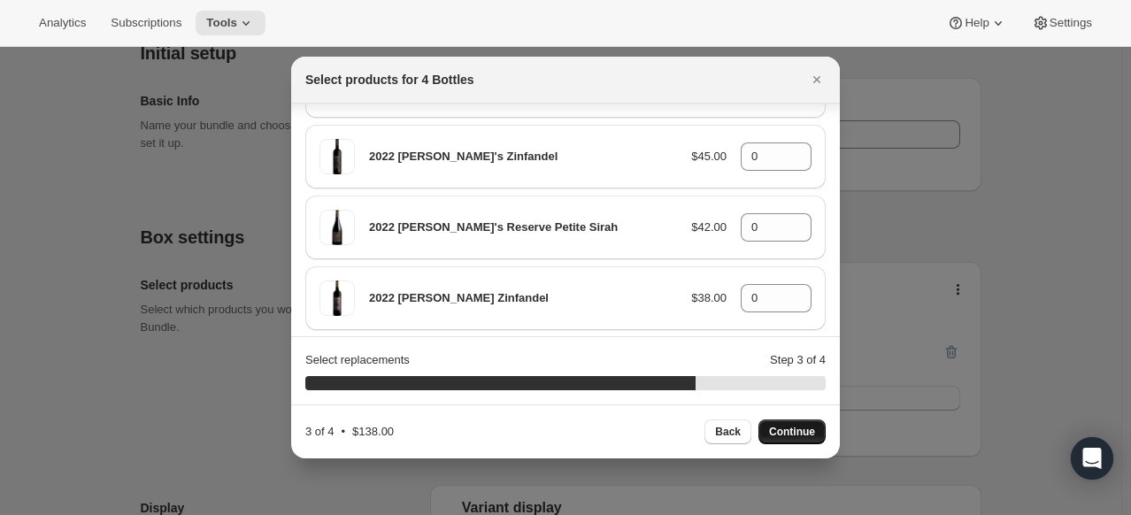
scroll to position [1593, 0]
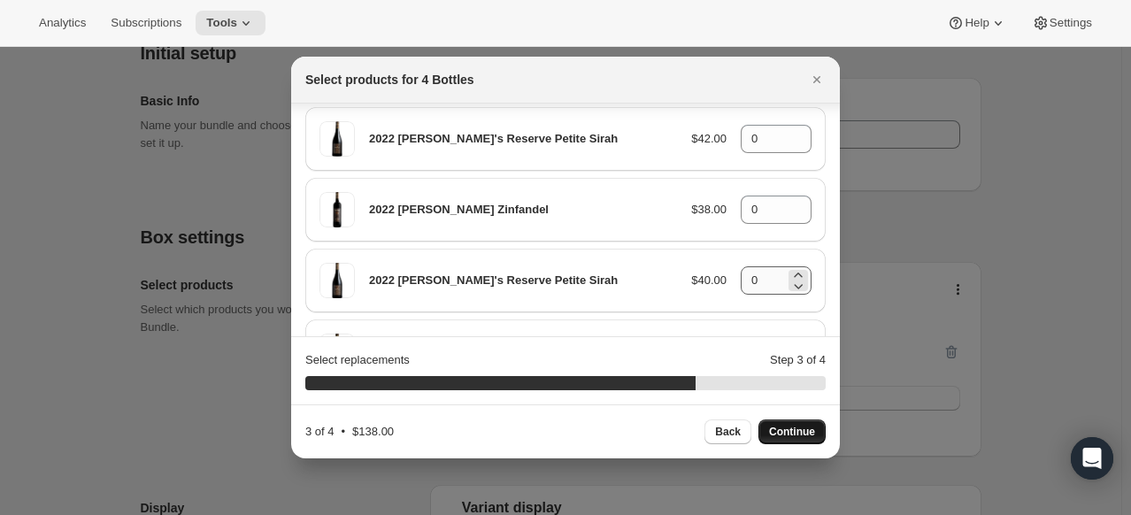
type input "01"
click at [760, 266] on input "0" at bounding box center [763, 280] width 44 height 28
type input "01"
click at [791, 437] on span "Continue" at bounding box center [792, 432] width 46 height 14
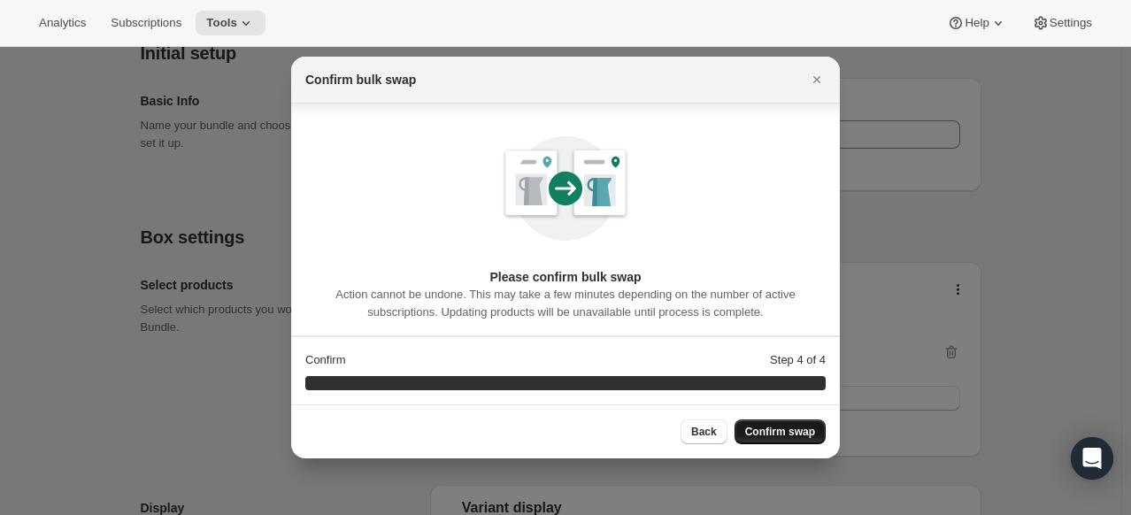
scroll to position [7, 0]
click at [788, 437] on span "Confirm swap" at bounding box center [780, 432] width 70 height 14
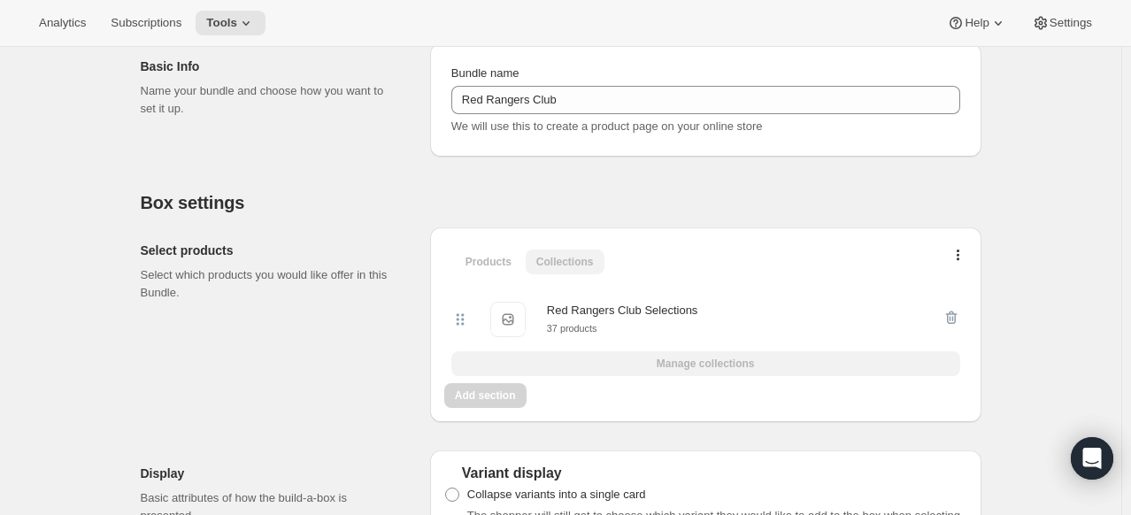
scroll to position [0, 0]
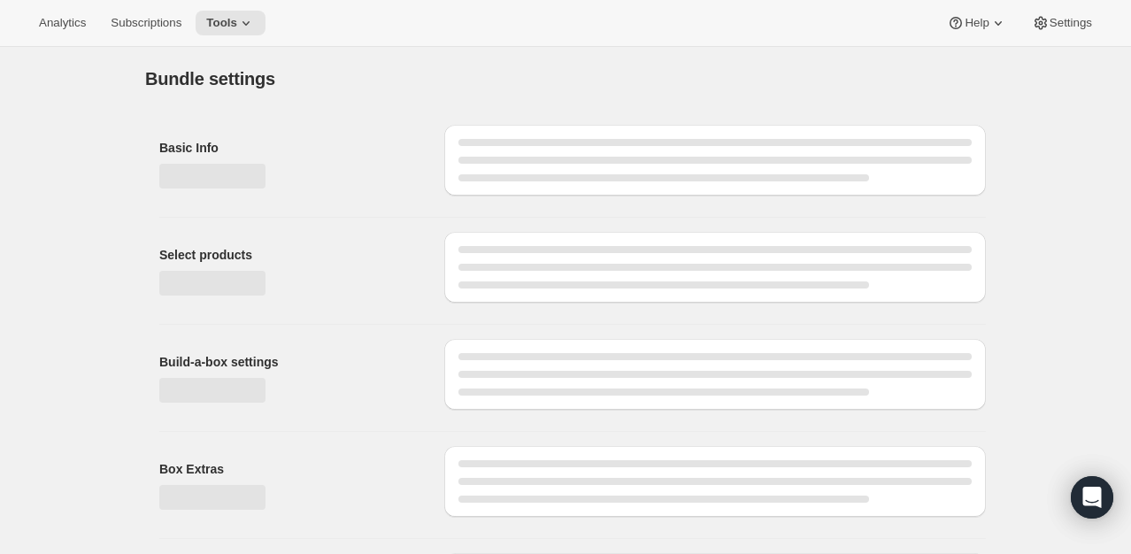
type input "Red Rangers Club"
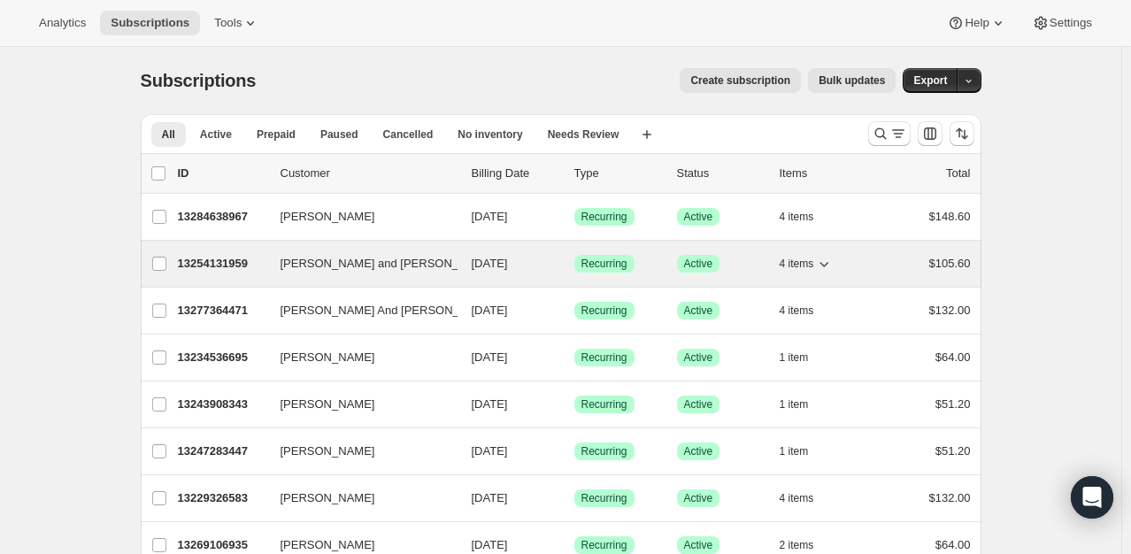
click at [365, 264] on span "Laura and Micheal Deflorin" at bounding box center [388, 264] width 215 height 18
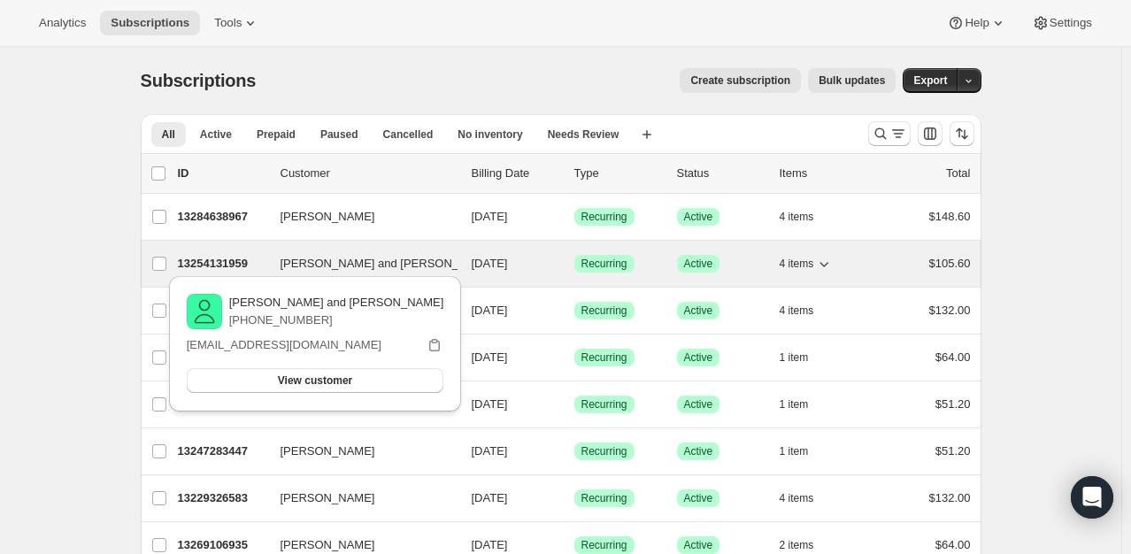
click at [203, 256] on p "13254131959" at bounding box center [222, 264] width 88 height 18
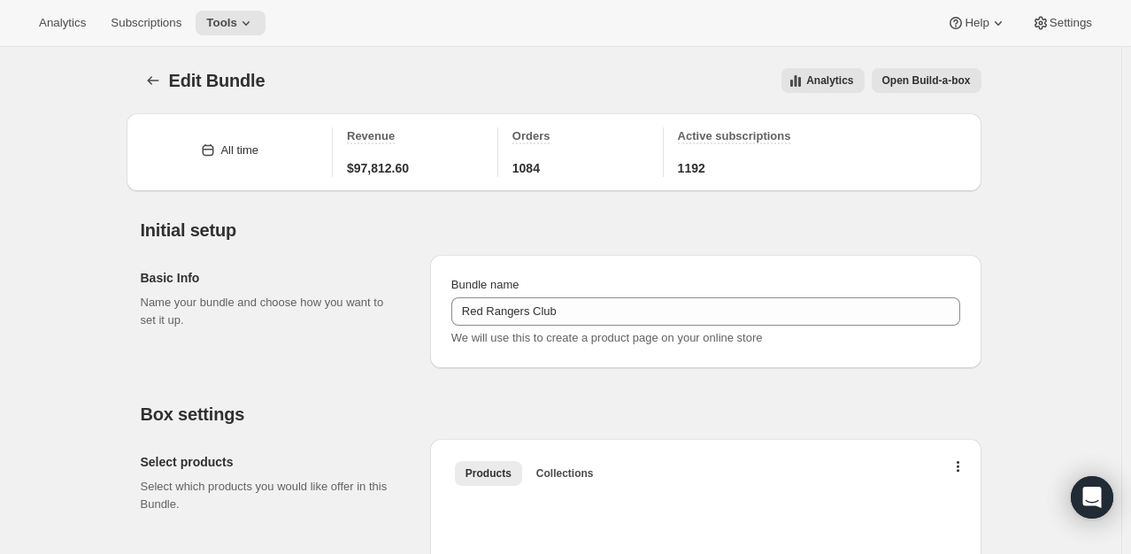
type input "Red Rangers Club"
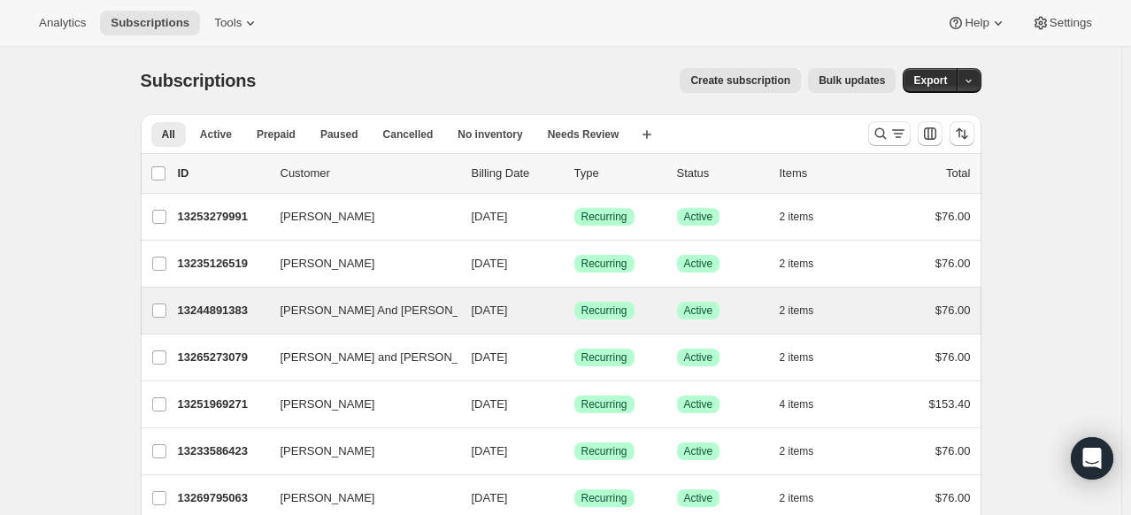
scroll to position [88, 0]
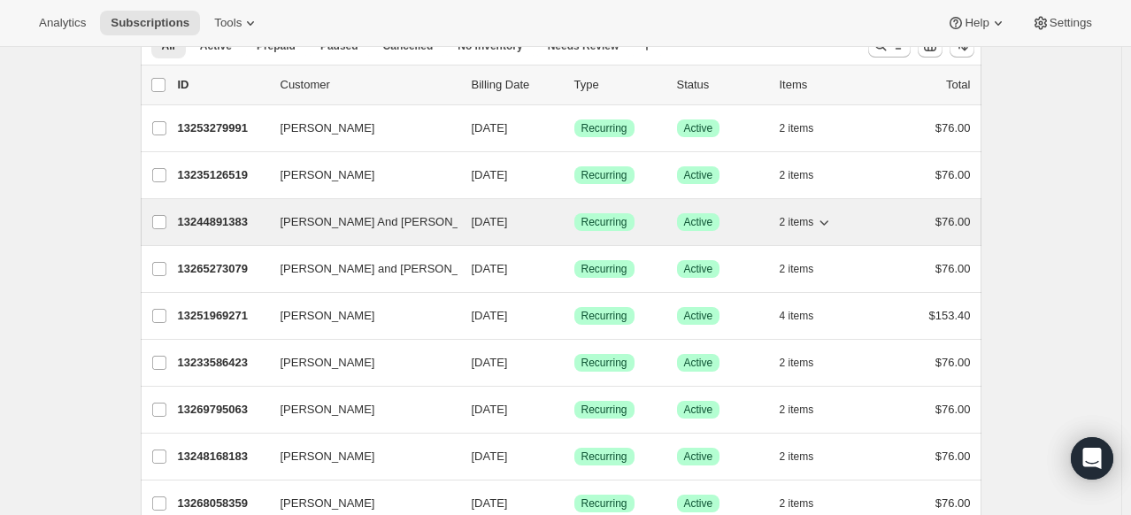
click at [386, 228] on span "[PERSON_NAME] And [PERSON_NAME]" at bounding box center [388, 222] width 215 height 18
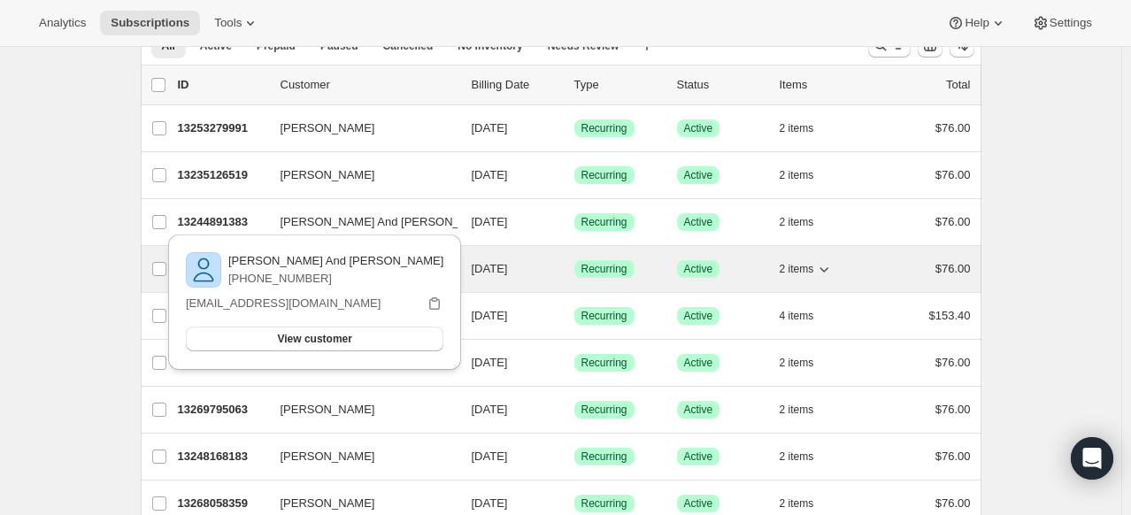
click at [200, 267] on p "13265273079" at bounding box center [222, 269] width 88 height 18
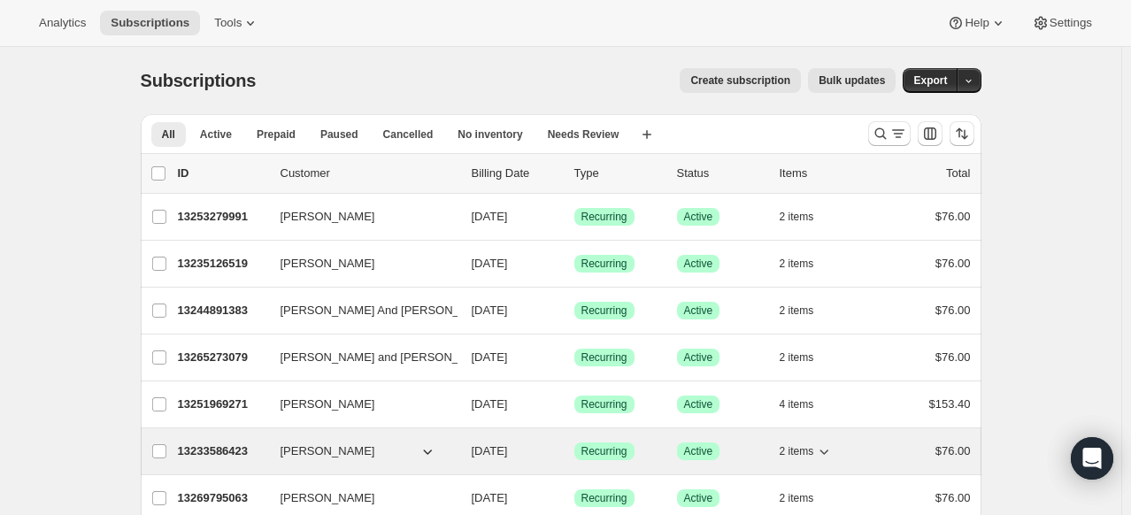
click at [236, 454] on p "13233586423" at bounding box center [222, 451] width 88 height 18
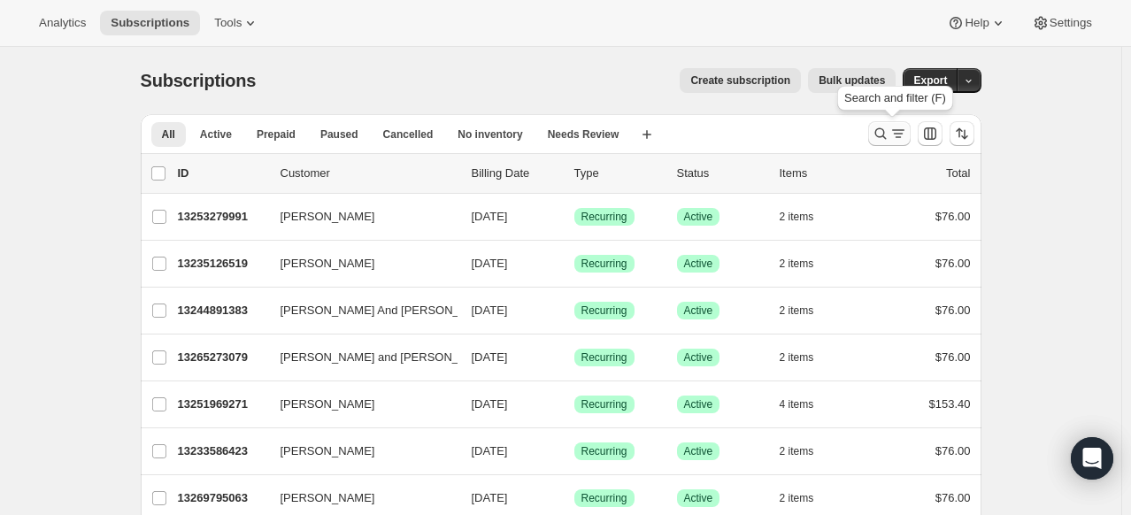
click at [883, 129] on icon "Search and filter results" at bounding box center [881, 134] width 18 height 18
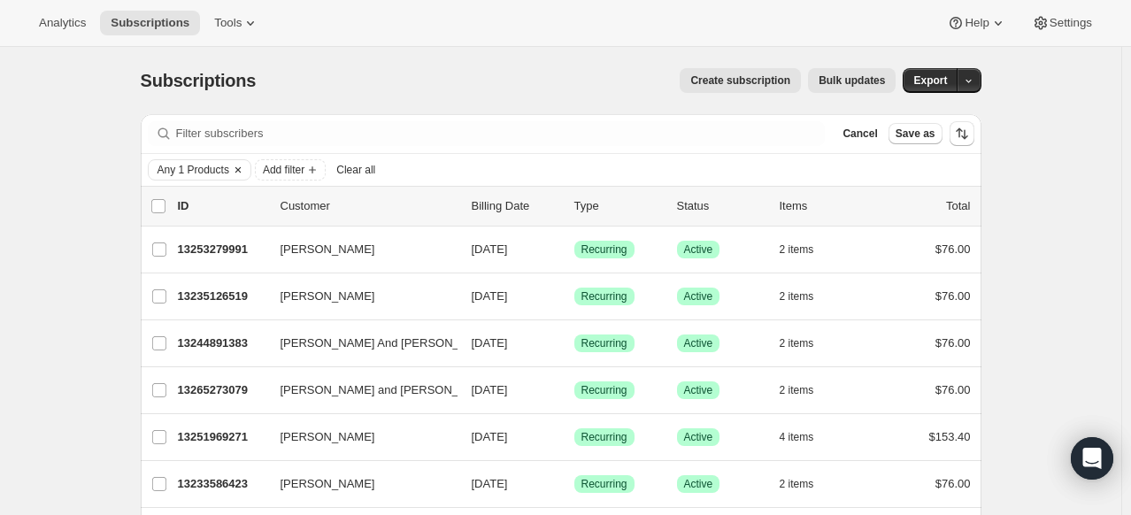
click at [238, 170] on icon "Clear" at bounding box center [238, 170] width 14 height 14
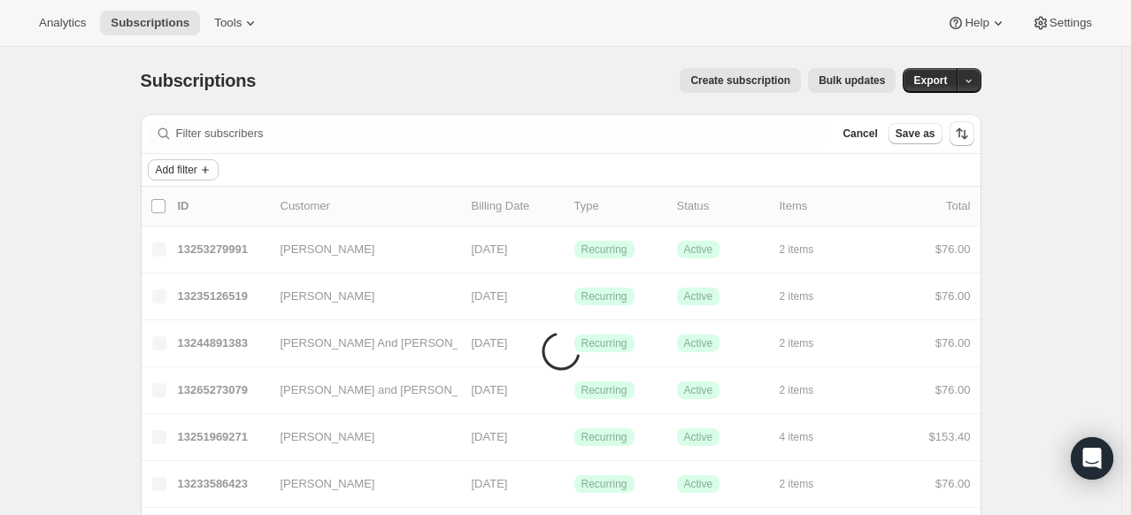
click at [207, 172] on icon "Add filter" at bounding box center [205, 170] width 14 height 14
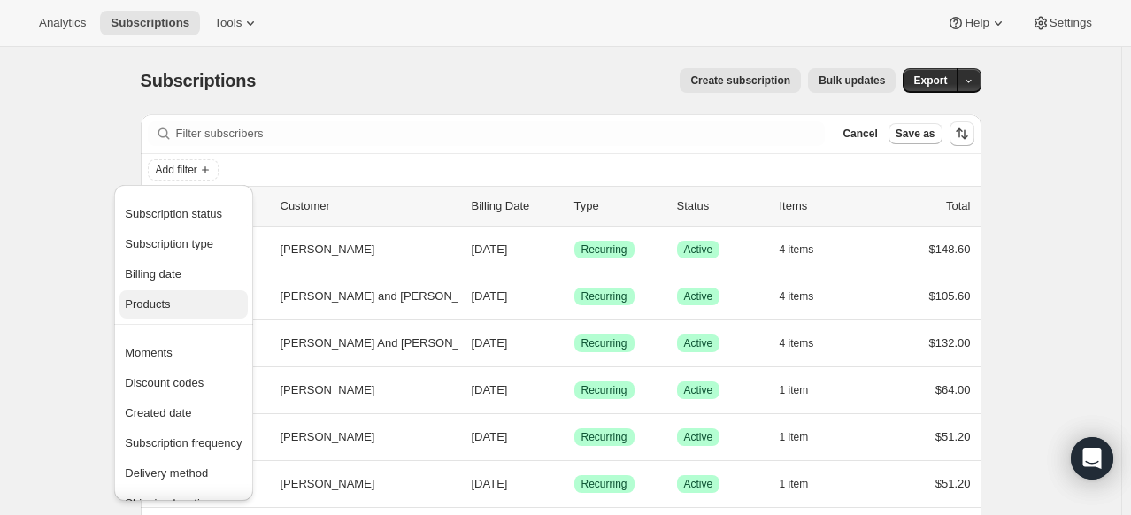
click at [181, 296] on span "Products" at bounding box center [183, 305] width 117 height 18
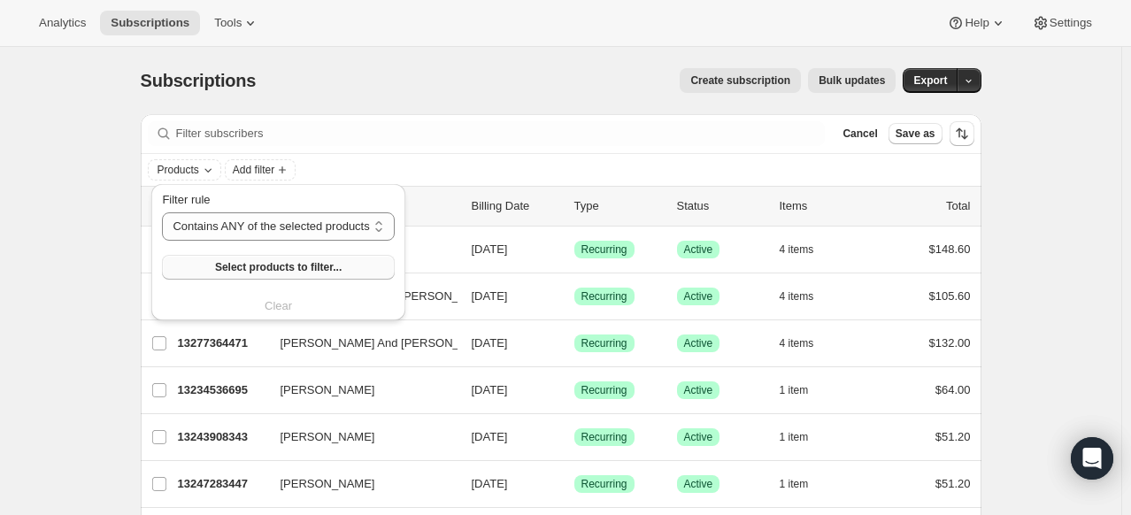
click at [340, 259] on button "Select products to filter..." at bounding box center [278, 267] width 232 height 25
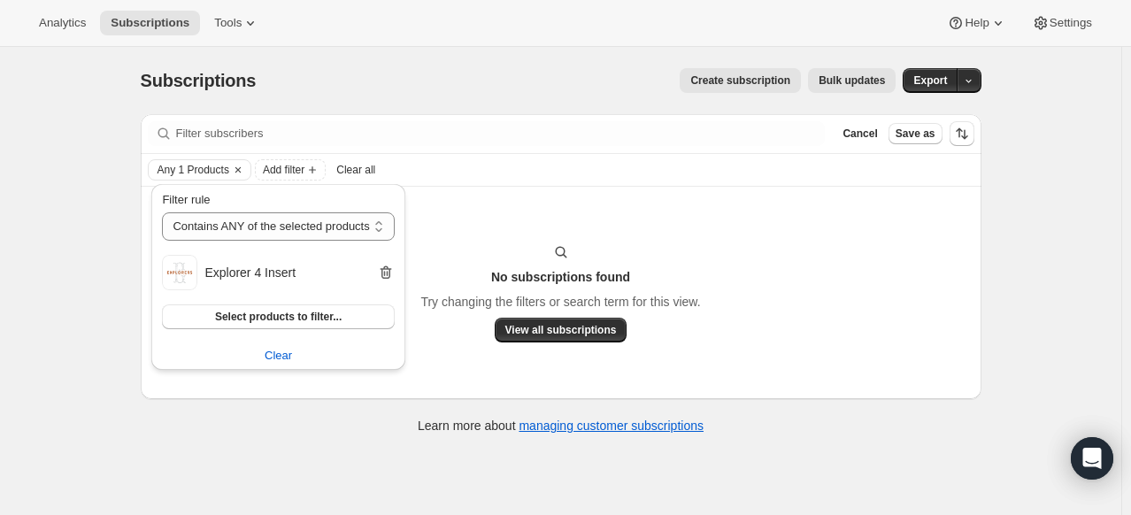
click at [383, 272] on icon "button" at bounding box center [384, 274] width 2 height 5
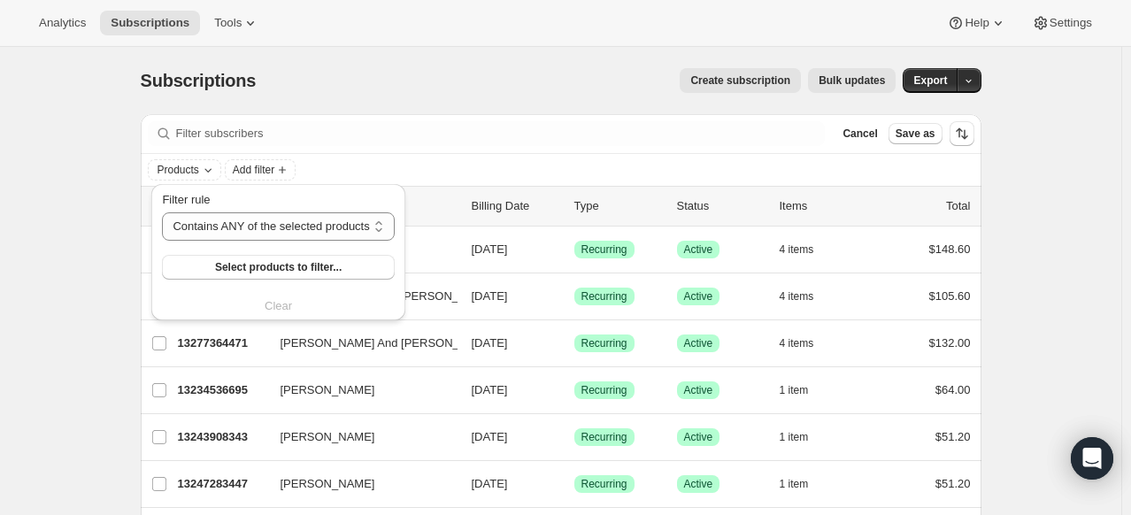
click at [474, 70] on div "Create subscription Bulk updates" at bounding box center [586, 80] width 619 height 25
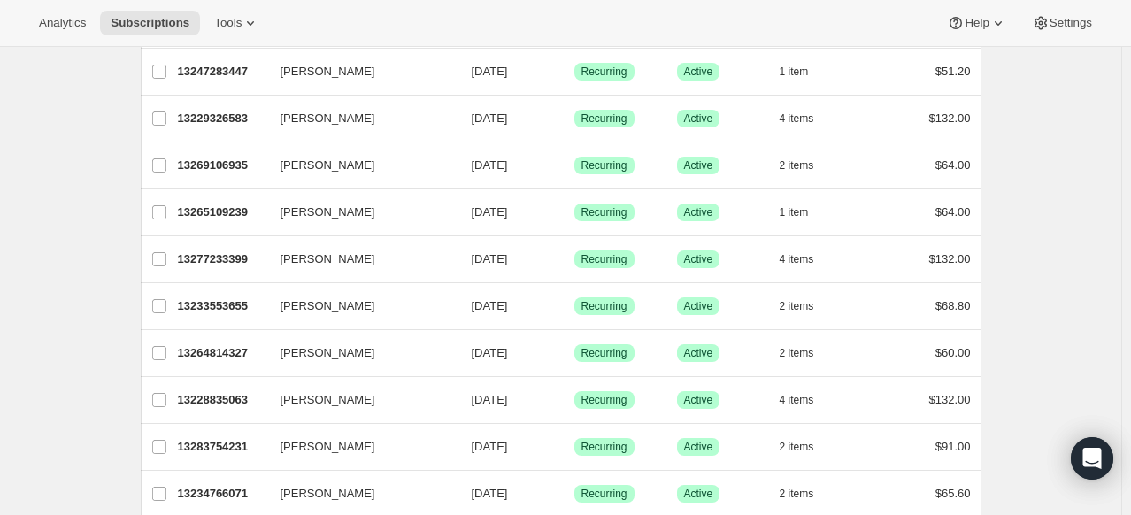
scroll to position [442, 0]
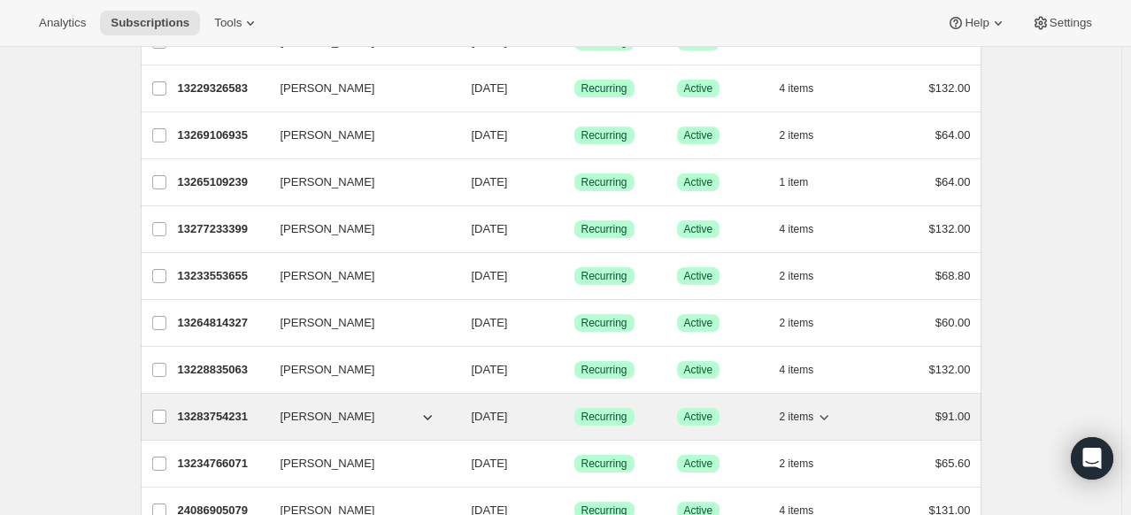
click at [248, 411] on p "13283754231" at bounding box center [222, 417] width 88 height 18
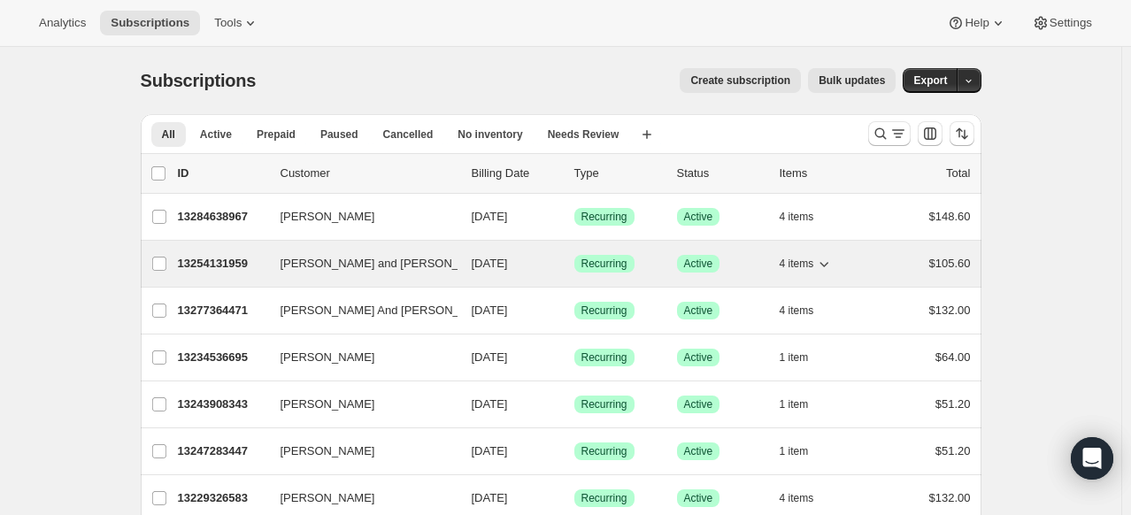
click at [242, 265] on p "13254131959" at bounding box center [222, 264] width 88 height 18
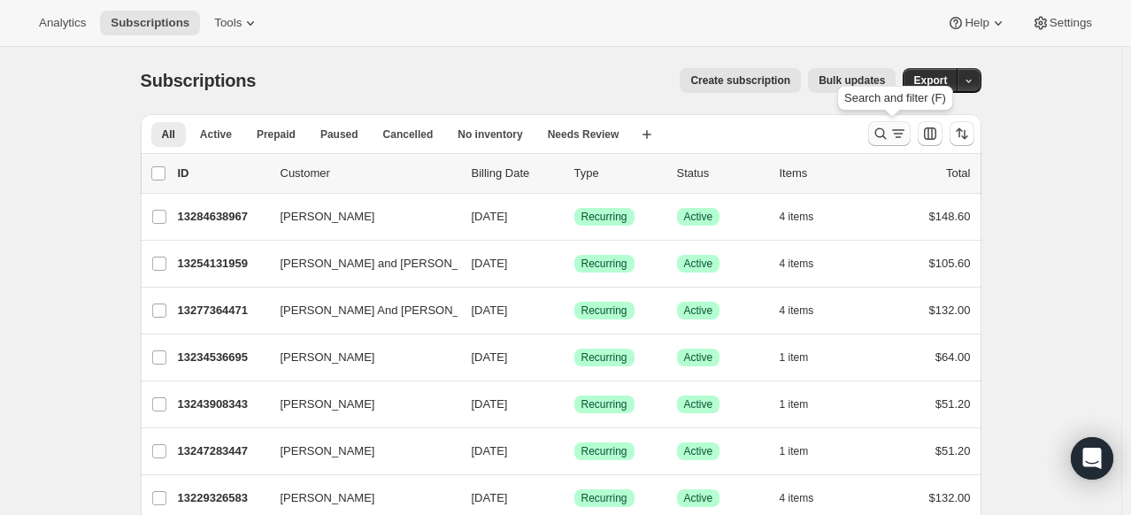
click at [878, 131] on icon "Search and filter results" at bounding box center [881, 134] width 18 height 18
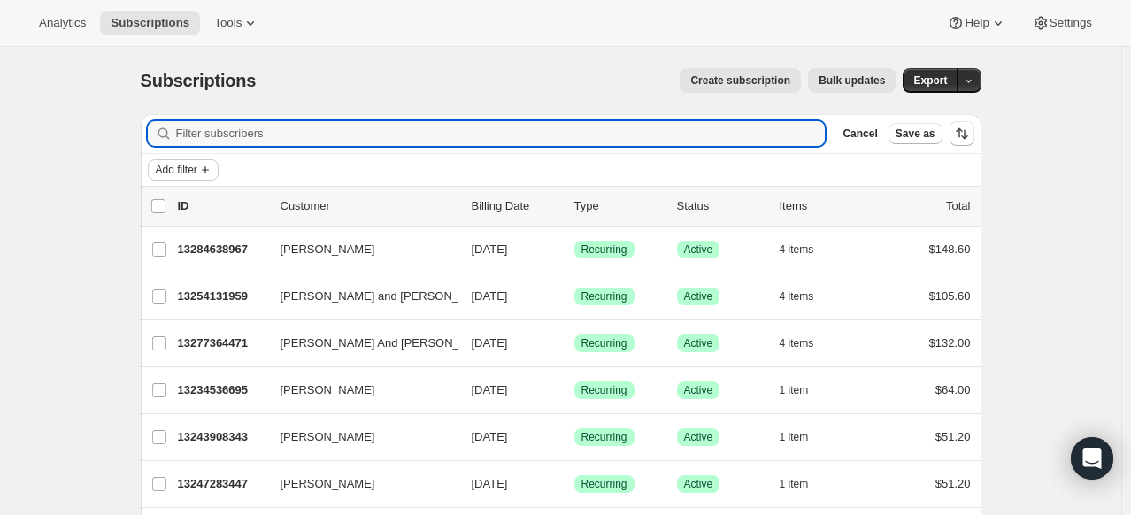
click at [181, 169] on span "Add filter" at bounding box center [177, 170] width 42 height 14
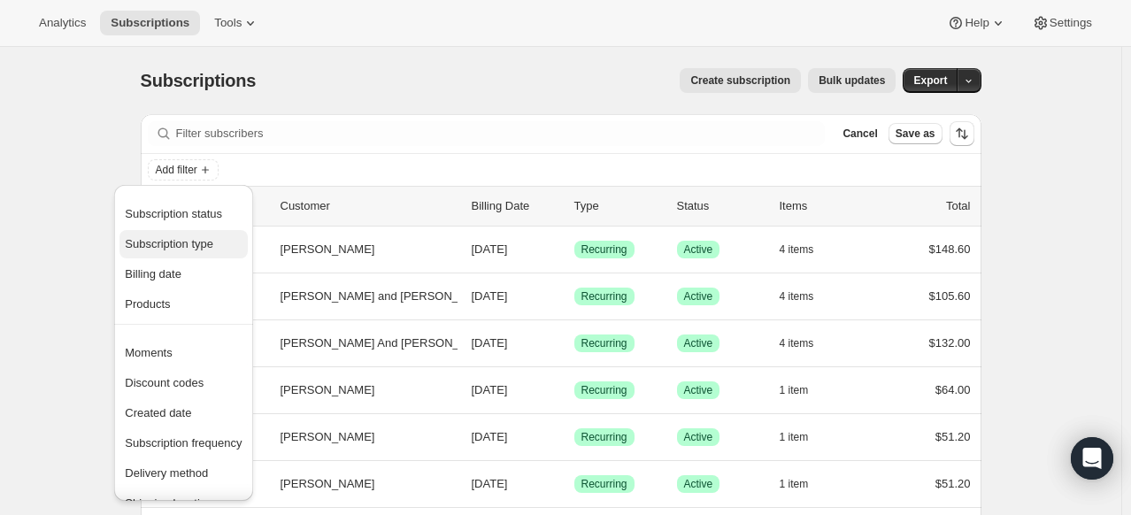
click at [184, 250] on span "Subscription type" at bounding box center [169, 243] width 88 height 13
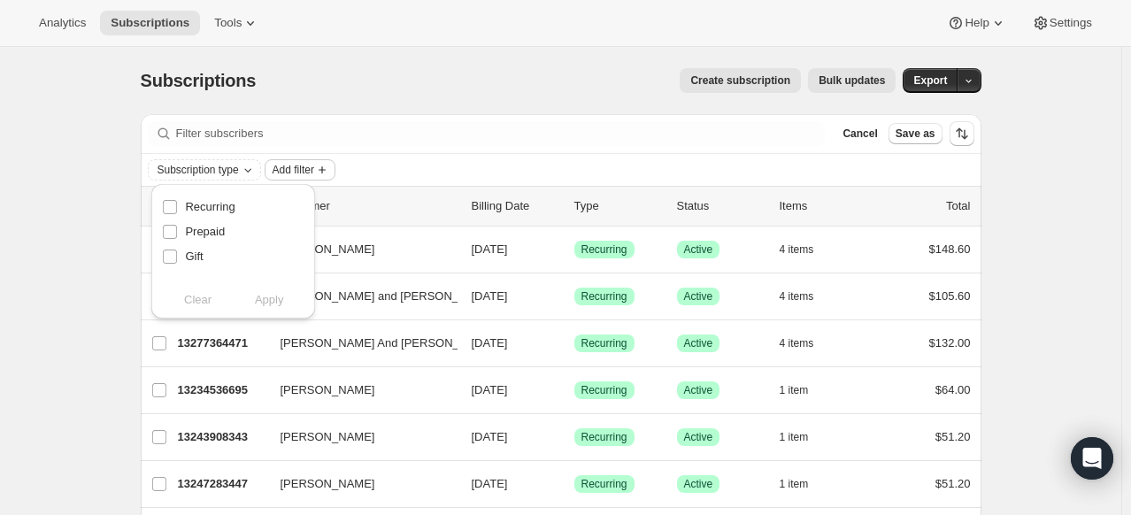
click at [290, 168] on span "Add filter" at bounding box center [294, 170] width 42 height 14
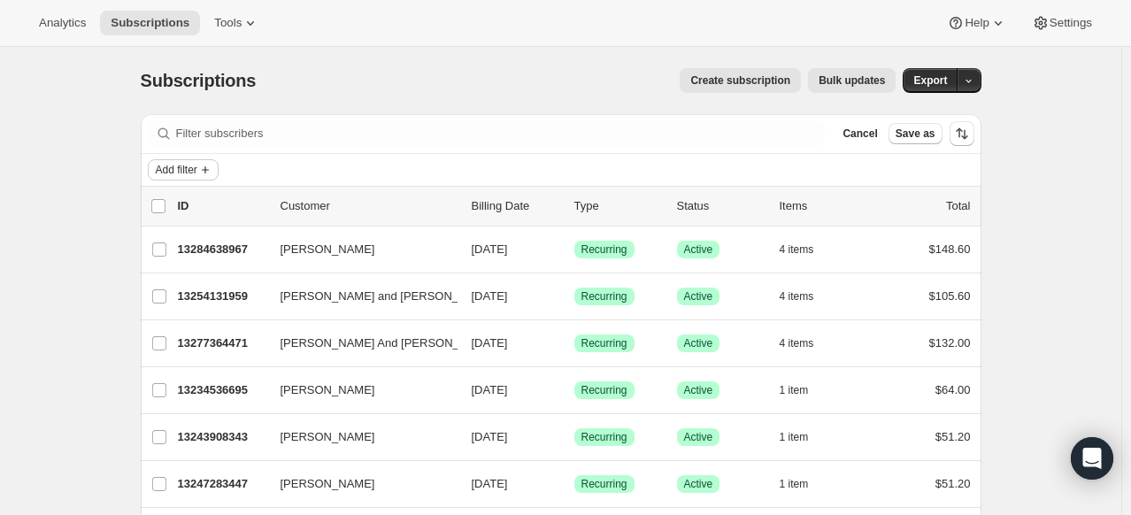
click at [203, 169] on button "Add filter" at bounding box center [183, 169] width 71 height 21
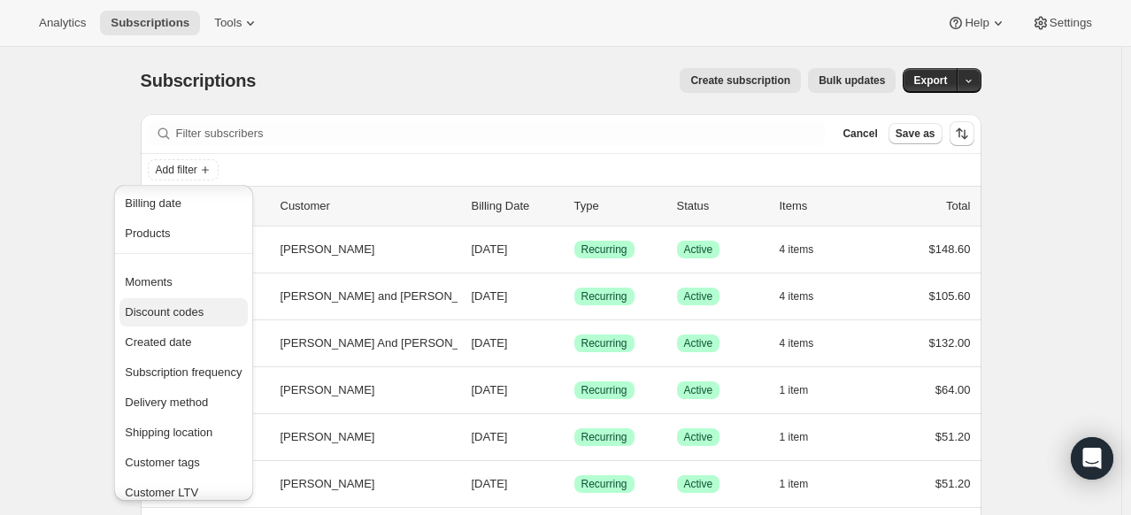
scroll to position [159, 0]
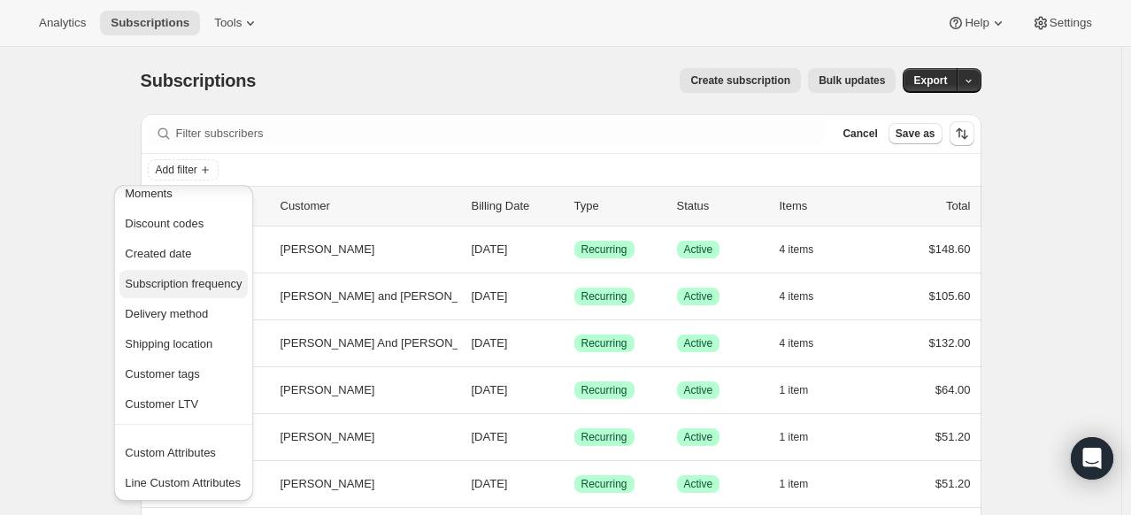
click at [177, 291] on span "Subscription frequency" at bounding box center [183, 284] width 117 height 18
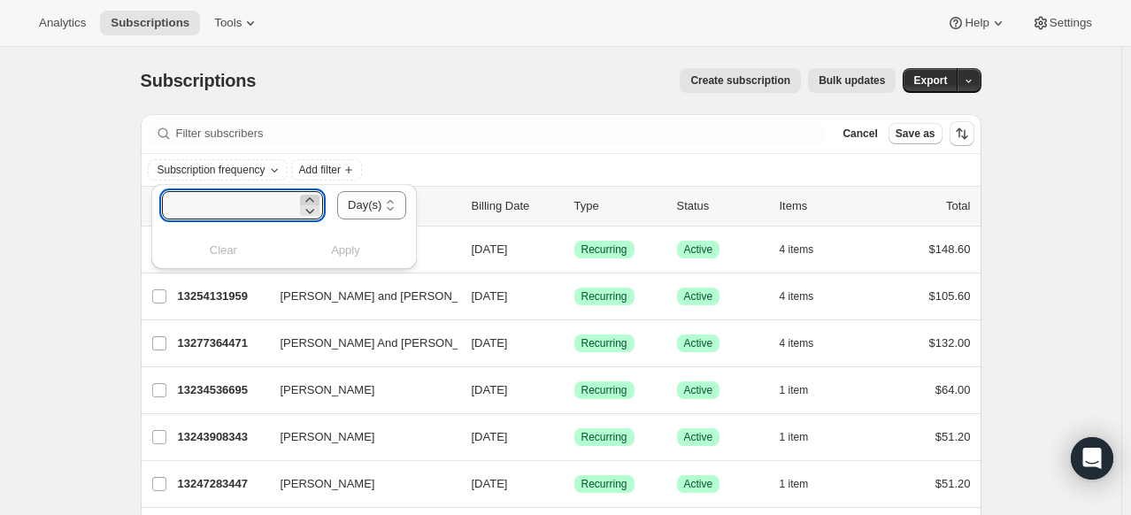
click at [319, 197] on icon at bounding box center [310, 200] width 18 height 18
click at [396, 202] on select "Day(s) Week(s) Month(s) Year(s)" at bounding box center [371, 205] width 69 height 28
select select "MONTH"
click at [337, 191] on select "Day(s) Week(s) Month(s) Year(s)" at bounding box center [371, 205] width 69 height 28
click at [296, 200] on icon at bounding box center [298, 200] width 18 height 18
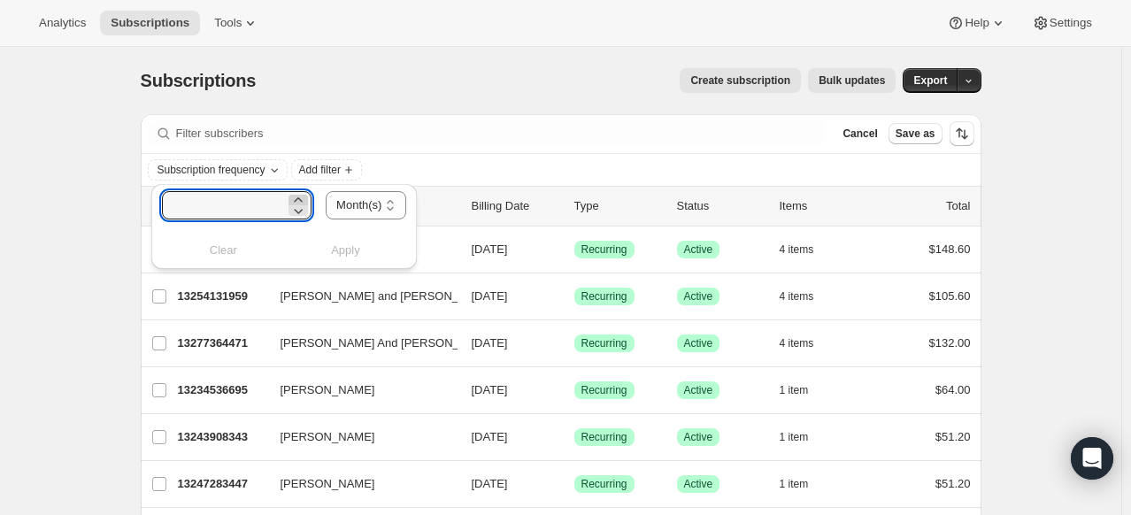
click at [296, 200] on icon at bounding box center [298, 200] width 18 height 18
click at [301, 212] on icon at bounding box center [298, 211] width 18 height 18
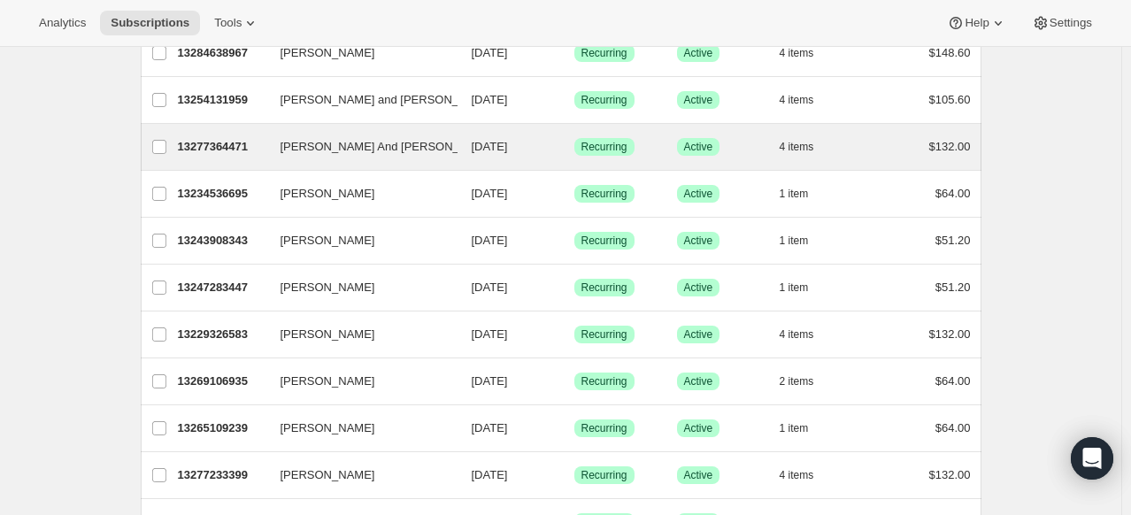
scroll to position [0, 0]
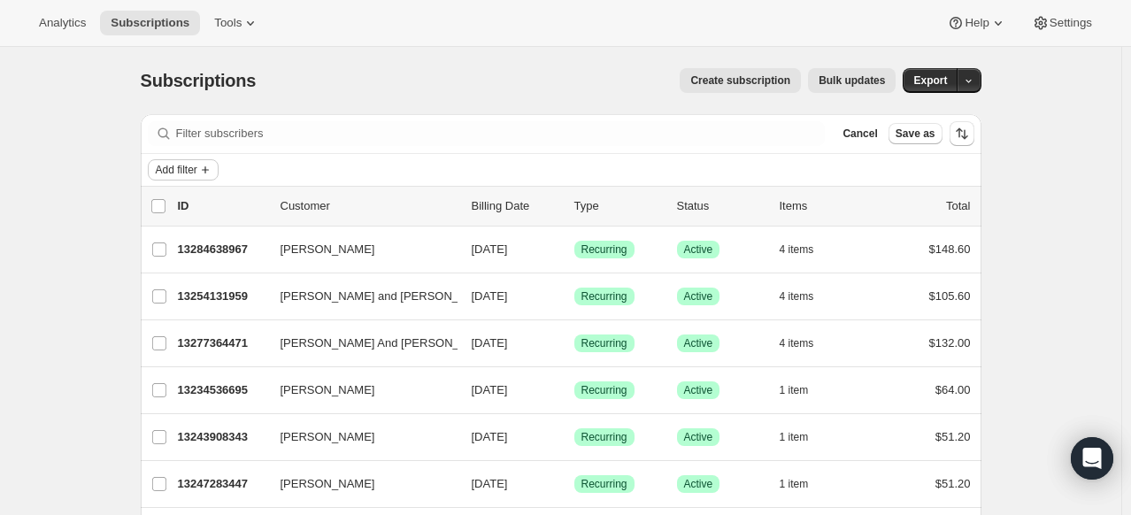
click at [188, 174] on span "Add filter" at bounding box center [177, 170] width 42 height 14
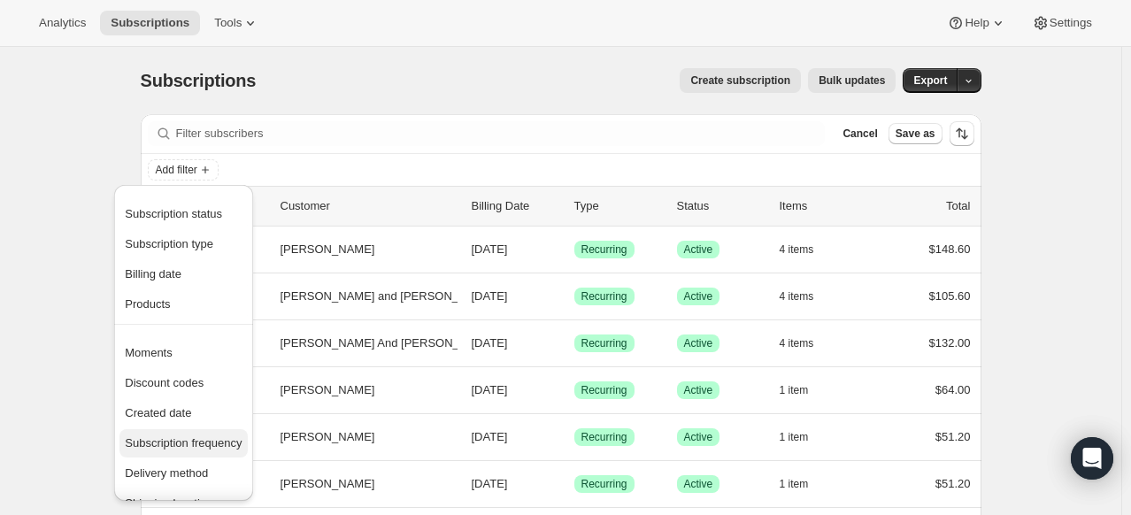
click at [216, 448] on span "Subscription frequency" at bounding box center [183, 442] width 117 height 13
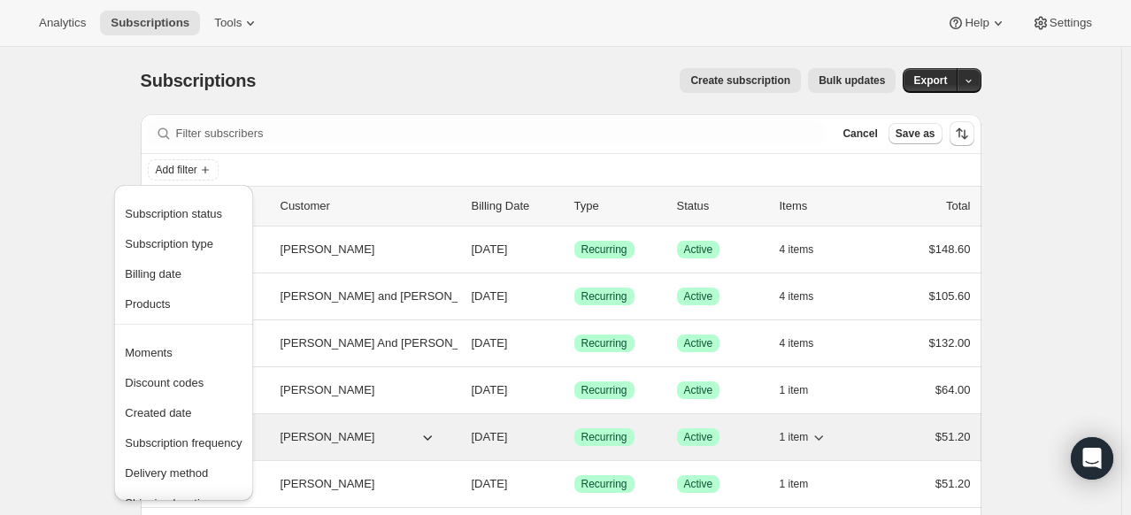
select select "MONTH"
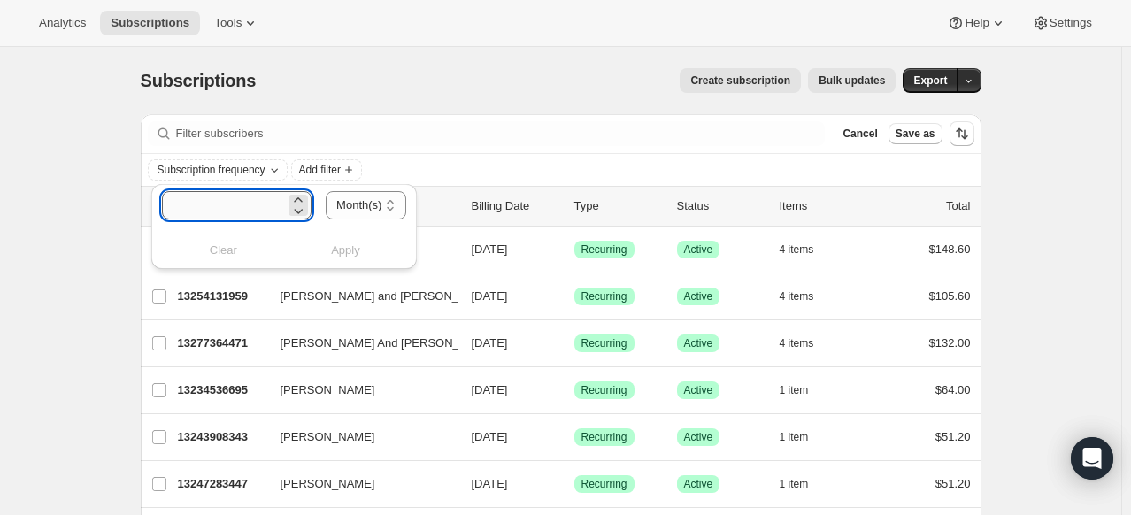
click at [273, 207] on input "number" at bounding box center [223, 205] width 123 height 28
type input "3"
click at [361, 259] on button "Apply" at bounding box center [344, 250] width 143 height 28
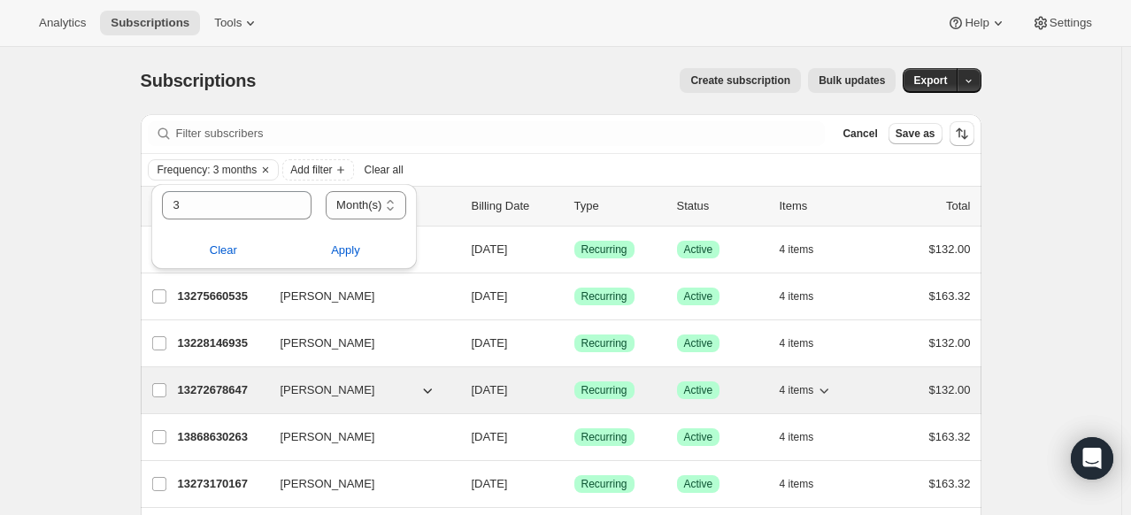
click at [215, 386] on p "13272678647" at bounding box center [222, 390] width 88 height 18
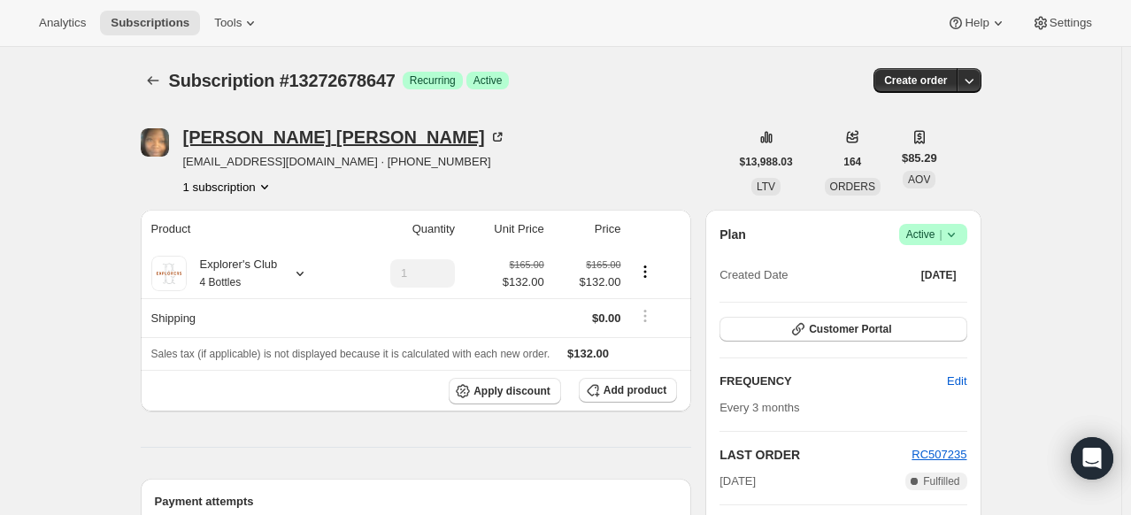
click at [497, 135] on icon at bounding box center [499, 135] width 5 height 5
